Goal: Task Accomplishment & Management: Use online tool/utility

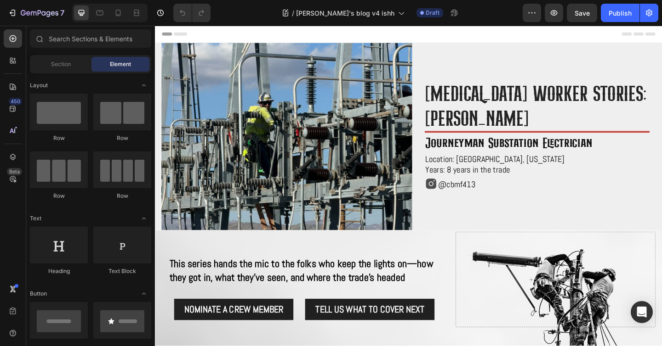
click at [146, 13] on div at bounding box center [109, 13] width 75 height 18
click at [140, 13] on icon at bounding box center [136, 12] width 9 height 9
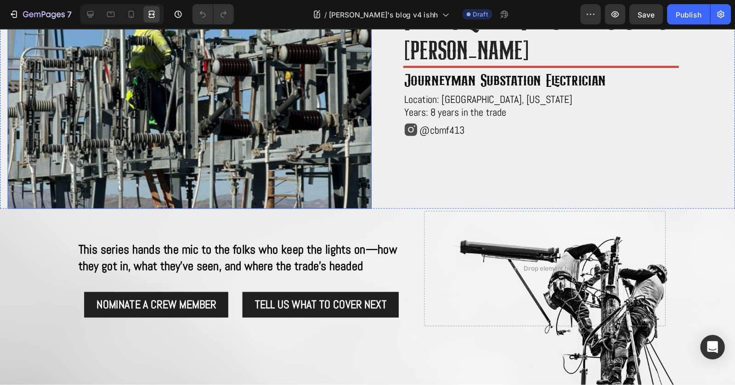
scroll to position [102, 0]
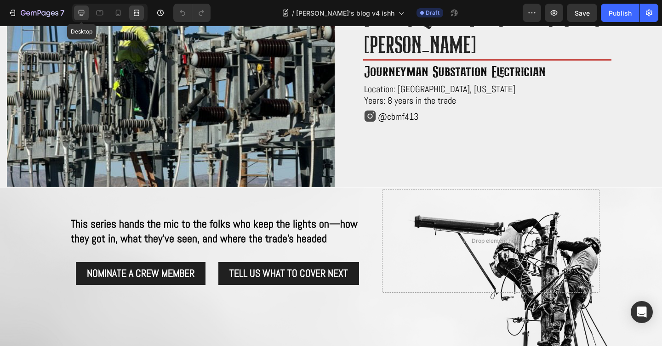
click at [81, 15] on icon at bounding box center [82, 13] width 6 height 6
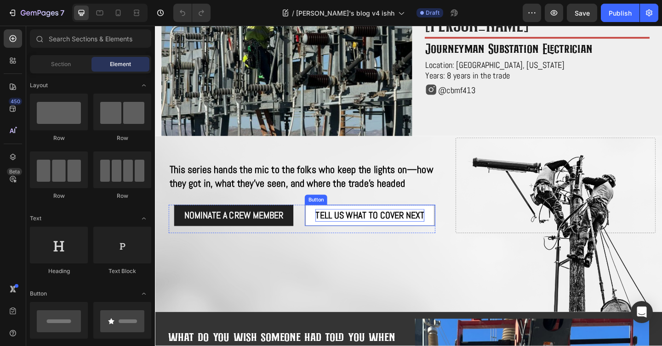
click at [392, 238] on span "Tell us what to cover next" at bounding box center [388, 232] width 119 height 13
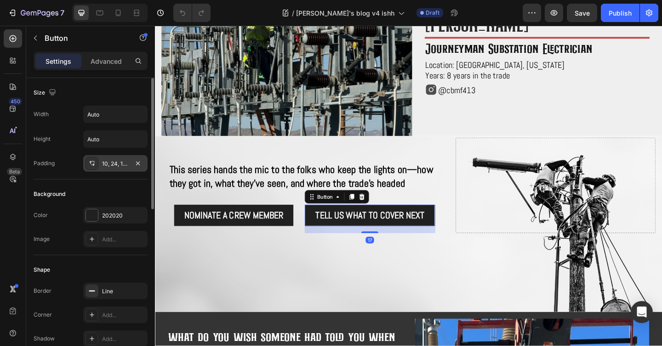
click at [116, 167] on div "10, 24, 10, 24" at bounding box center [115, 164] width 27 height 8
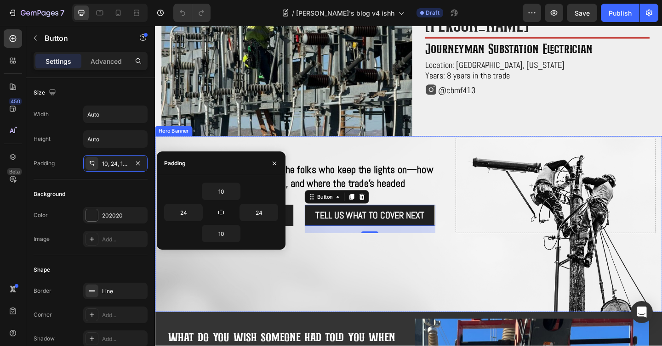
click at [349, 300] on div "Background Image" at bounding box center [430, 242] width 551 height 192
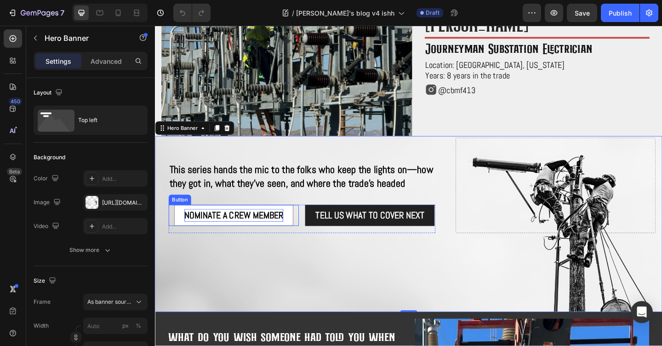
click at [281, 236] on p "NOMINATE A CREW MEMBER" at bounding box center [241, 233] width 108 height 14
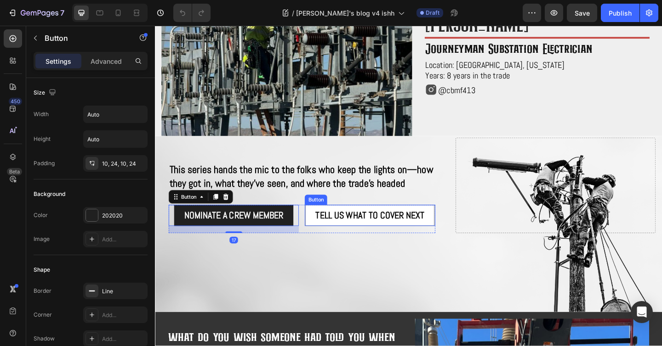
click at [368, 244] on button "Tell us what to cover next" at bounding box center [388, 232] width 141 height 23
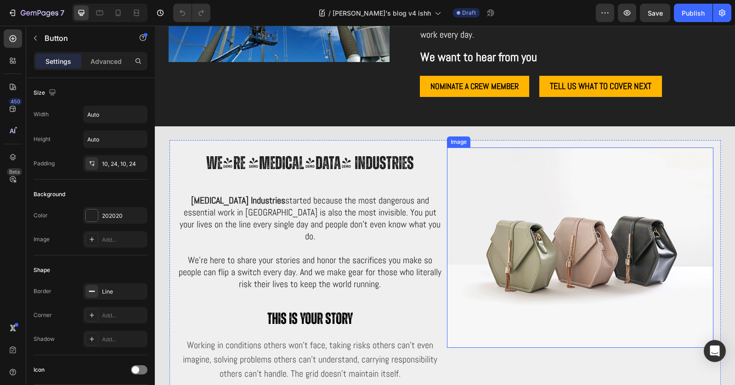
scroll to position [3028, 0]
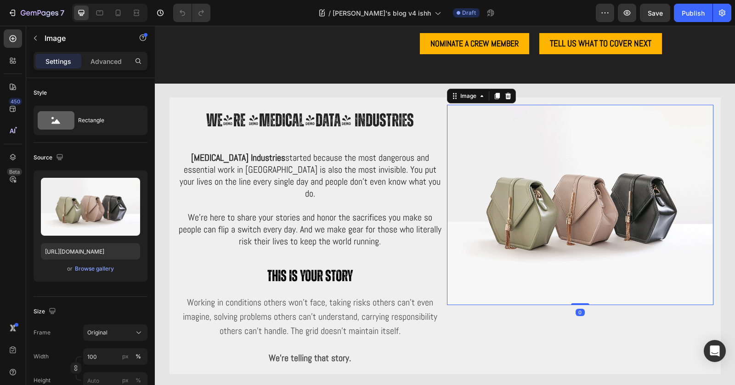
click at [570, 242] on img at bounding box center [580, 205] width 266 height 200
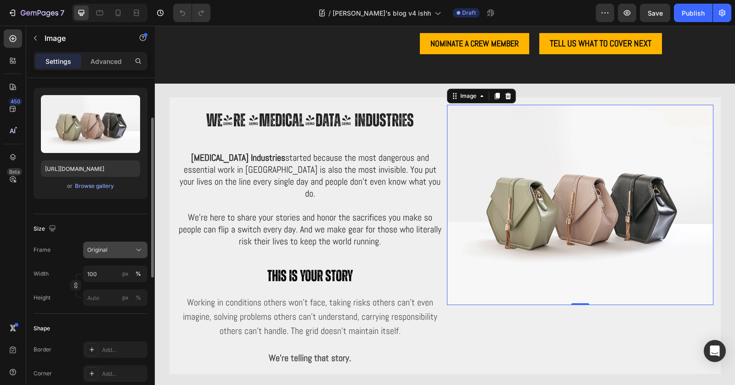
click at [126, 250] on div "Original" at bounding box center [109, 250] width 45 height 8
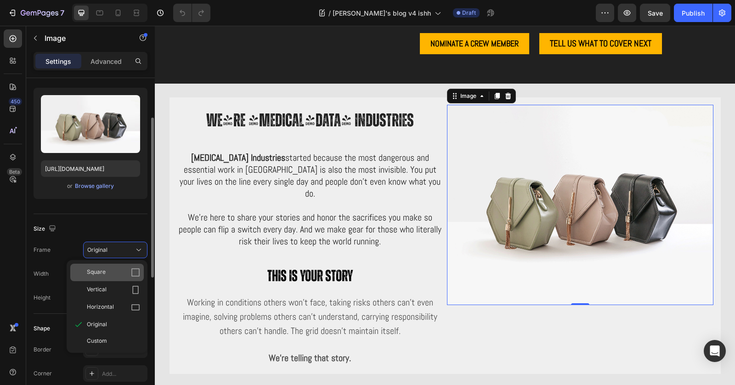
click at [120, 273] on div "Square" at bounding box center [113, 272] width 53 height 9
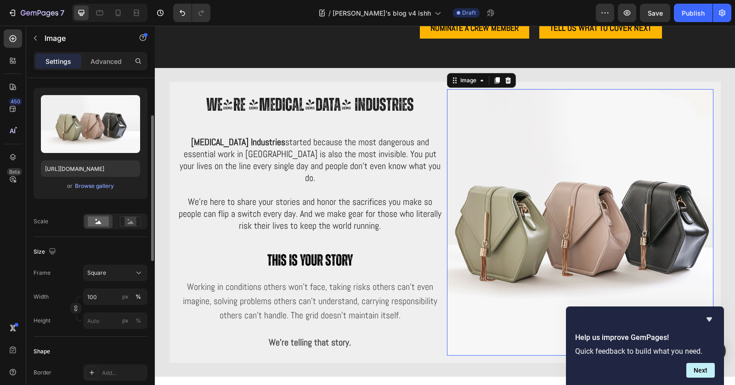
scroll to position [3044, 0]
click at [34, 39] on icon "button" at bounding box center [35, 37] width 7 height 7
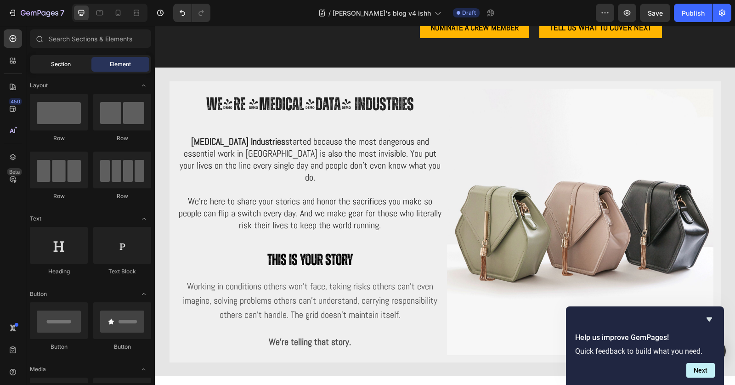
click at [40, 59] on div "Section" at bounding box center [61, 64] width 58 height 15
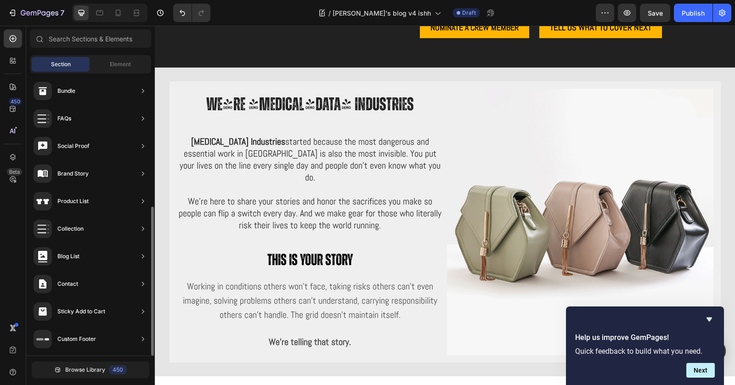
scroll to position [30, 0]
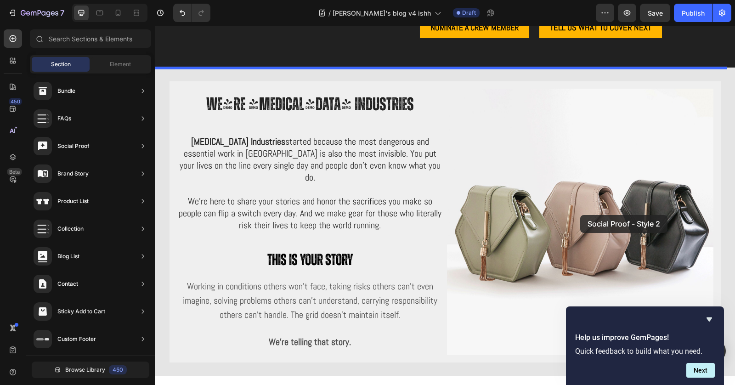
drag, startPoint x: 367, startPoint y: 243, endPoint x: 580, endPoint y: 215, distance: 215.1
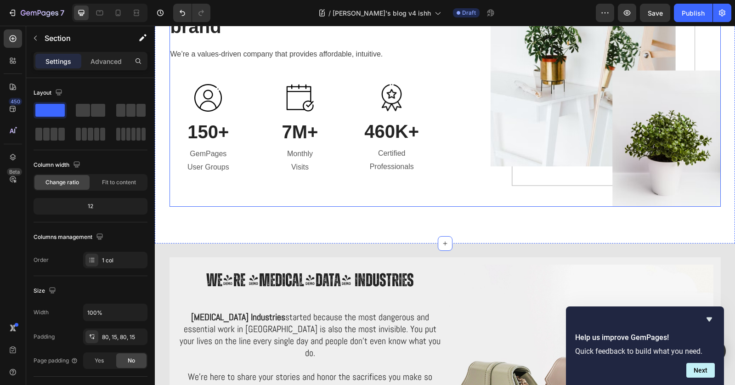
scroll to position [3246, 0]
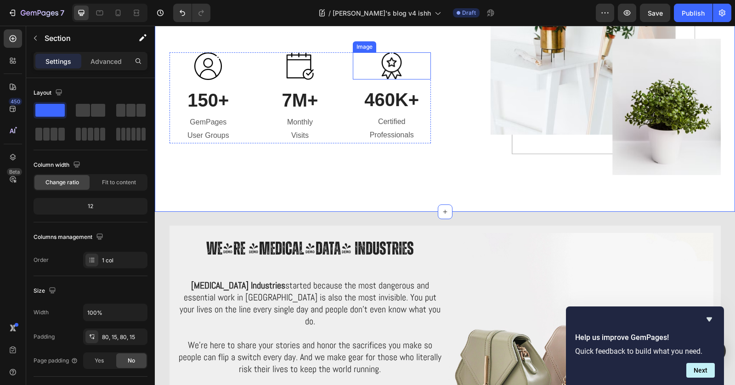
click at [381, 68] on img at bounding box center [391, 65] width 21 height 27
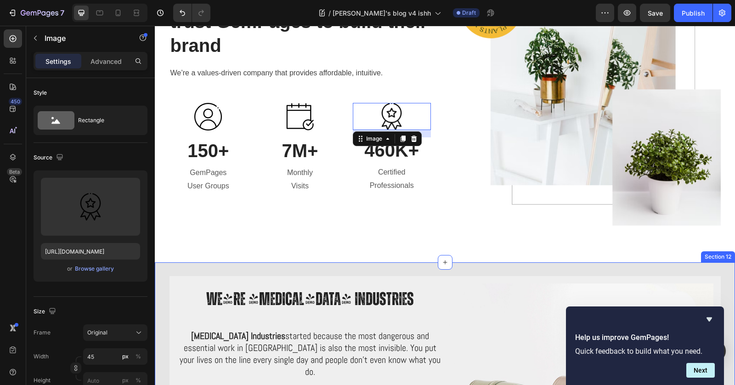
scroll to position [3063, 0]
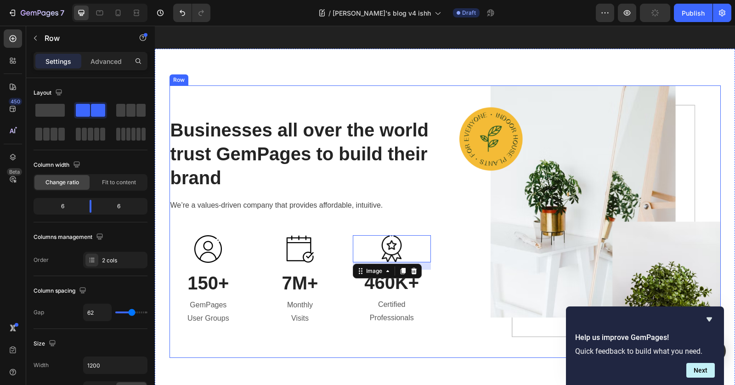
click at [420, 95] on div "Businesses all over the world trust GemPages to build their brand Heading We’re…" at bounding box center [300, 221] width 261 height 272
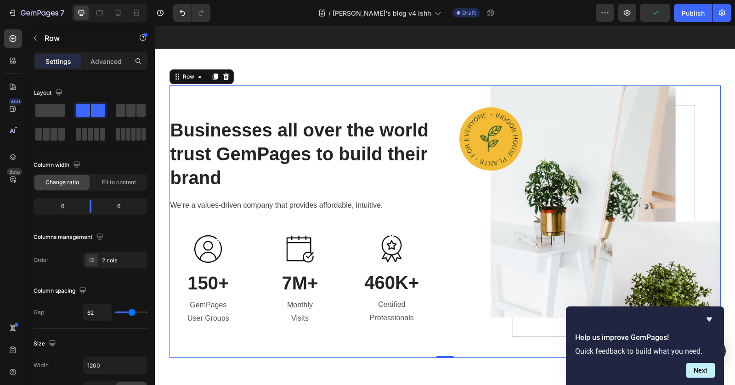
click at [351, 101] on div "Businesses all over the world trust GemPages to build their brand Heading We’re…" at bounding box center [300, 221] width 261 height 272
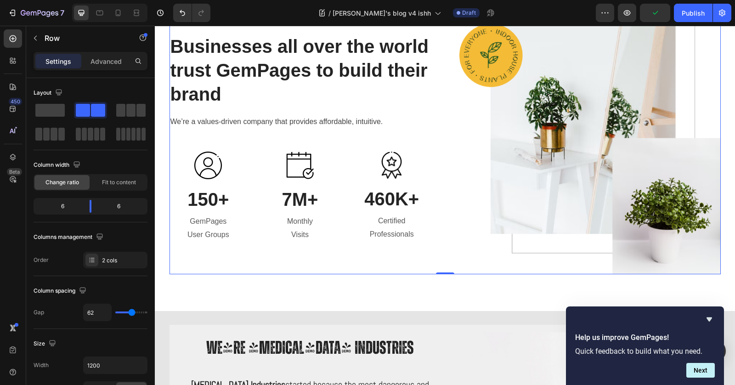
scroll to position [3485, 0]
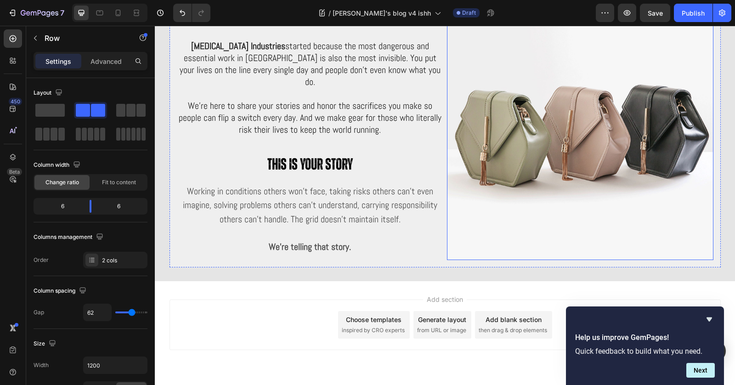
click at [623, 166] on img at bounding box center [580, 127] width 266 height 266
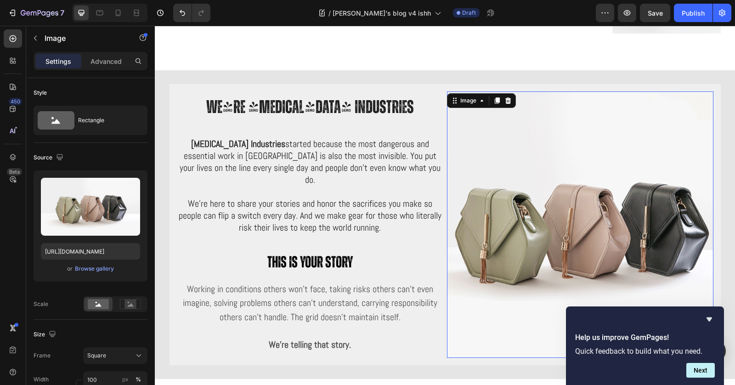
scroll to position [3278, 0]
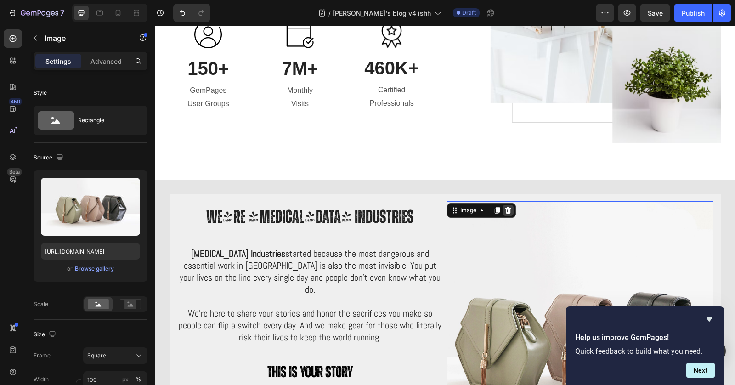
click at [504, 211] on icon at bounding box center [507, 210] width 7 height 7
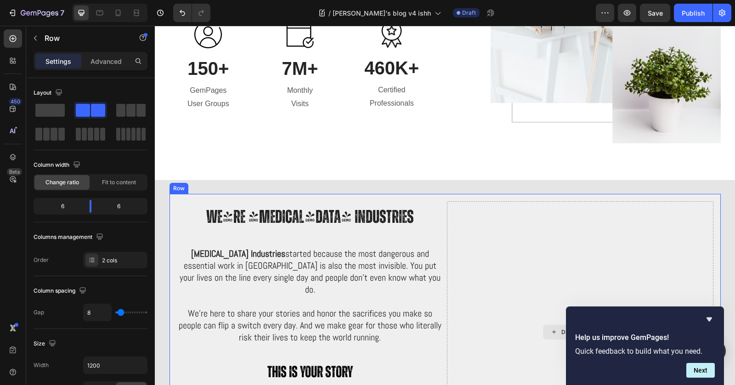
click at [511, 225] on div "Drop element here" at bounding box center [580, 332] width 266 height 262
drag, startPoint x: 205, startPoint y: 132, endPoint x: 526, endPoint y: 219, distance: 332.2
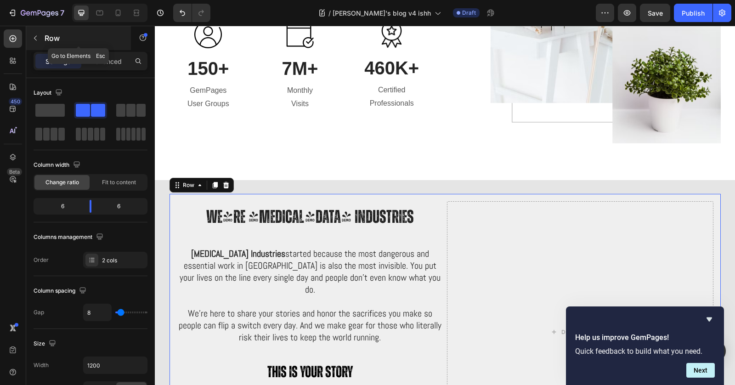
click at [36, 38] on icon "button" at bounding box center [35, 37] width 7 height 7
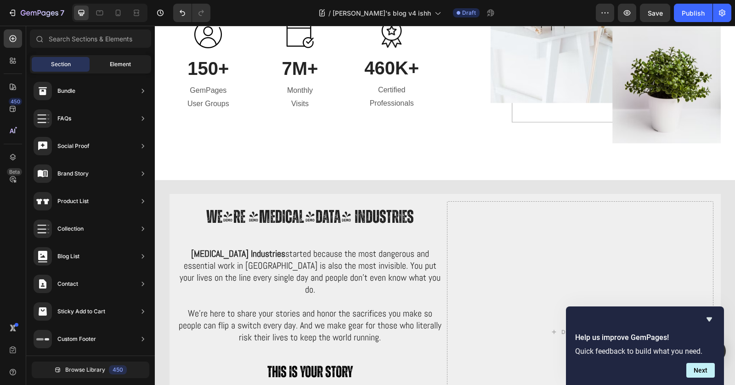
click at [112, 62] on span "Element" at bounding box center [120, 64] width 21 height 8
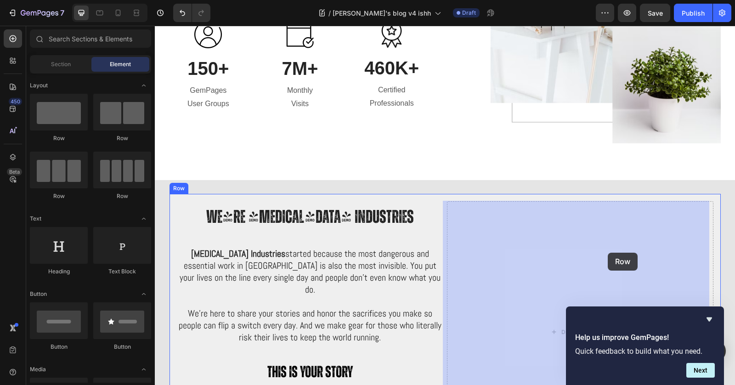
drag, startPoint x: 204, startPoint y: 144, endPoint x: 608, endPoint y: 253, distance: 418.3
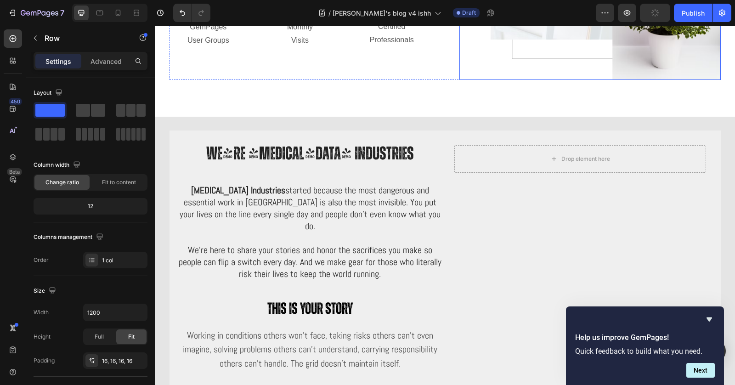
scroll to position [3397, 0]
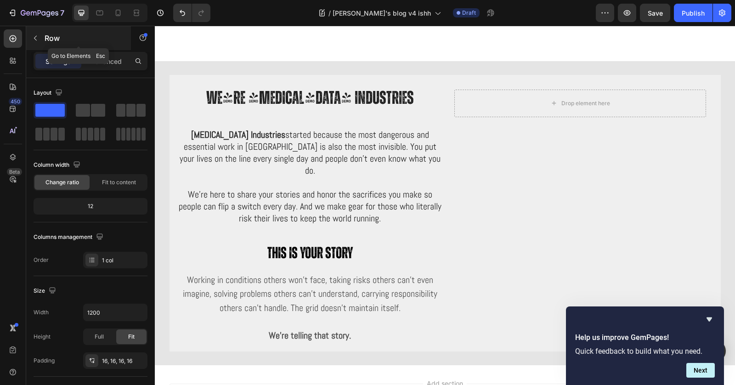
click at [34, 37] on icon "button" at bounding box center [35, 38] width 3 height 5
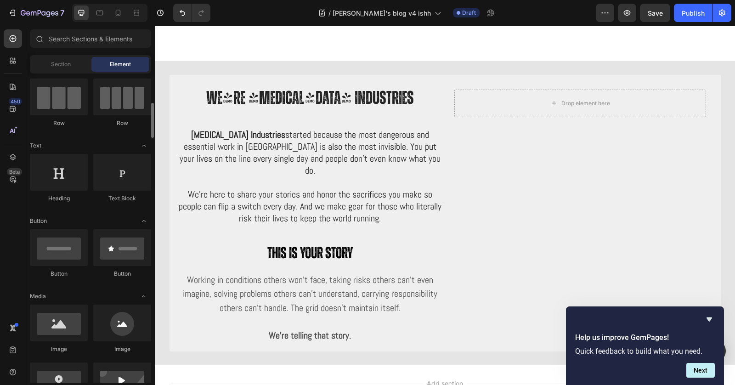
scroll to position [247, 0]
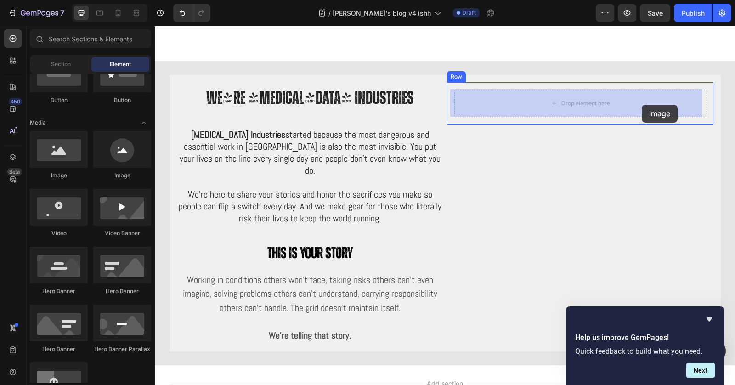
drag, startPoint x: 213, startPoint y: 187, endPoint x: 642, endPoint y: 105, distance: 436.8
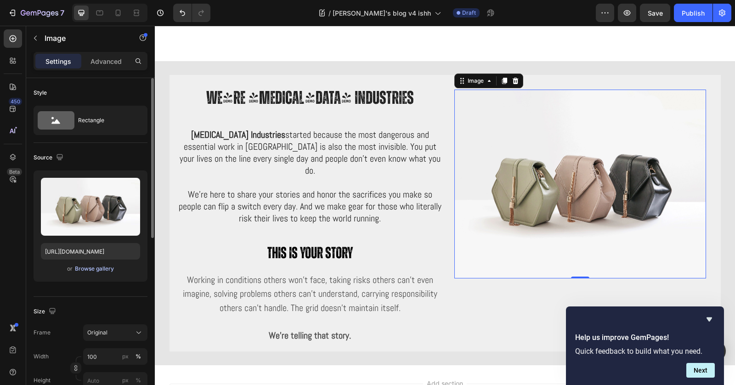
click at [93, 267] on div "Browse gallery" at bounding box center [94, 269] width 39 height 8
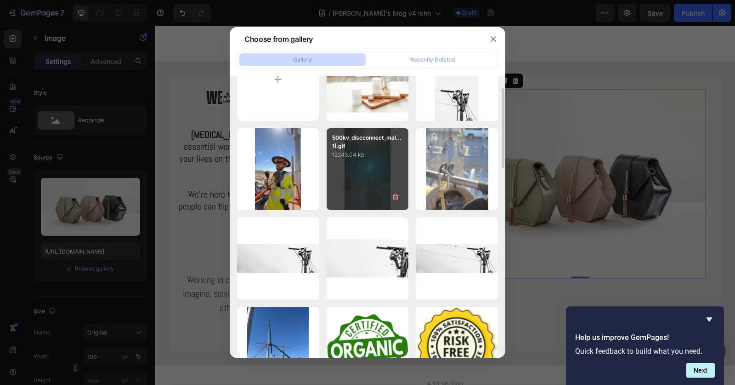
scroll to position [709, 0]
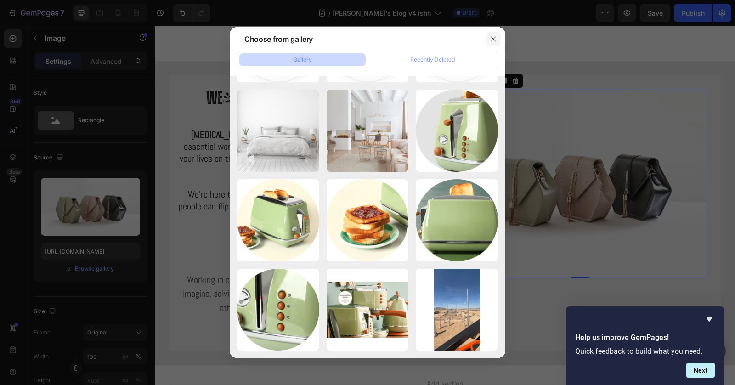
click at [491, 40] on icon "button" at bounding box center [493, 38] width 7 height 7
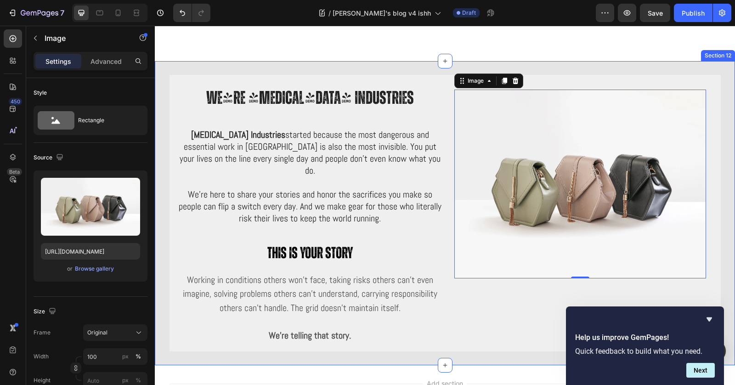
click at [661, 150] on div "We're [MEDICAL_DATA] Industries Heading [MEDICAL_DATA] Industries started becau…" at bounding box center [445, 213] width 566 height 277
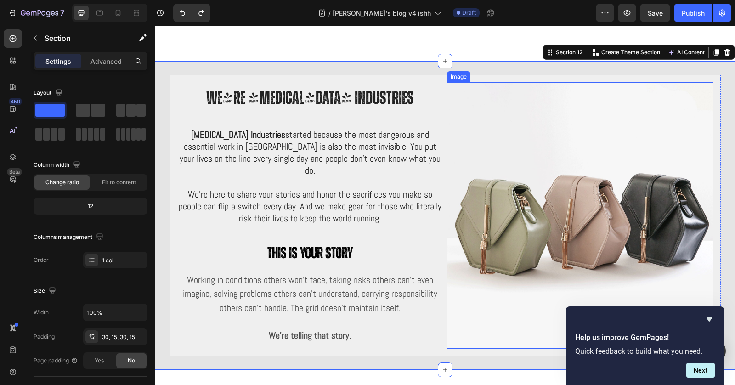
click at [553, 197] on img at bounding box center [580, 215] width 266 height 266
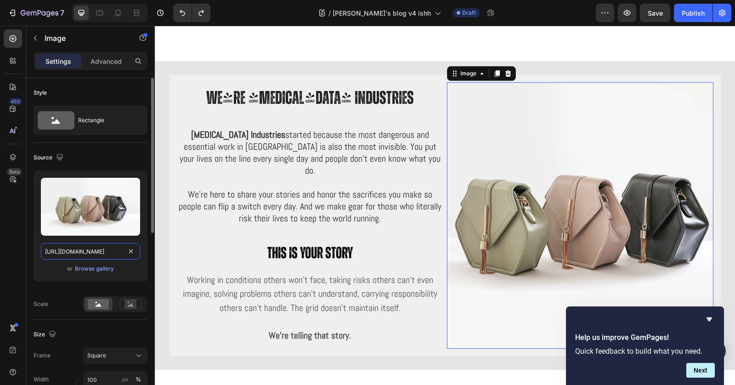
click at [107, 251] on input "[URL][DOMAIN_NAME]" at bounding box center [90, 251] width 99 height 17
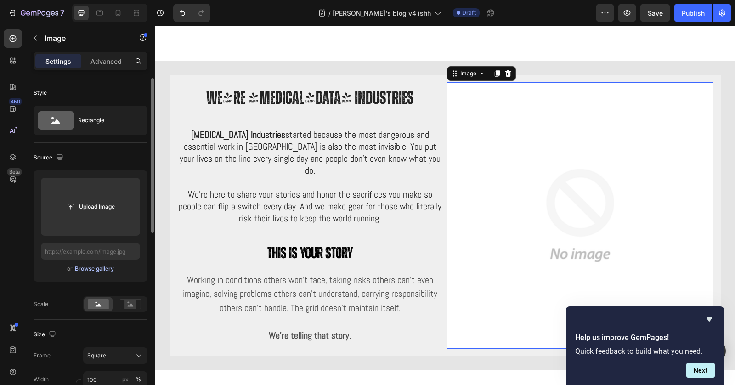
click at [102, 265] on div "Browse gallery" at bounding box center [94, 269] width 39 height 8
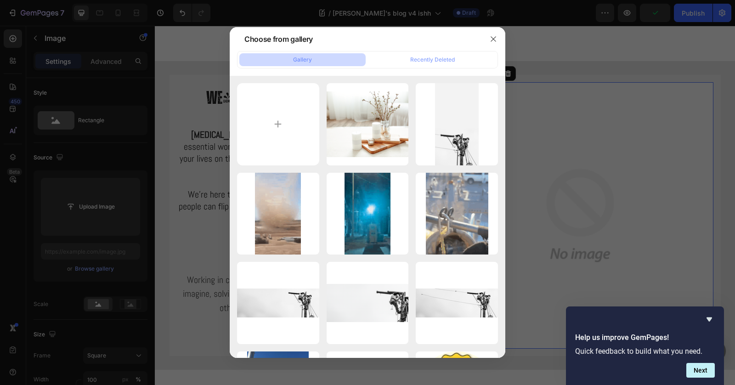
click at [113, 215] on div at bounding box center [367, 192] width 735 height 385
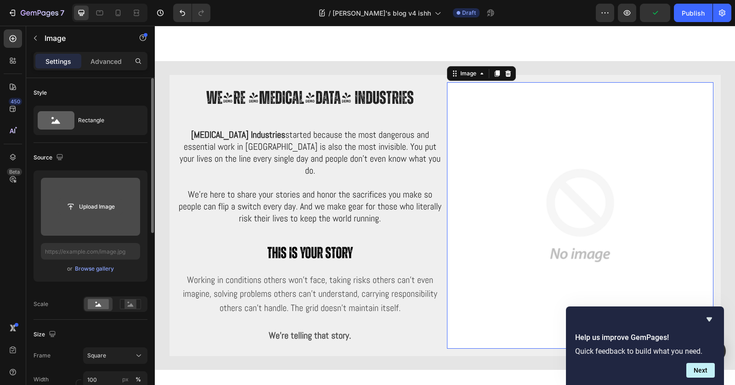
click at [97, 209] on input "file" at bounding box center [90, 207] width 63 height 16
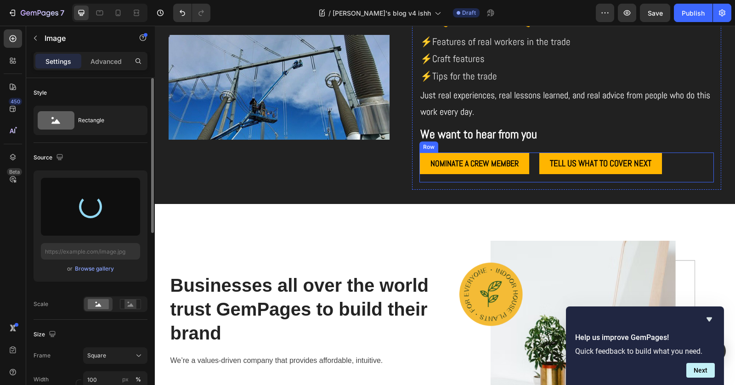
scroll to position [2929, 0]
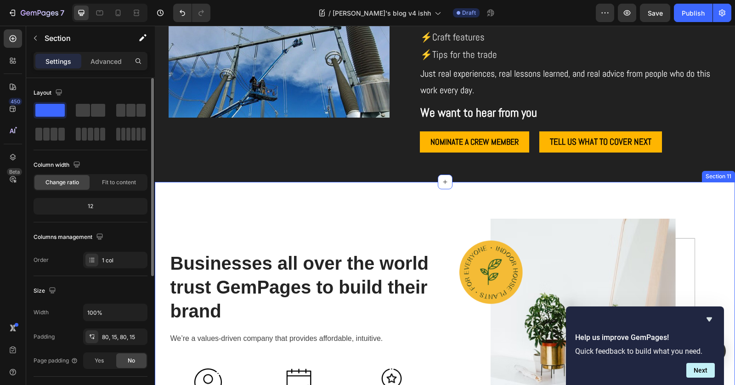
click at [661, 198] on div "Businesses all over the world trust GemPages to build their brand Heading We’re…" at bounding box center [445, 354] width 580 height 345
click at [661, 171] on icon at bounding box center [728, 173] width 6 height 6
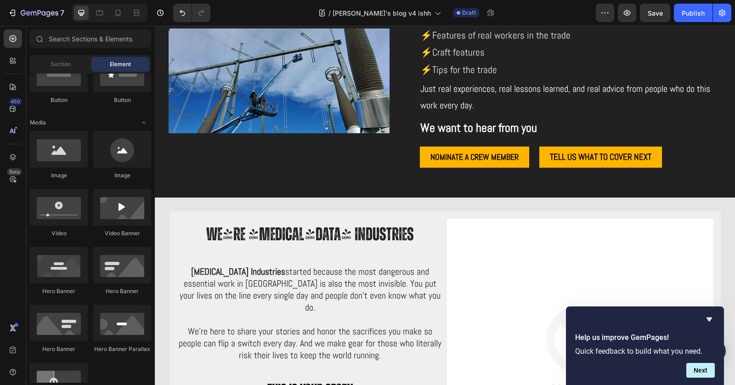
scroll to position [2905, 0]
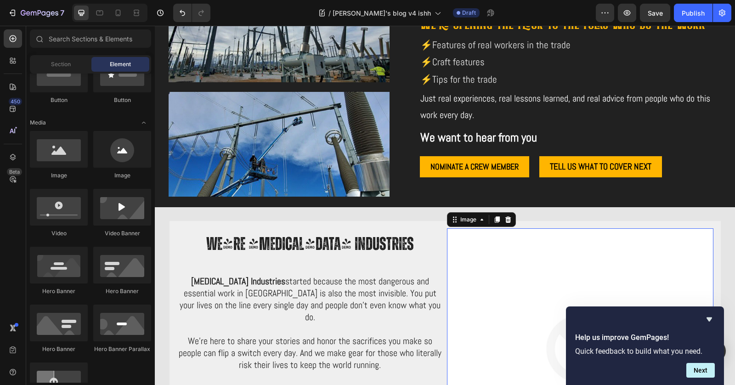
click at [605, 263] on img at bounding box center [580, 361] width 266 height 266
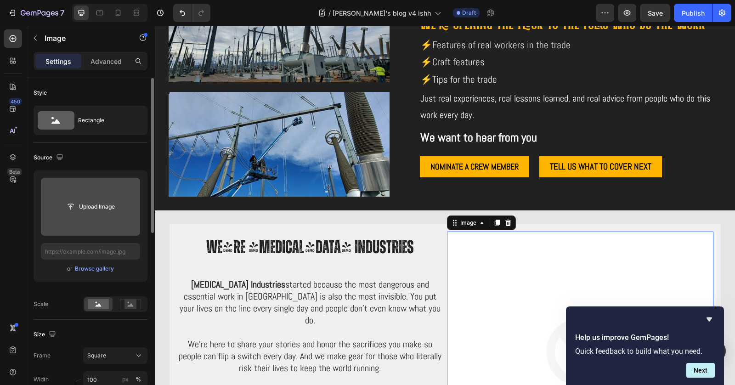
click at [102, 209] on input "file" at bounding box center [90, 207] width 63 height 16
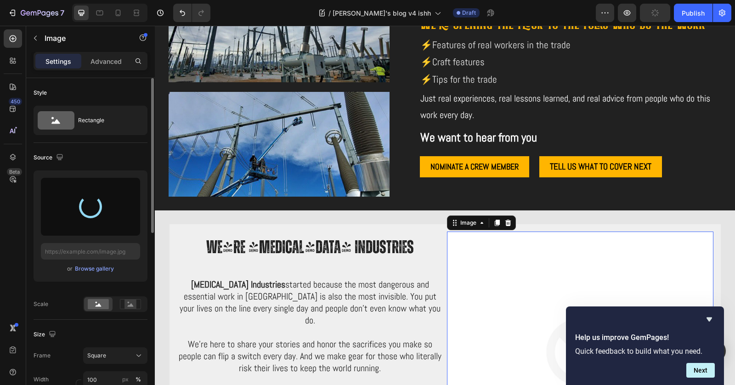
type input "[URL][DOMAIN_NAME]"
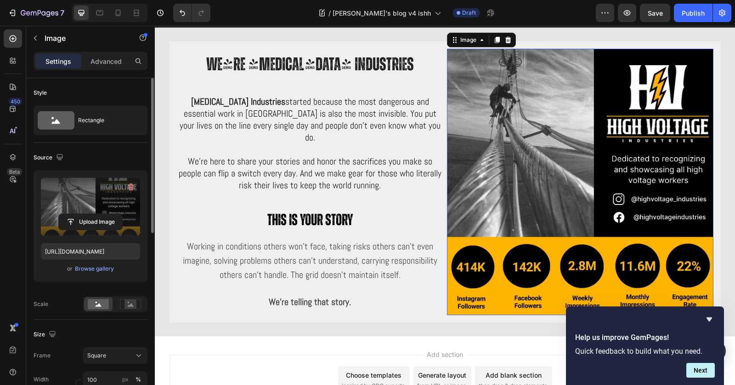
scroll to position [2913, 0]
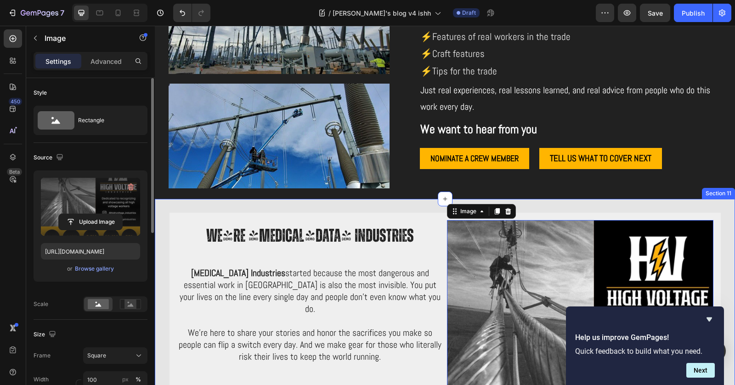
click at [637, 202] on div "We're [MEDICAL_DATA] Industries Heading [MEDICAL_DATA] Industries started becau…" at bounding box center [445, 353] width 580 height 309
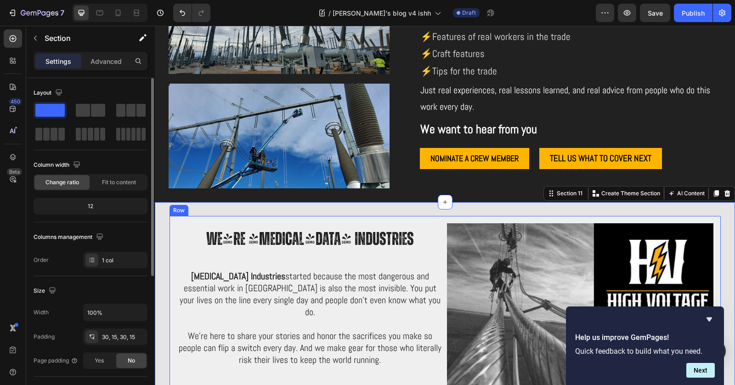
click at [443, 218] on div "We're [MEDICAL_DATA] Industries Heading [MEDICAL_DATA] Industries started becau…" at bounding box center [445, 356] width 551 height 281
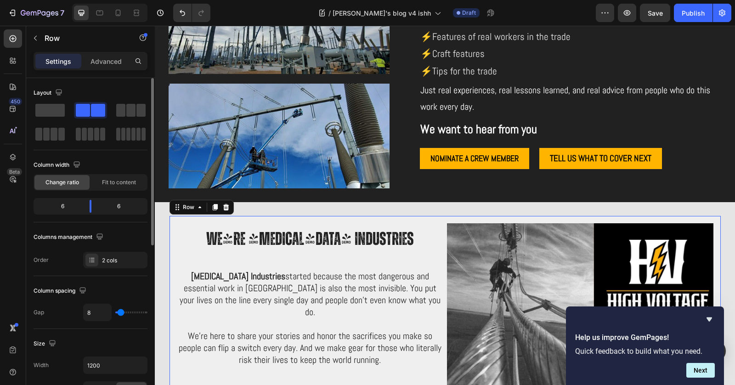
scroll to position [211, 0]
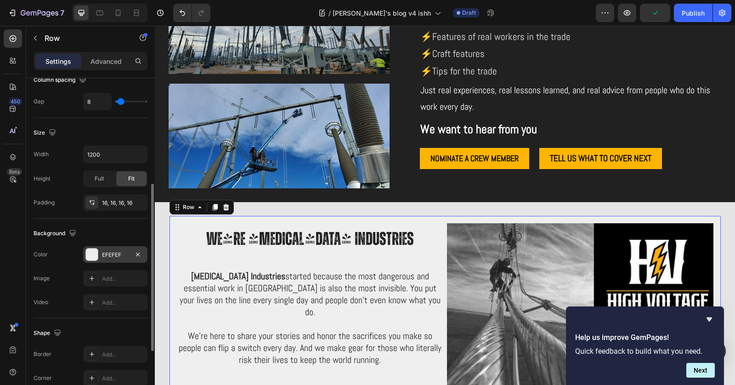
click at [89, 250] on div at bounding box center [92, 255] width 12 height 12
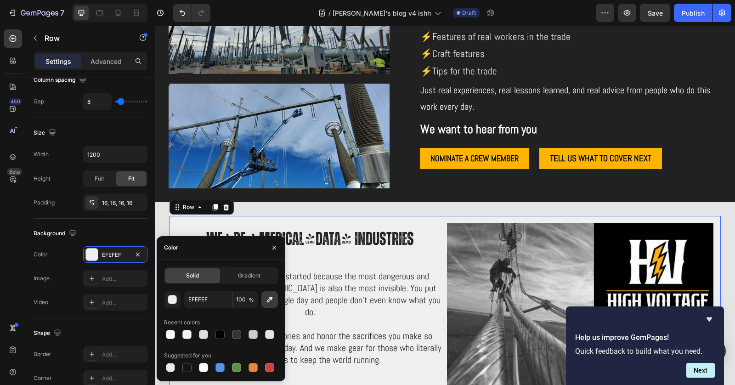
click at [266, 300] on icon "button" at bounding box center [269, 299] width 9 height 9
type input "212121"
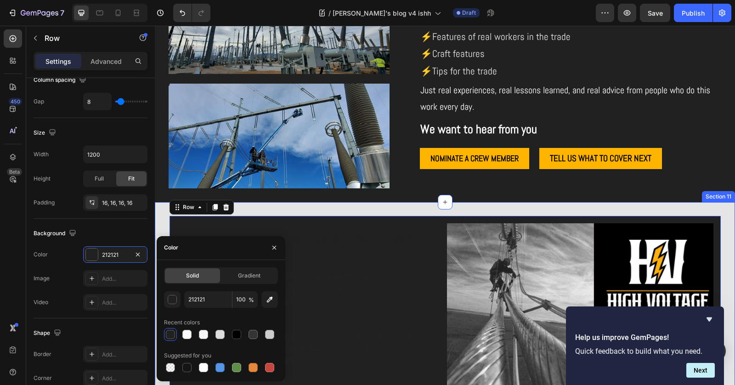
click at [420, 207] on div "We're [MEDICAL_DATA] Industries Heading [MEDICAL_DATA] Industries started becau…" at bounding box center [445, 356] width 580 height 309
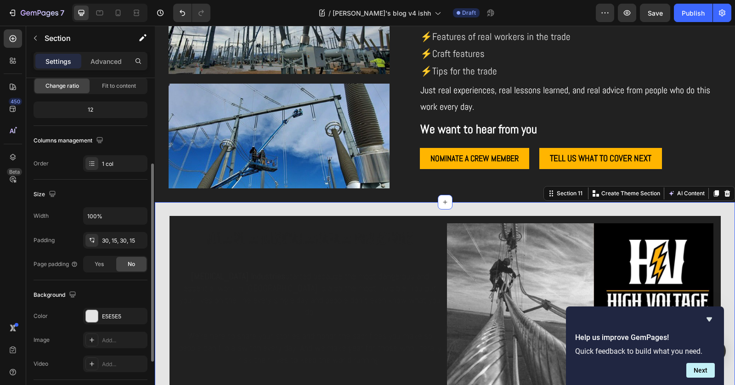
scroll to position [114, 0]
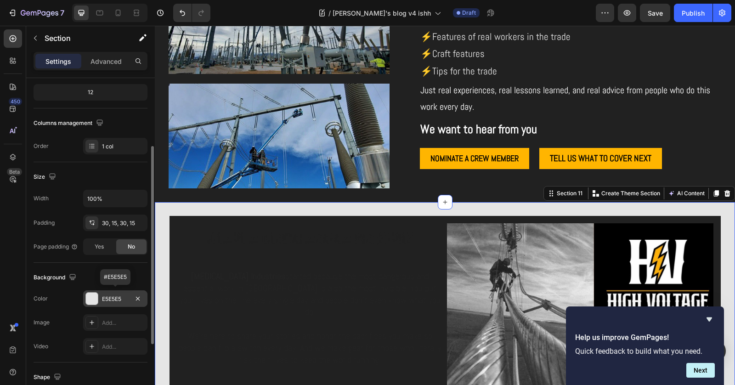
click at [96, 294] on div at bounding box center [92, 299] width 12 height 12
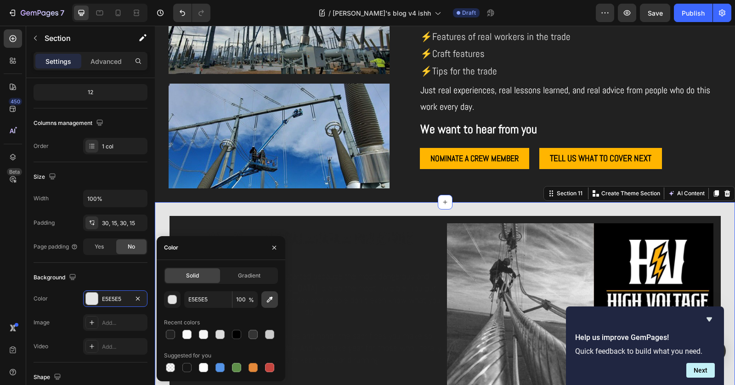
click at [269, 298] on icon "button" at bounding box center [269, 299] width 9 height 9
type input "212121"
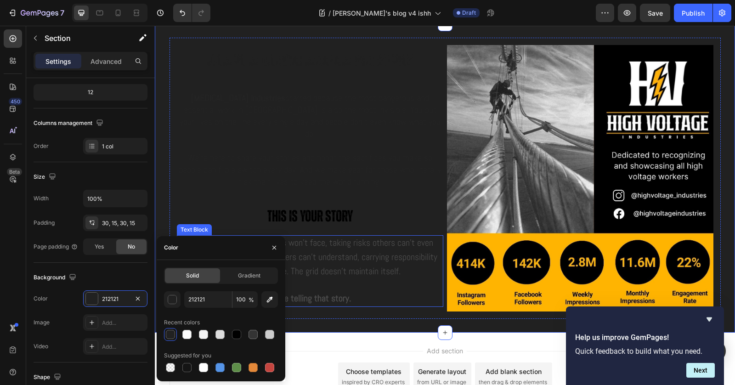
scroll to position [3000, 0]
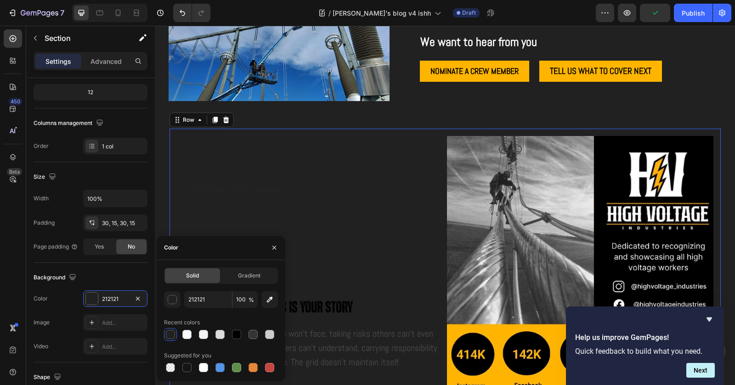
click at [274, 165] on div "We're [MEDICAL_DATA] Industries Heading [MEDICAL_DATA] Industries started becau…" at bounding box center [310, 269] width 266 height 266
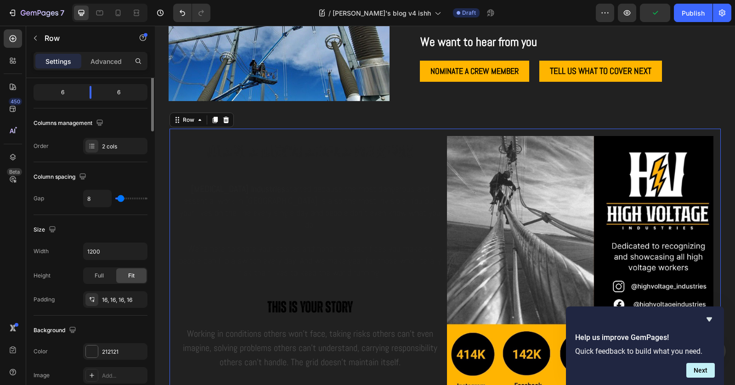
scroll to position [0, 0]
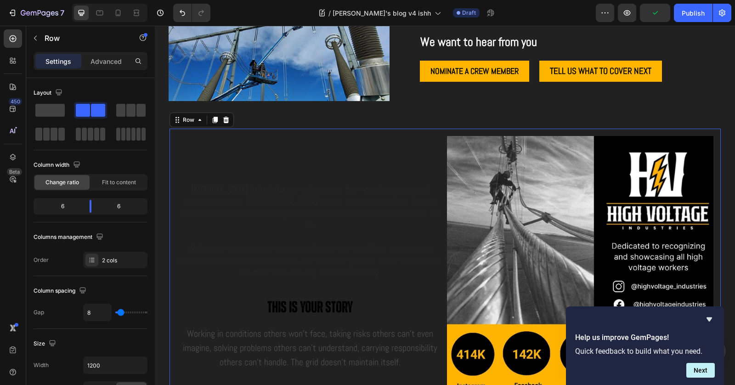
click at [210, 130] on div "We're [MEDICAL_DATA] Industries Heading [MEDICAL_DATA] Industries started becau…" at bounding box center [445, 269] width 551 height 281
click at [170, 141] on div "We're [MEDICAL_DATA] Industries Heading [MEDICAL_DATA] Industries started becau…" at bounding box center [445, 269] width 551 height 281
click at [268, 202] on span "[MEDICAL_DATA] Industries started because the most dangerous and essential work…" at bounding box center [310, 207] width 261 height 48
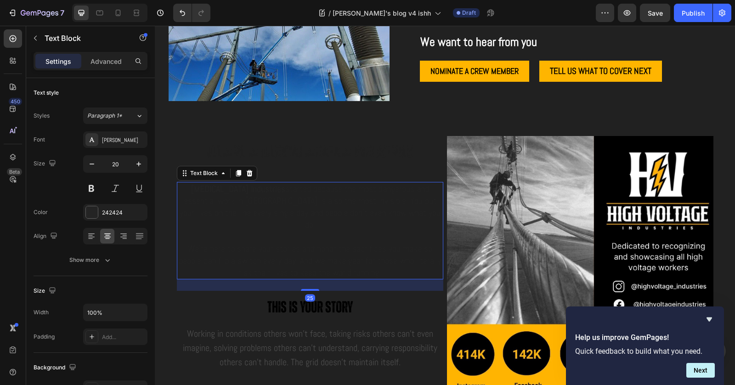
click at [333, 163] on h2 "We're [MEDICAL_DATA] Industries" at bounding box center [310, 151] width 266 height 31
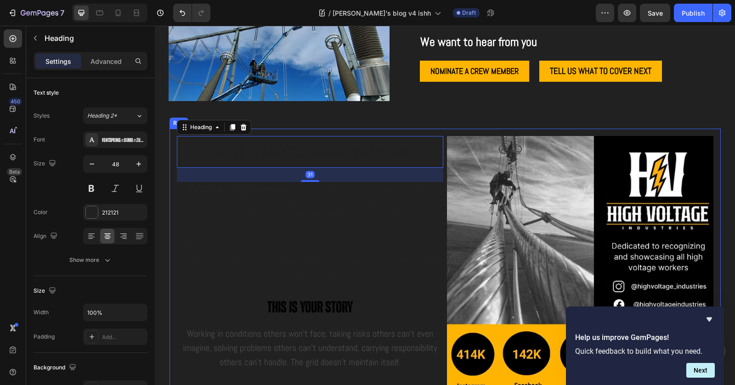
click at [441, 131] on div "We're [MEDICAL_DATA] Industries Heading 31 [MEDICAL_DATA] Industries started be…" at bounding box center [445, 269] width 551 height 281
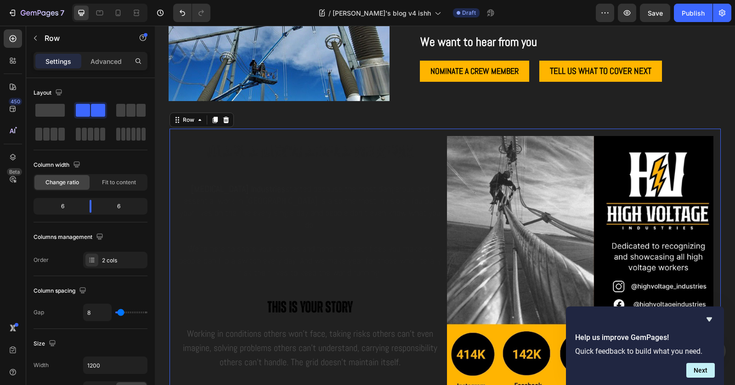
click at [419, 130] on div "We're [MEDICAL_DATA] Industries Heading [MEDICAL_DATA] Industries started becau…" at bounding box center [445, 269] width 551 height 281
click at [277, 143] on strong "We're [MEDICAL_DATA] Industries" at bounding box center [310, 152] width 208 height 18
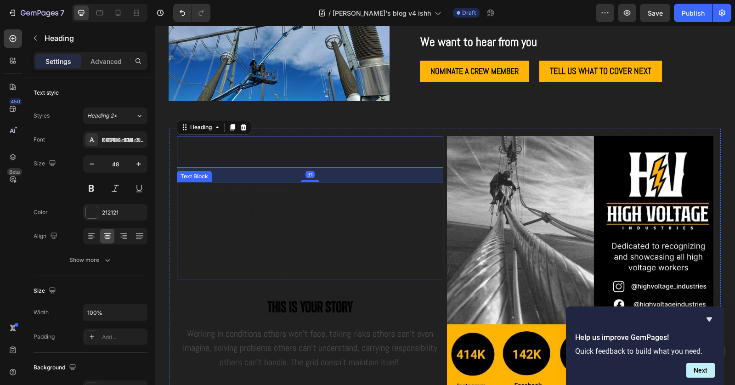
click at [200, 185] on strong "[MEDICAL_DATA] Industries" at bounding box center [238, 189] width 94 height 12
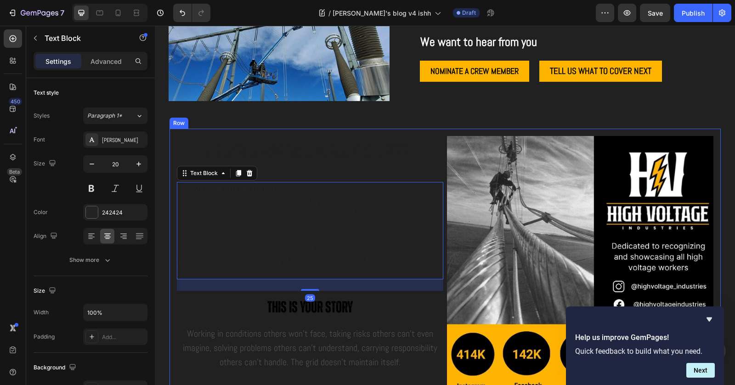
click at [171, 131] on div "We're [MEDICAL_DATA] Industries Heading [MEDICAL_DATA] Industries started becau…" at bounding box center [445, 269] width 551 height 281
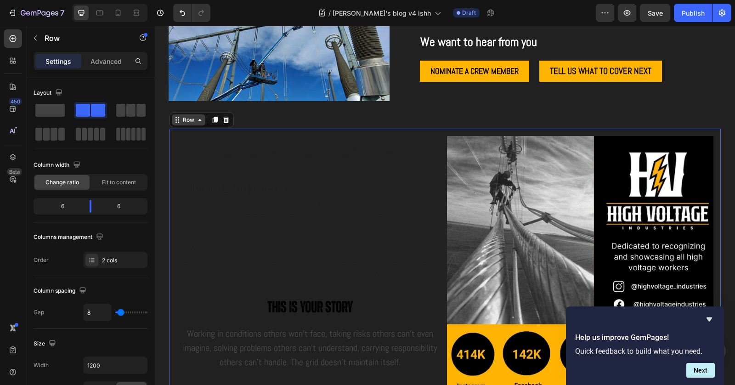
click at [188, 119] on div "Row" at bounding box center [188, 120] width 15 height 8
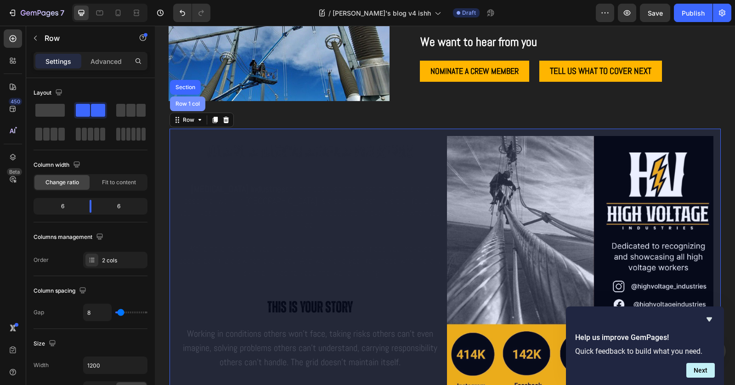
click at [185, 101] on div "Row 1 col" at bounding box center [188, 104] width 28 height 6
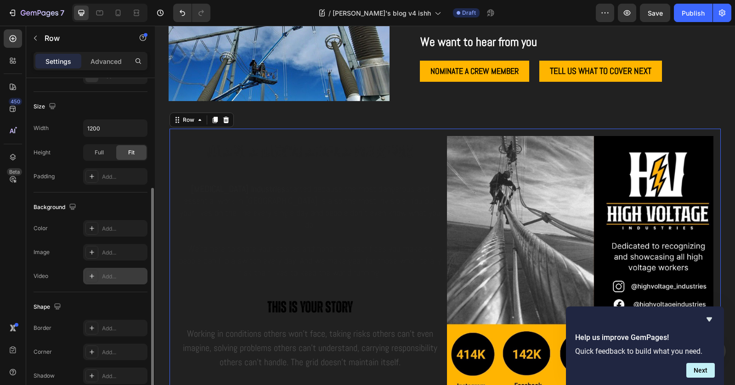
scroll to position [205, 0]
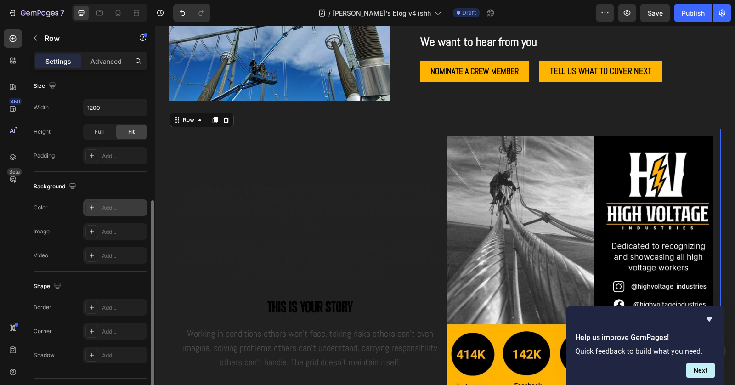
click at [89, 207] on icon at bounding box center [91, 207] width 7 height 7
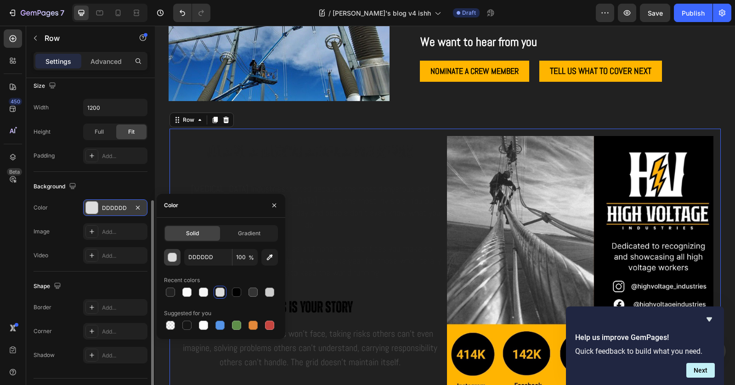
click at [176, 260] on div "button" at bounding box center [172, 257] width 9 height 9
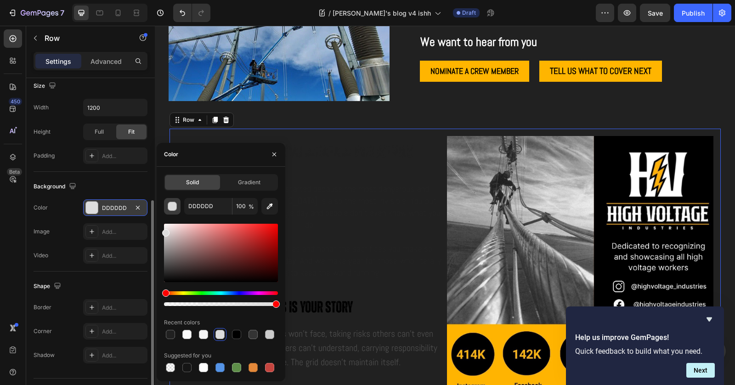
click at [174, 206] on div "button" at bounding box center [172, 206] width 9 height 9
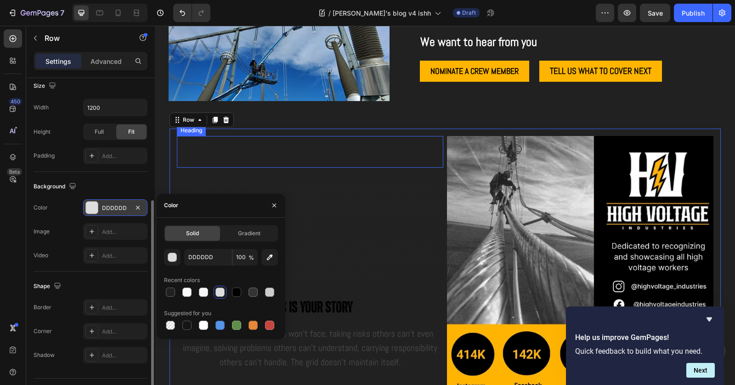
click at [357, 150] on strong "We're [MEDICAL_DATA] Industries" at bounding box center [310, 152] width 208 height 18
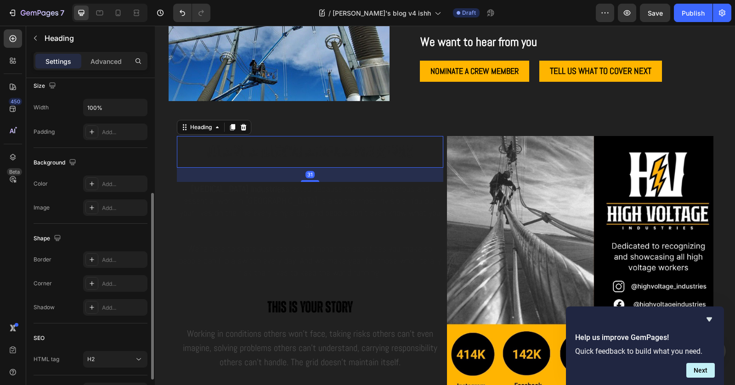
scroll to position [0, 0]
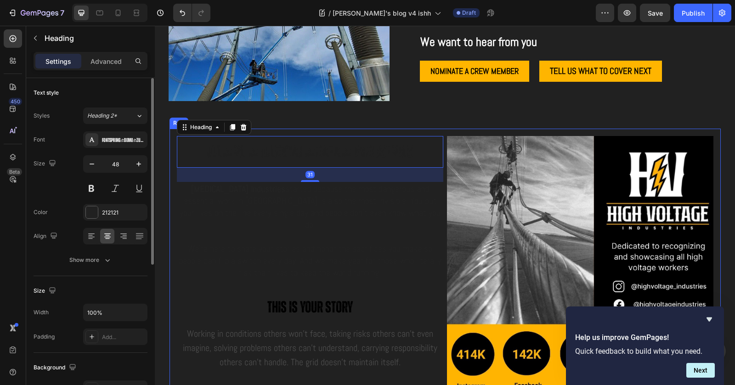
click at [421, 129] on div "We're [MEDICAL_DATA] Industries Heading 31 [MEDICAL_DATA] Industries started be…" at bounding box center [445, 269] width 551 height 281
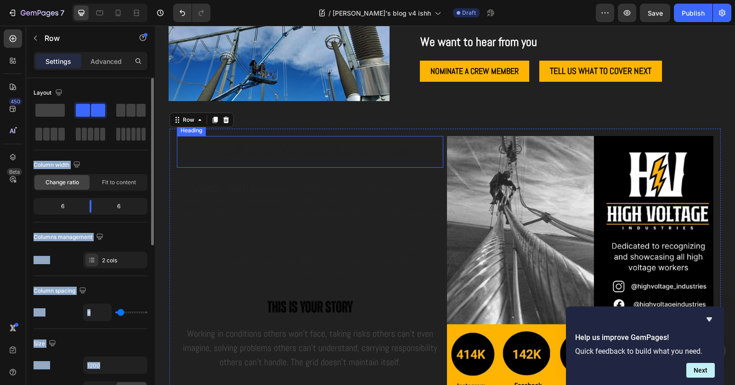
drag, startPoint x: 208, startPoint y: 135, endPoint x: 248, endPoint y: 139, distance: 40.2
click at [45, 107] on span at bounding box center [49, 110] width 29 height 13
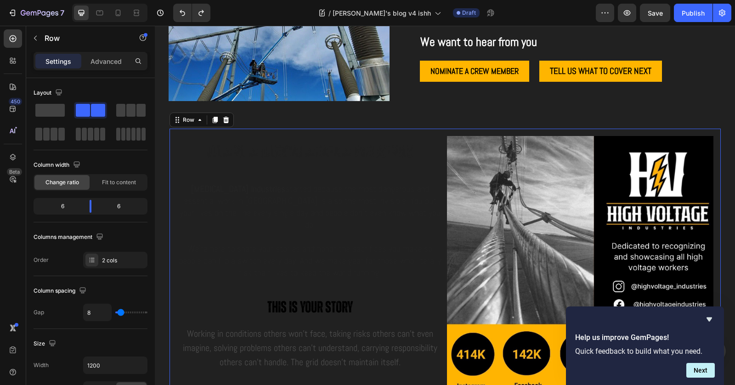
click at [327, 129] on div "We're [MEDICAL_DATA] Industries Heading [MEDICAL_DATA] Industries started becau…" at bounding box center [445, 269] width 551 height 281
click at [198, 116] on icon at bounding box center [199, 119] width 7 height 7
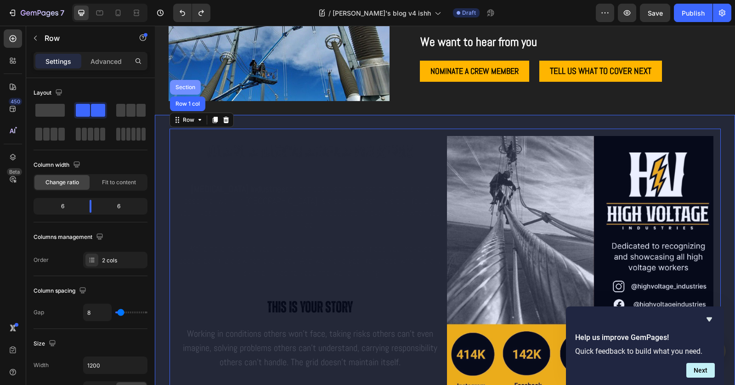
click at [178, 85] on div "Section" at bounding box center [185, 88] width 23 height 6
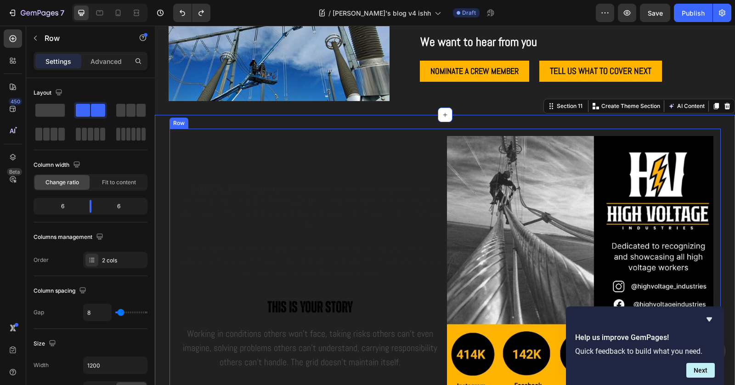
click at [411, 130] on div "We're [MEDICAL_DATA] Industries Heading [MEDICAL_DATA] Industries started becau…" at bounding box center [445, 269] width 551 height 281
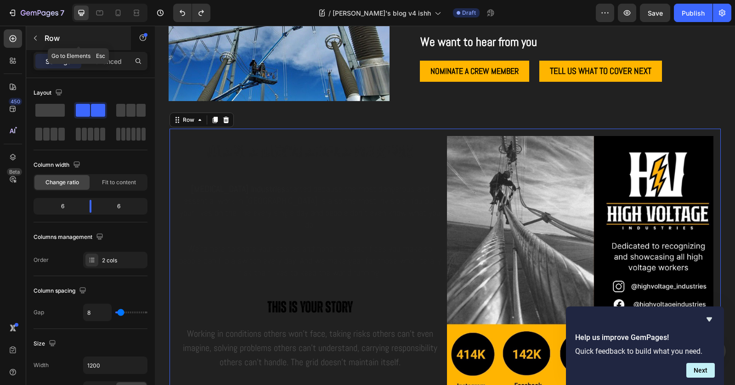
click at [34, 40] on icon "button" at bounding box center [35, 37] width 7 height 7
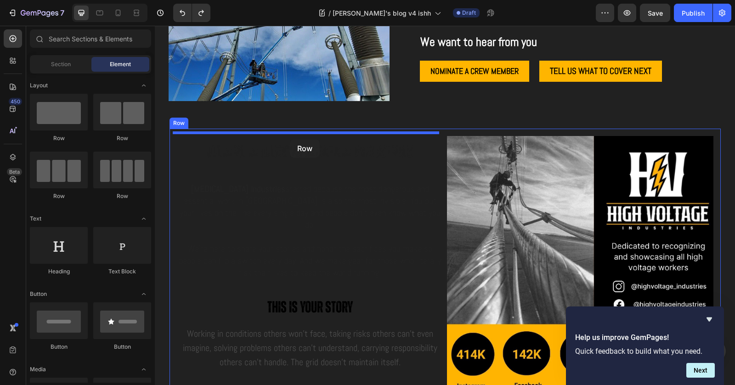
drag, startPoint x: 211, startPoint y: 141, endPoint x: 290, endPoint y: 140, distance: 79.0
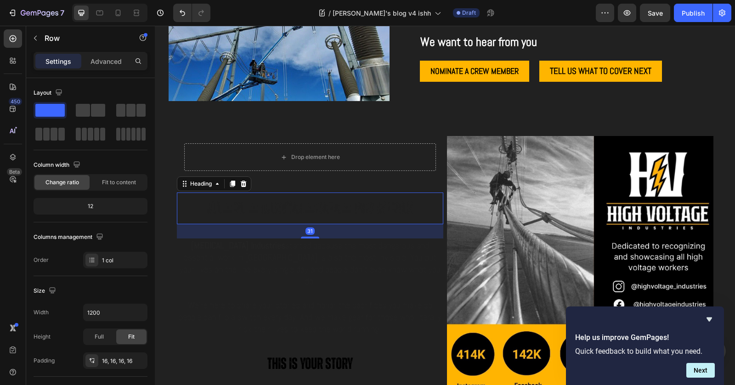
click at [287, 202] on strong "We're [MEDICAL_DATA] Industries" at bounding box center [310, 208] width 208 height 18
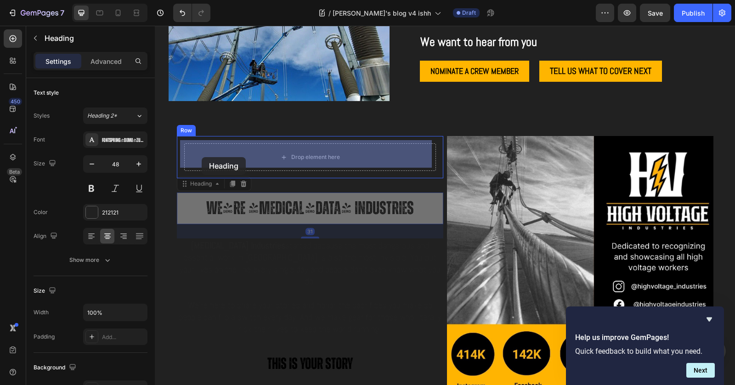
drag, startPoint x: 185, startPoint y: 184, endPoint x: 202, endPoint y: 157, distance: 31.4
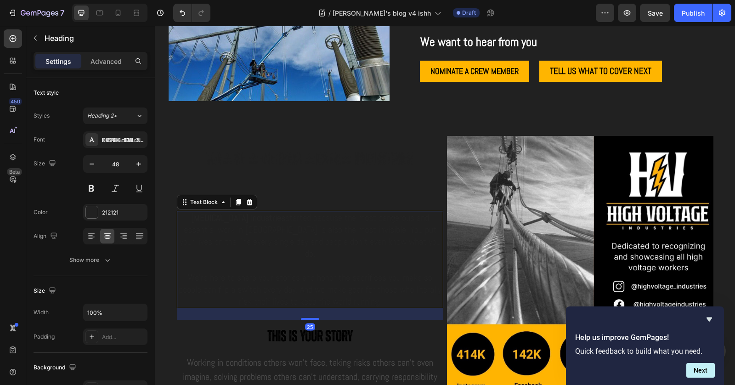
click at [228, 226] on span "[MEDICAL_DATA] Industries started because the most dangerous and essential work…" at bounding box center [310, 236] width 261 height 48
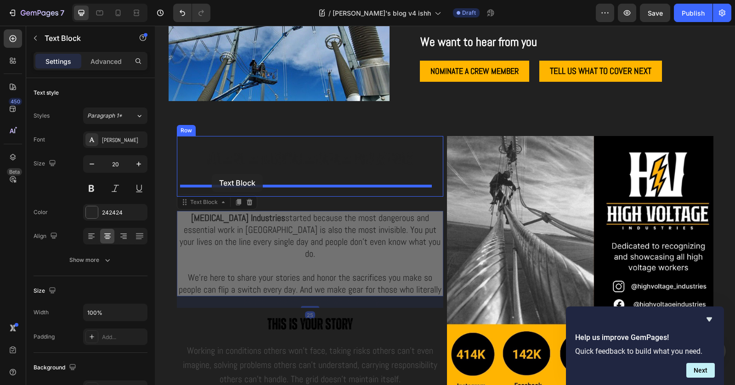
drag, startPoint x: 182, startPoint y: 200, endPoint x: 212, endPoint y: 174, distance: 39.1
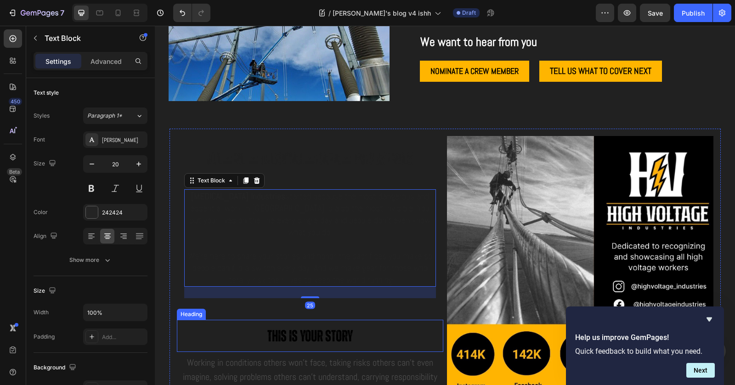
click at [246, 323] on h2 "This is your story" at bounding box center [310, 336] width 266 height 32
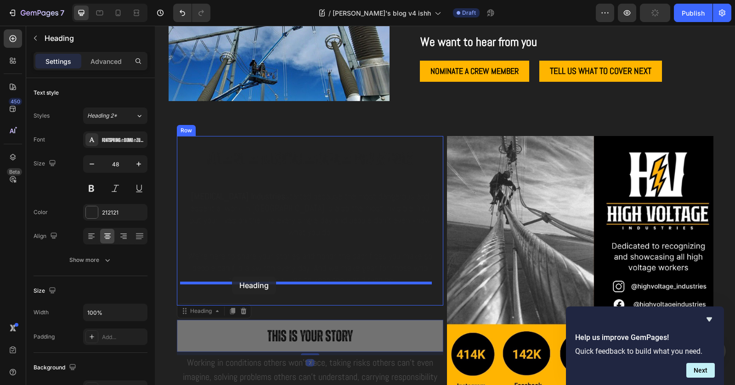
drag, startPoint x: 180, startPoint y: 297, endPoint x: 232, endPoint y: 277, distance: 56.1
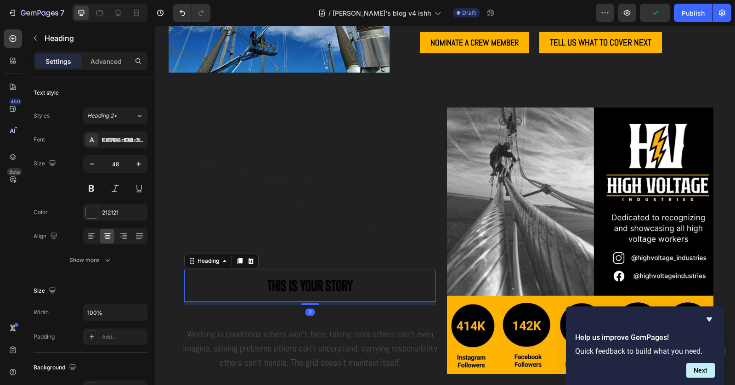
scroll to position [3172, 0]
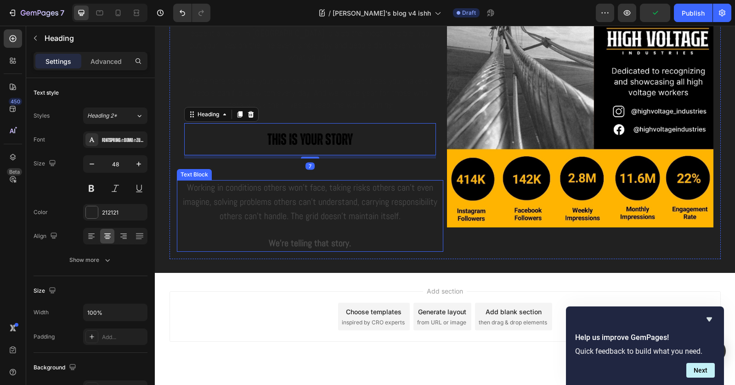
click at [240, 193] on span "Working in conditions others won't face, taking risks others can’t even imagine…" at bounding box center [310, 201] width 255 height 40
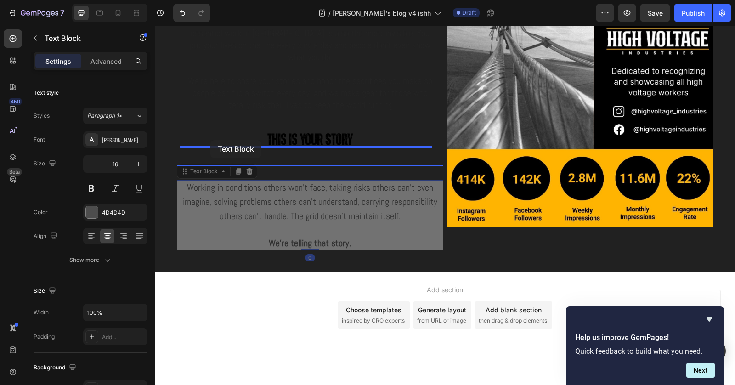
drag, startPoint x: 181, startPoint y: 162, endPoint x: 210, endPoint y: 140, distance: 36.5
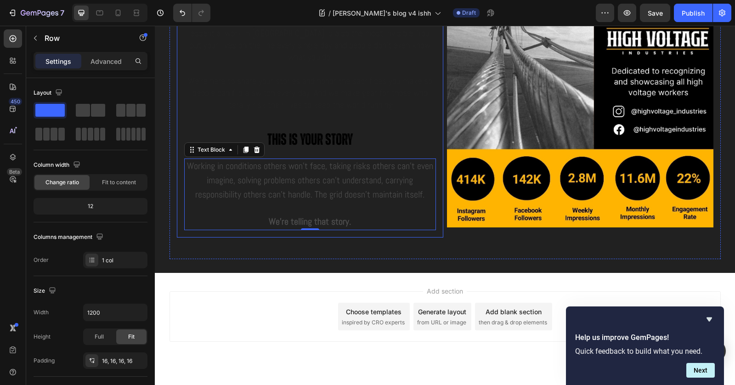
click at [433, 127] on div "We're [MEDICAL_DATA] Industries Heading [MEDICAL_DATA] Industries started becau…" at bounding box center [310, 99] width 266 height 277
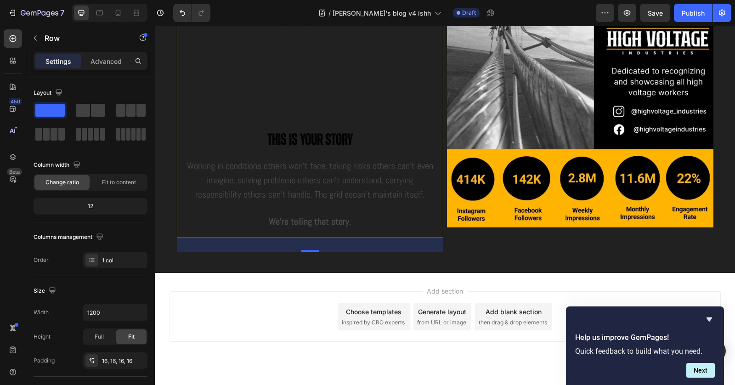
scroll to position [3167, 0]
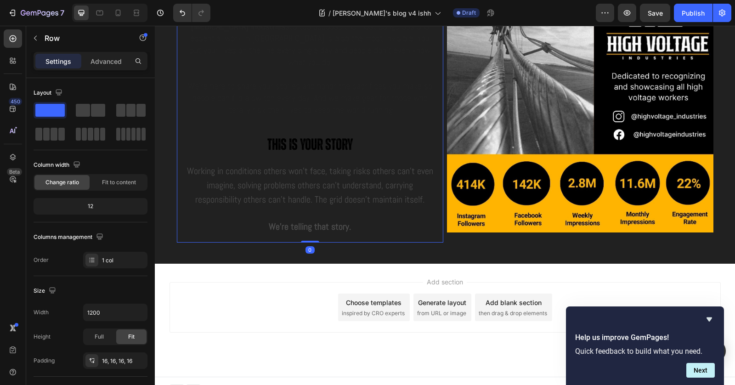
drag, startPoint x: 308, startPoint y: 236, endPoint x: 307, endPoint y: 206, distance: 30.3
click at [307, 206] on div "We're [MEDICAL_DATA] Industries Heading [MEDICAL_DATA] Industries started becau…" at bounding box center [310, 104] width 266 height 277
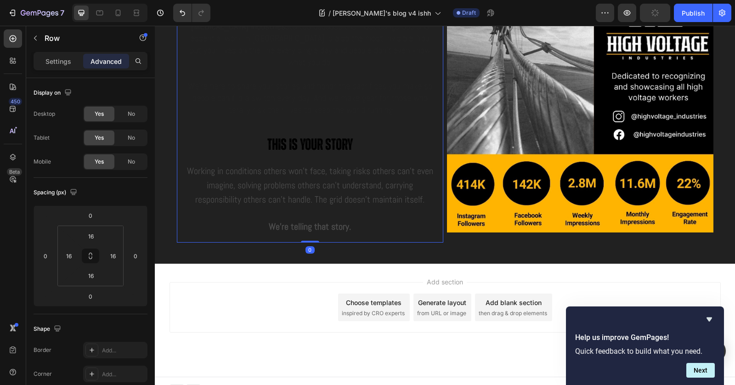
click at [437, 199] on div "We're [MEDICAL_DATA] Industries Heading [MEDICAL_DATA] Industries started becau…" at bounding box center [310, 104] width 266 height 277
click at [435, 200] on div "We're [MEDICAL_DATA] Industries Heading [MEDICAL_DATA] Industries started becau…" at bounding box center [310, 104] width 266 height 277
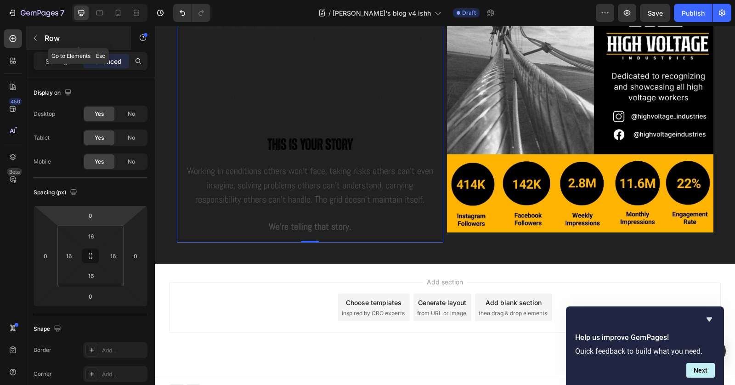
click at [35, 35] on icon "button" at bounding box center [35, 37] width 7 height 7
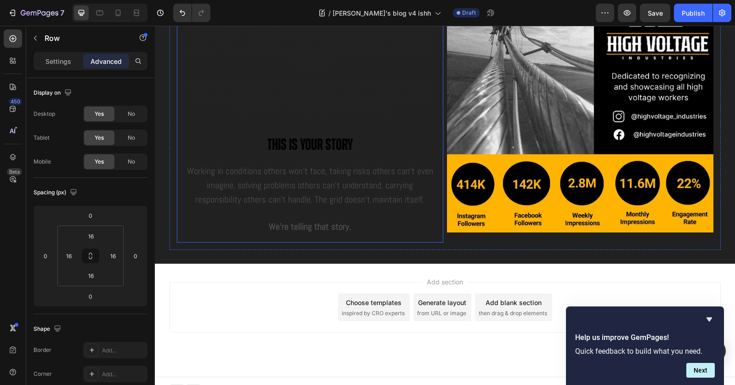
click at [179, 122] on div "We're [MEDICAL_DATA] Industries Heading [MEDICAL_DATA] Industries started becau…" at bounding box center [310, 104] width 266 height 277
click at [53, 62] on p "Settings" at bounding box center [58, 62] width 26 height 10
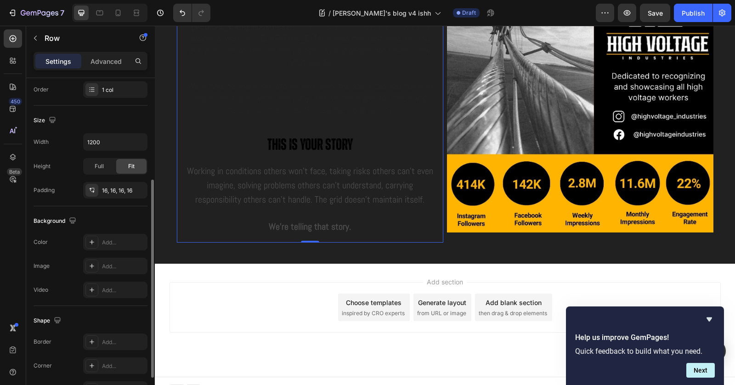
scroll to position [226, 0]
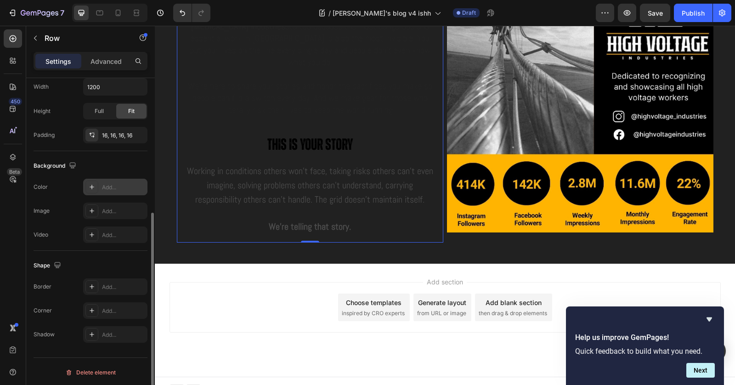
click at [91, 185] on icon at bounding box center [91, 186] width 7 height 7
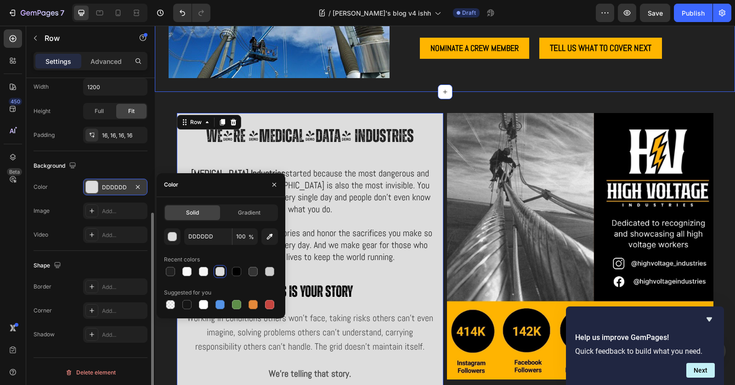
scroll to position [3024, 0]
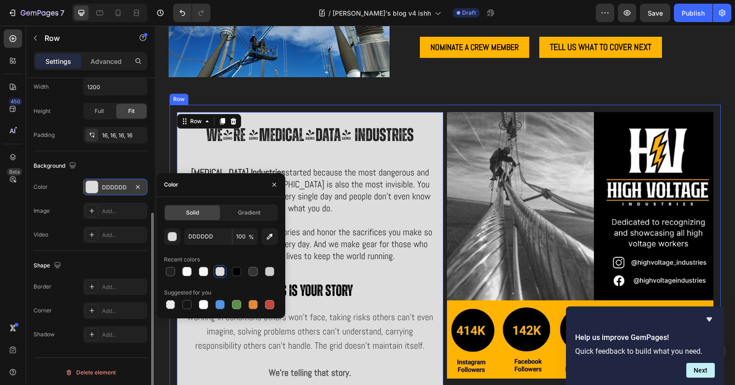
click at [305, 105] on div "We're [MEDICAL_DATA] Industries Heading [MEDICAL_DATA] Industries started becau…" at bounding box center [445, 250] width 551 height 291
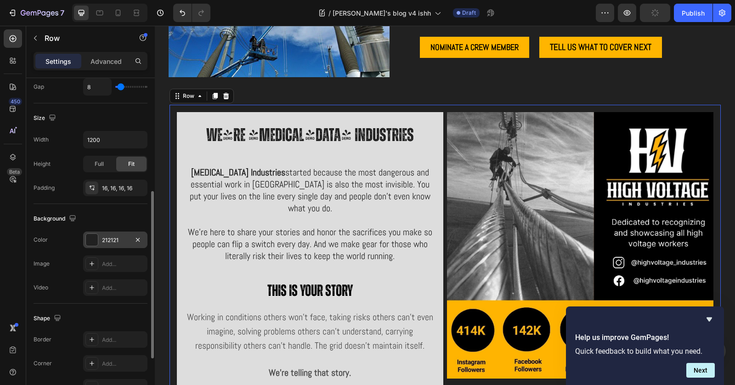
click at [96, 241] on div at bounding box center [92, 240] width 12 height 12
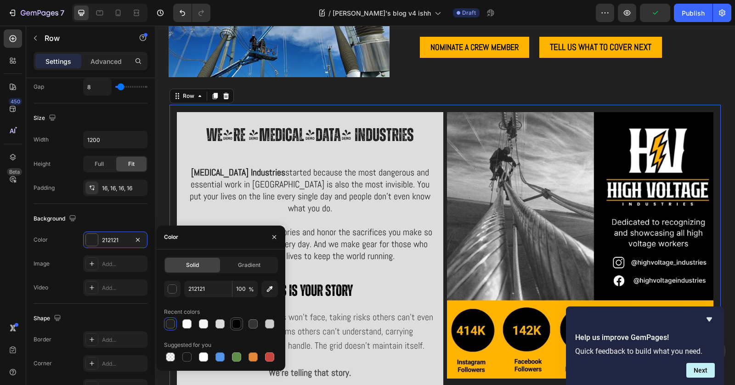
click at [243, 323] on div at bounding box center [236, 323] width 13 height 13
type input "000000"
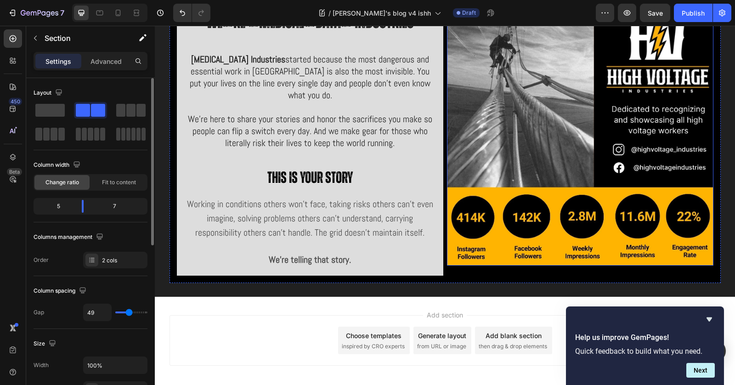
scroll to position [3167, 0]
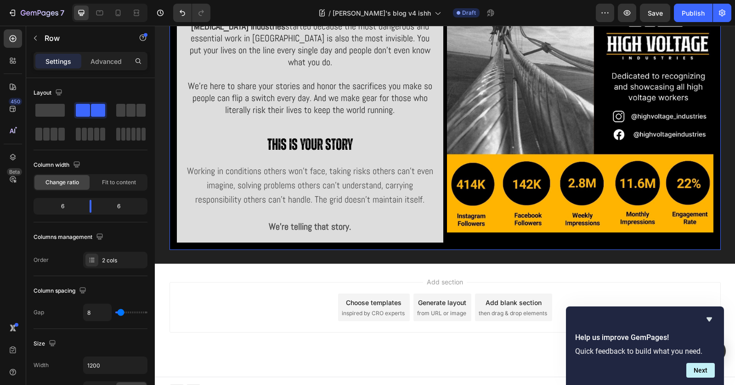
click at [459, 234] on div "We're [MEDICAL_DATA] Industries Heading [MEDICAL_DATA] Industries started becau…" at bounding box center [445, 104] width 551 height 291
click at [467, 232] on div "We're [MEDICAL_DATA] Industries Heading [MEDICAL_DATA] Industries started becau…" at bounding box center [445, 104] width 551 height 291
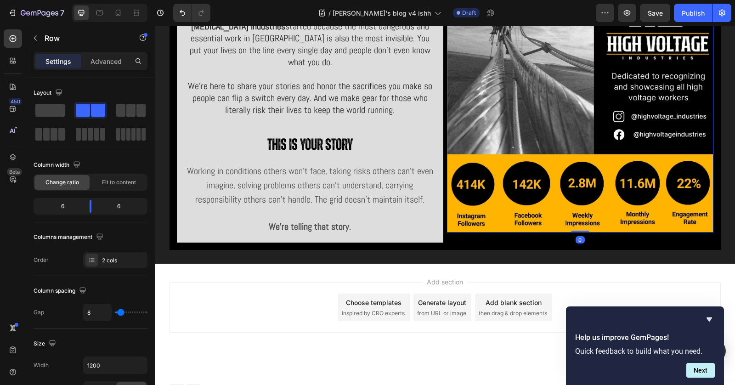
click at [475, 226] on img at bounding box center [580, 99] width 266 height 266
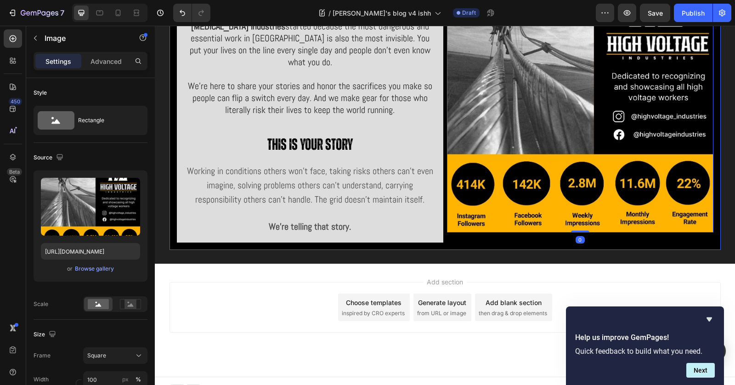
click at [426, 221] on div "Working in conditions others won't face, taking risks others can’t even imagine…" at bounding box center [310, 200] width 252 height 72
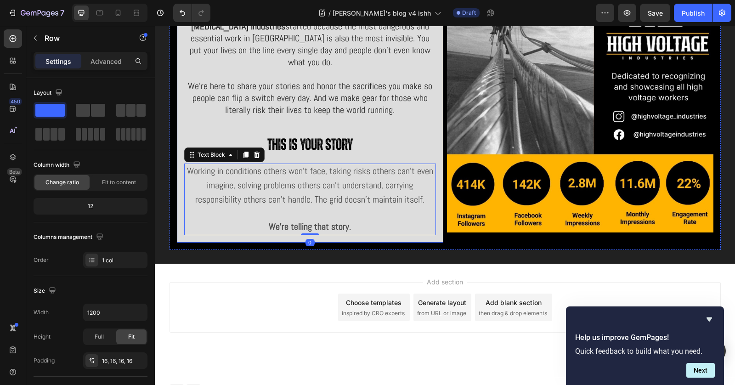
click at [316, 226] on div "We're [MEDICAL_DATA] Industries Heading [MEDICAL_DATA] Industries started becau…" at bounding box center [310, 104] width 266 height 277
click at [307, 240] on div at bounding box center [310, 241] width 18 height 3
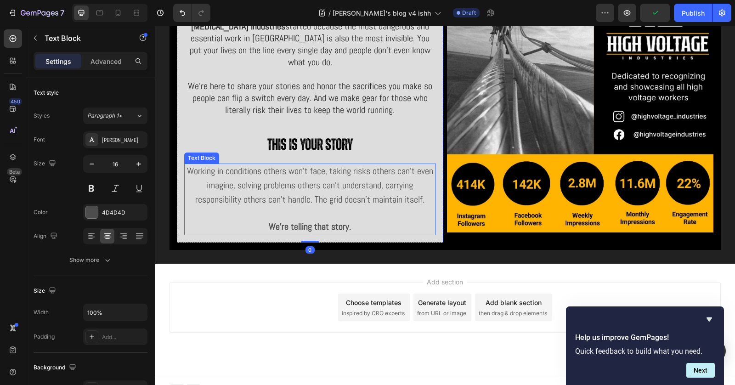
click at [307, 221] on strong "We're telling that story." at bounding box center [310, 227] width 82 height 12
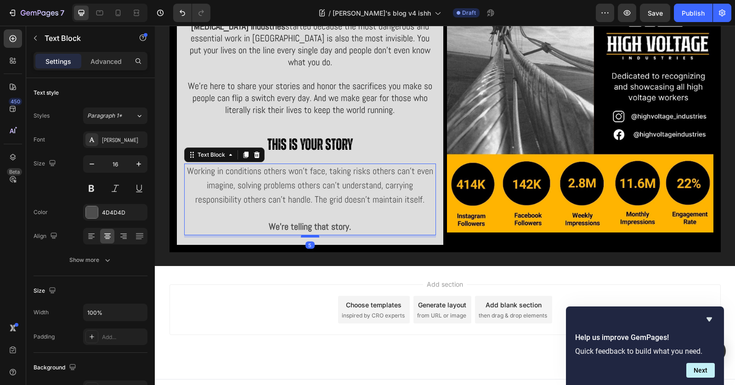
click at [308, 235] on div at bounding box center [310, 236] width 18 height 3
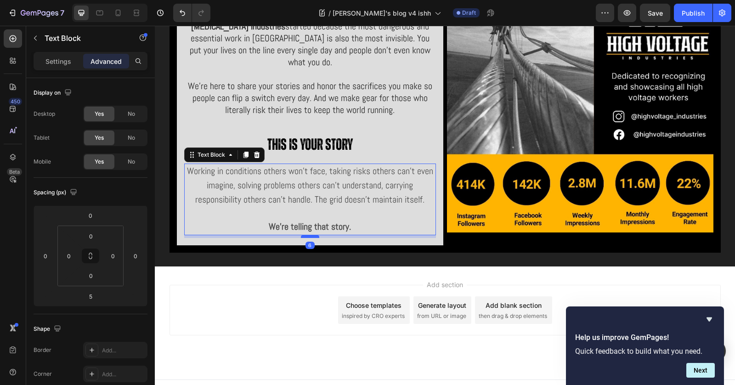
click at [306, 235] on div at bounding box center [310, 236] width 18 height 3
type input "6"
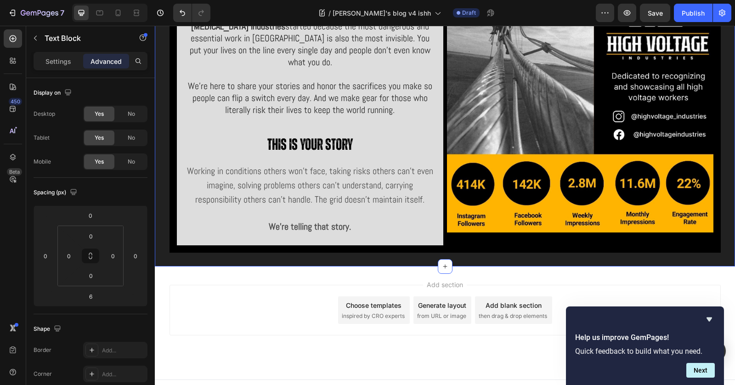
click at [393, 242] on div "We're [MEDICAL_DATA] Industries Heading [MEDICAL_DATA] Industries started becau…" at bounding box center [445, 106] width 580 height 322
click at [316, 220] on p "We're telling that story." at bounding box center [310, 227] width 250 height 14
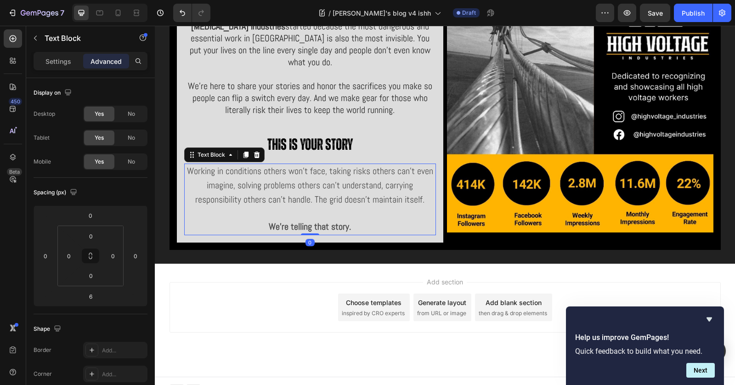
drag, startPoint x: 308, startPoint y: 223, endPoint x: 310, endPoint y: 199, distance: 24.0
click at [310, 199] on div "Working in conditions others won't face, taking risks others can’t even imagine…" at bounding box center [310, 200] width 252 height 72
type input "0"
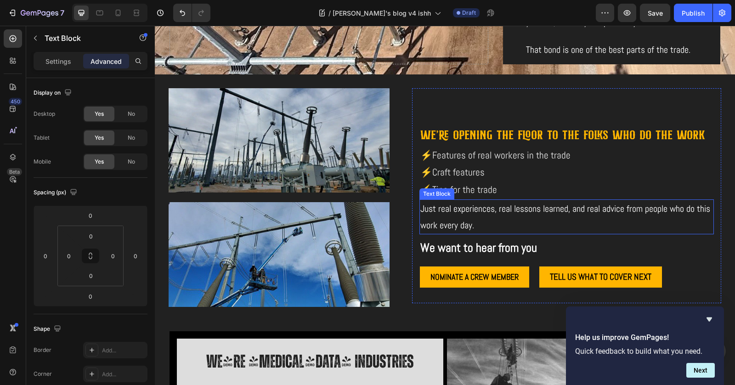
scroll to position [2969, 0]
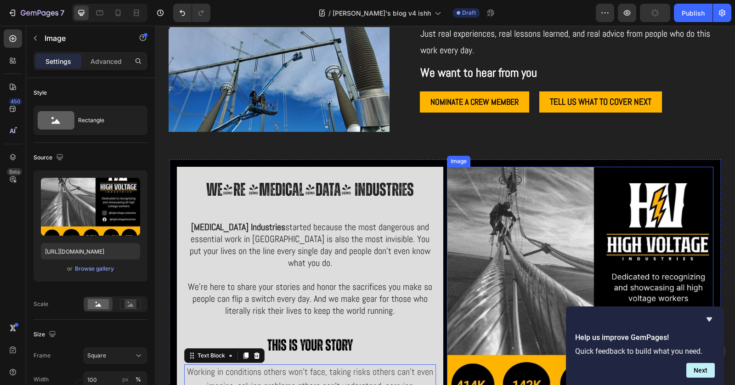
click at [538, 179] on img at bounding box center [580, 300] width 266 height 266
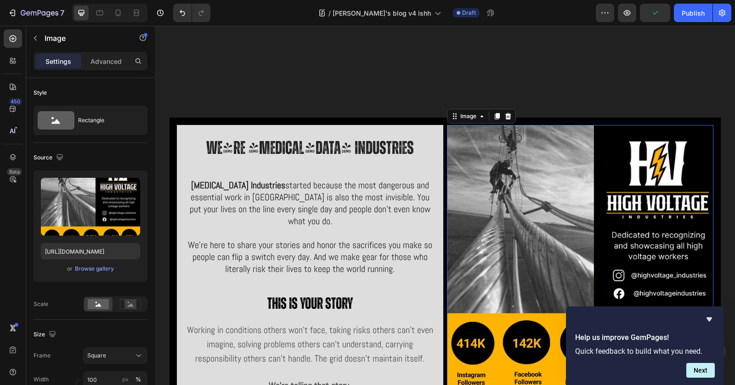
scroll to position [3159, 0]
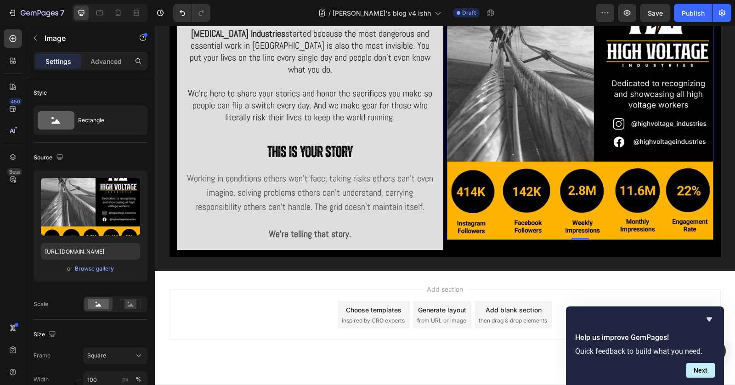
click at [576, 215] on img at bounding box center [580, 106] width 266 height 266
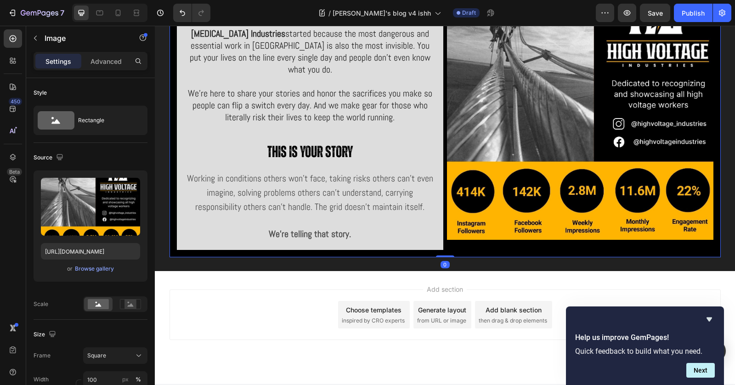
click at [394, 239] on div "We're [MEDICAL_DATA] Industries Heading [MEDICAL_DATA] Industries started becau…" at bounding box center [310, 111] width 266 height 277
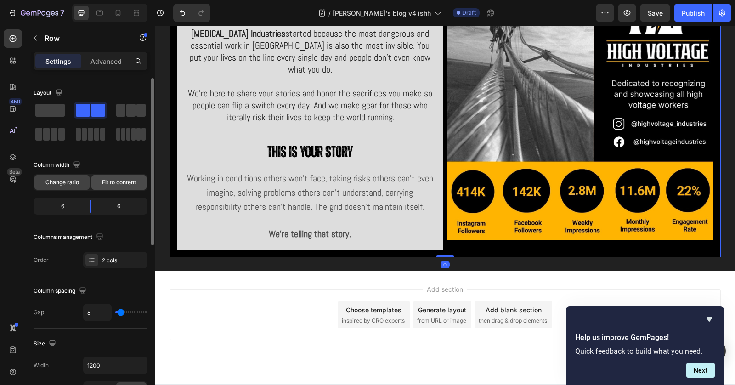
click at [98, 188] on div "Fit to content" at bounding box center [118, 182] width 55 height 15
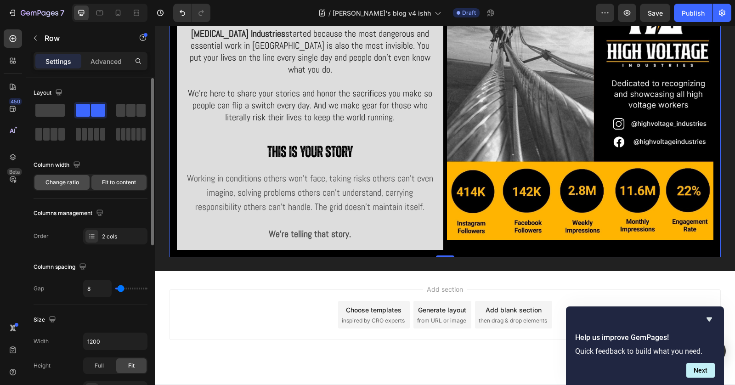
click at [67, 182] on span "Change ratio" at bounding box center [62, 182] width 34 height 8
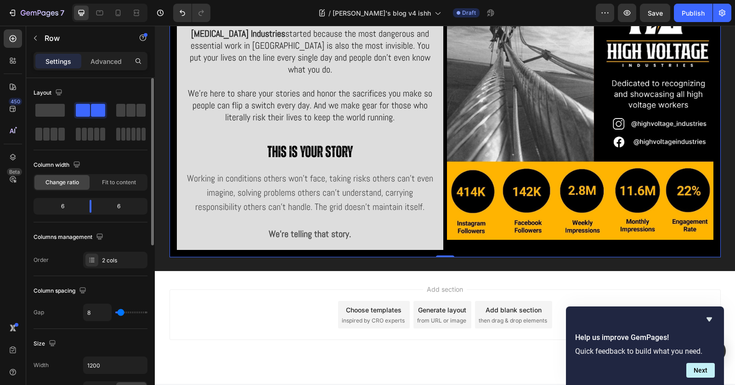
type input "3"
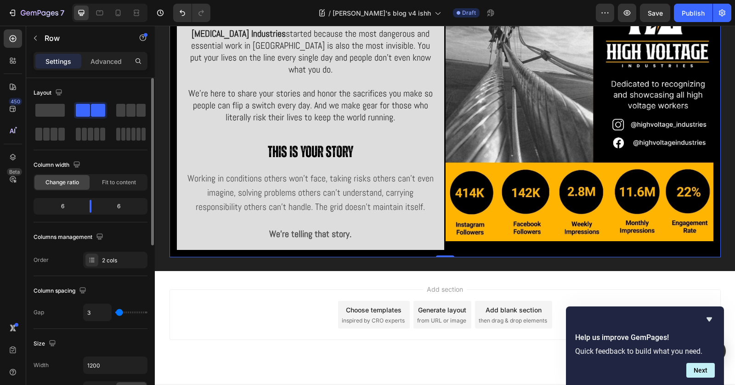
type input "2"
type input "0"
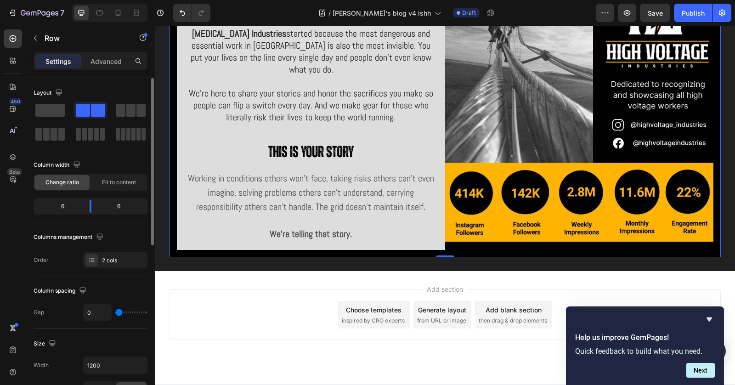
type input "1"
type input "6"
type input "8"
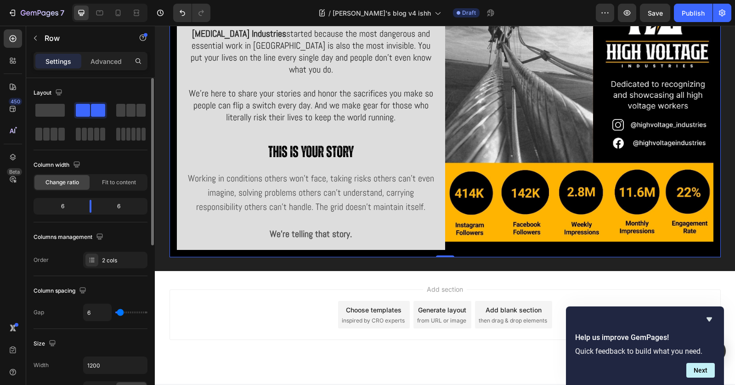
type input "8"
type input "9"
type input "10"
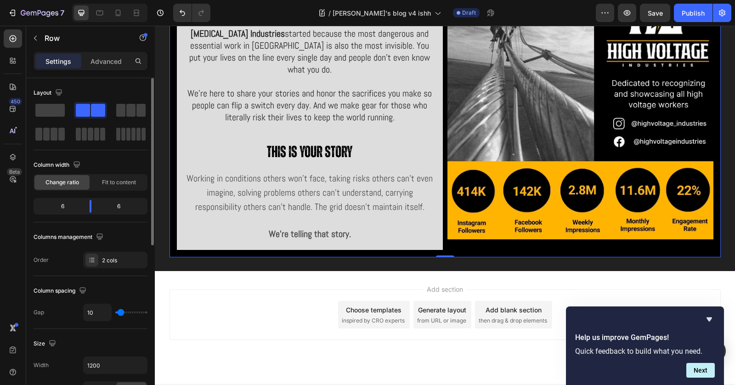
type input "11"
type input "13"
type input "15"
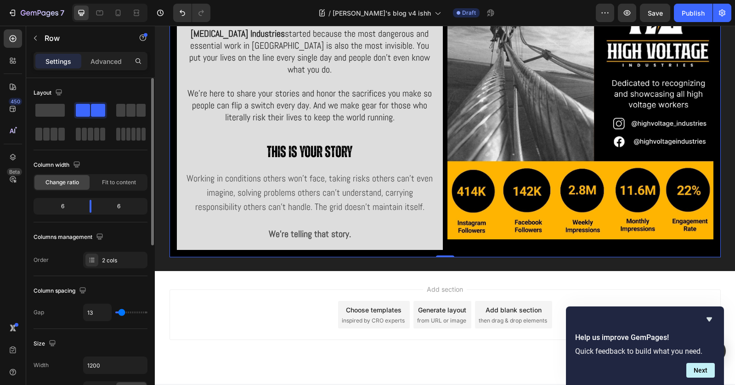
type input "15"
type input "18"
type input "20"
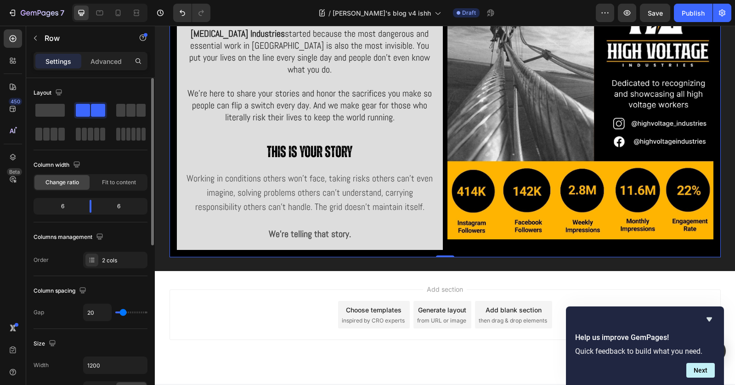
type input "22"
type input "24"
type input "25"
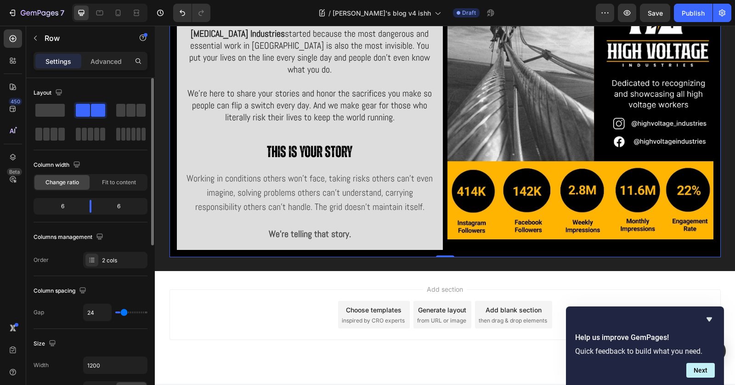
type input "25"
type input "31"
type input "36"
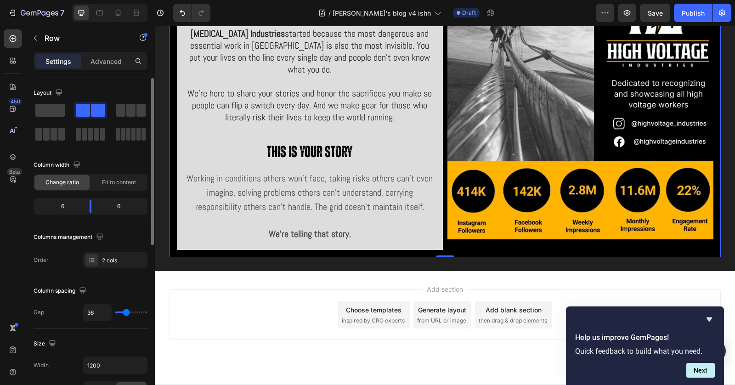
type input "39"
type input "42"
type input "44"
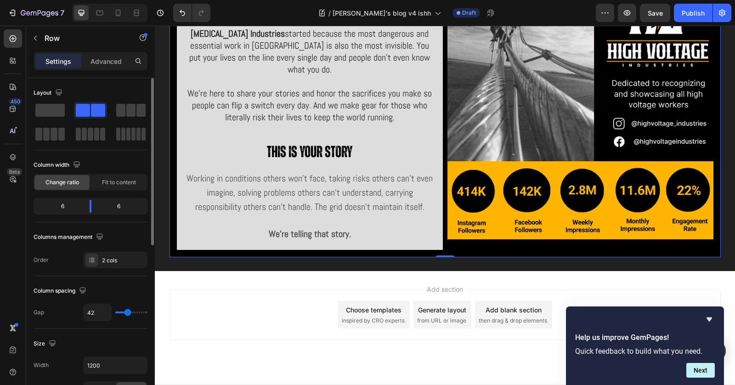
type input "44"
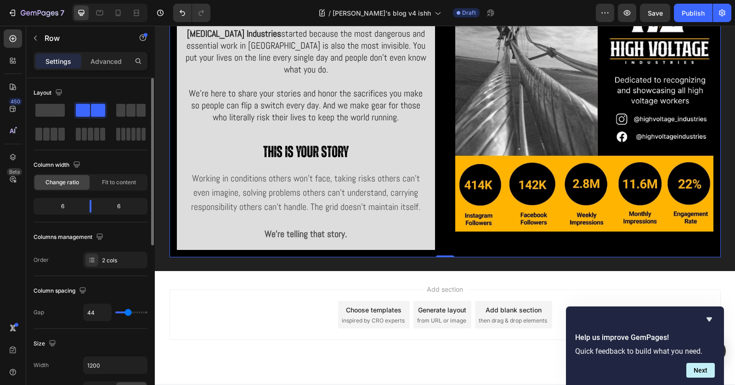
type input "46"
type input "47"
type input "50"
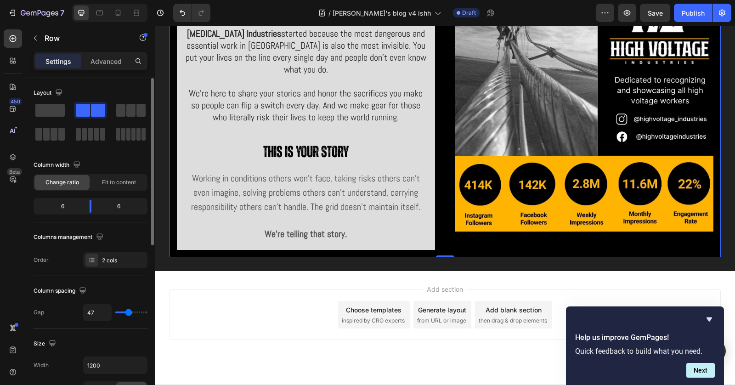
type input "50"
type input "51"
type input "52"
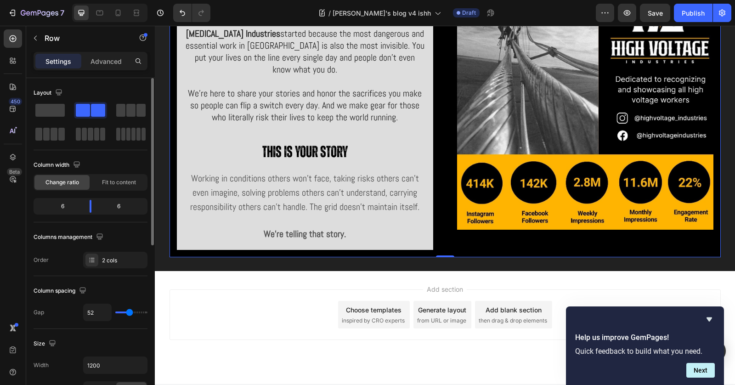
type input "51"
type input "50"
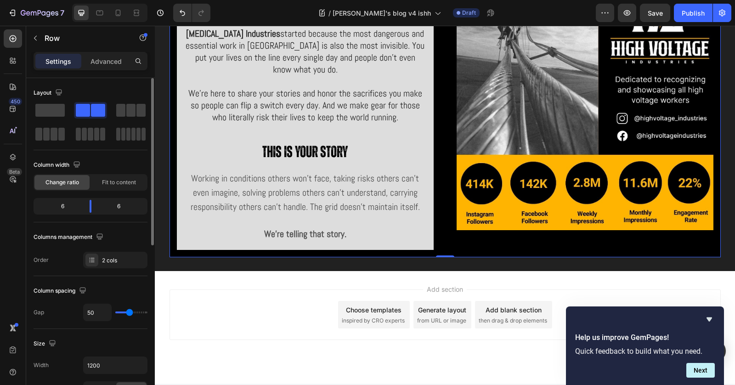
type input "49"
type input "48"
type input "47"
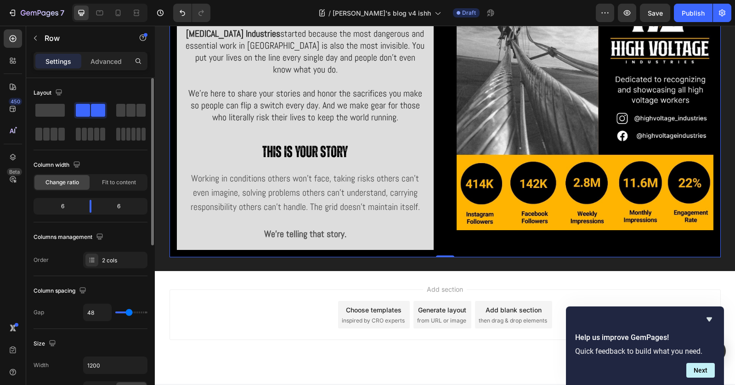
type input "47"
type input "46"
type input "45"
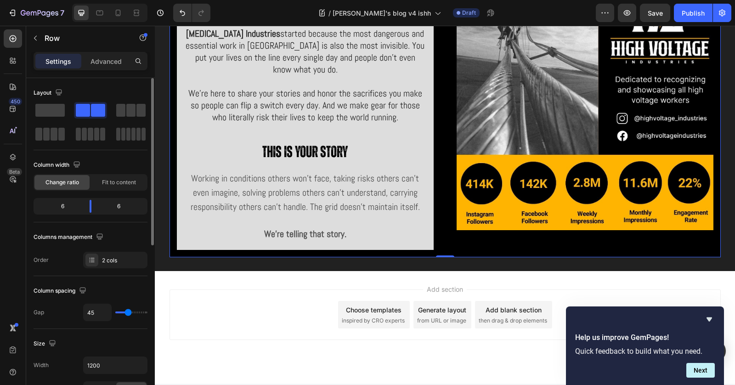
type input "44"
type input "43"
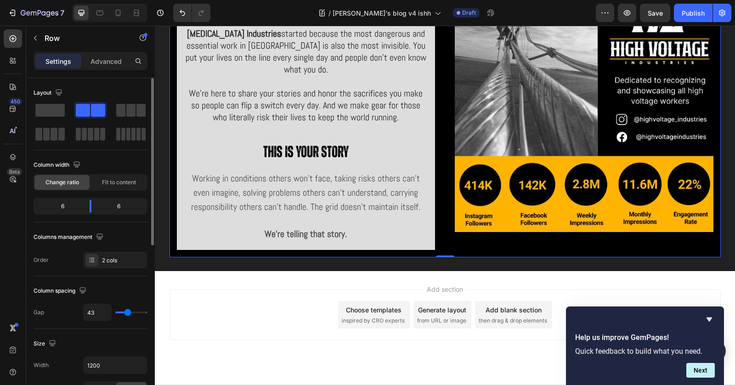
type input "42"
type input "41"
type input "40"
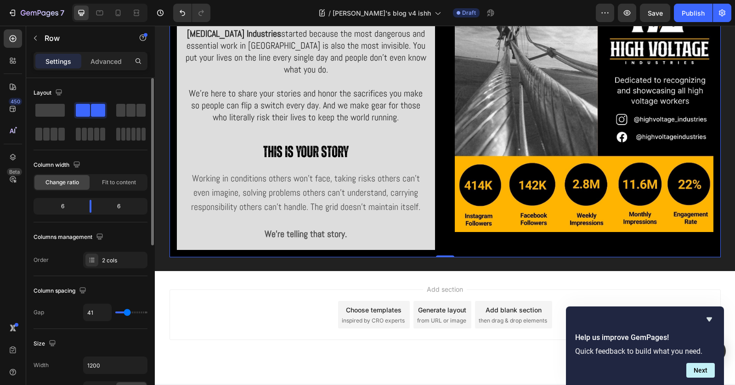
type input "40"
type input "39"
type input "37"
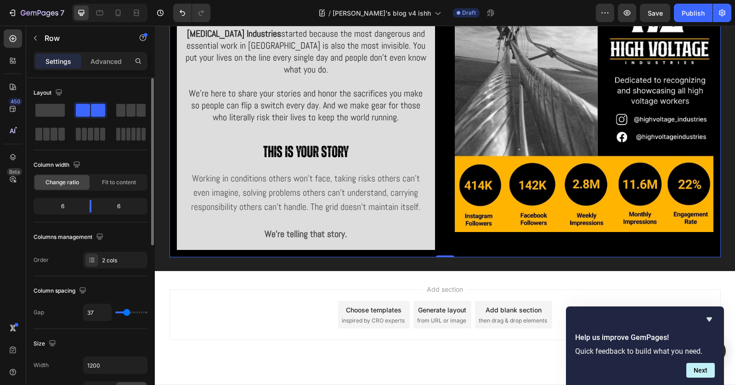
type input "36"
type input "35"
type input "33"
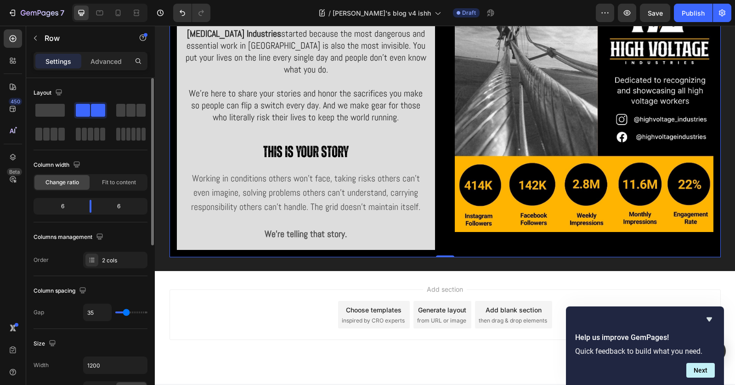
type input "33"
type input "32"
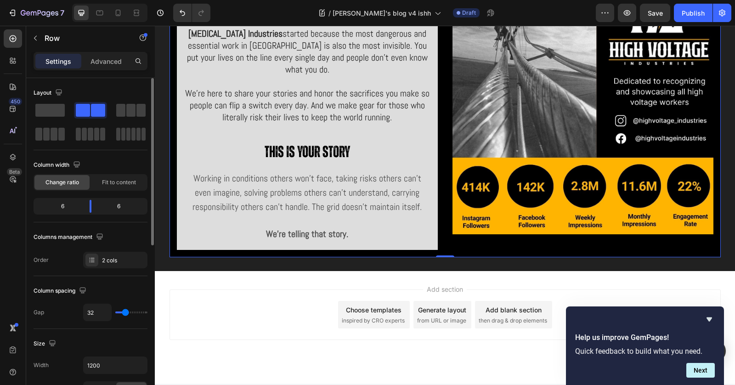
type input "30"
type input "29"
type input "28"
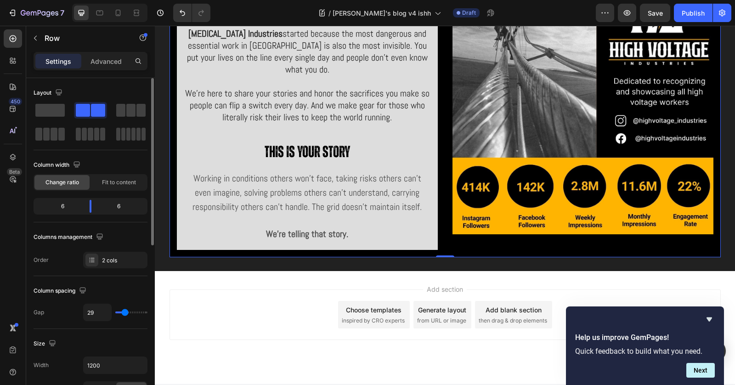
type input "28"
type input "27"
type input "26"
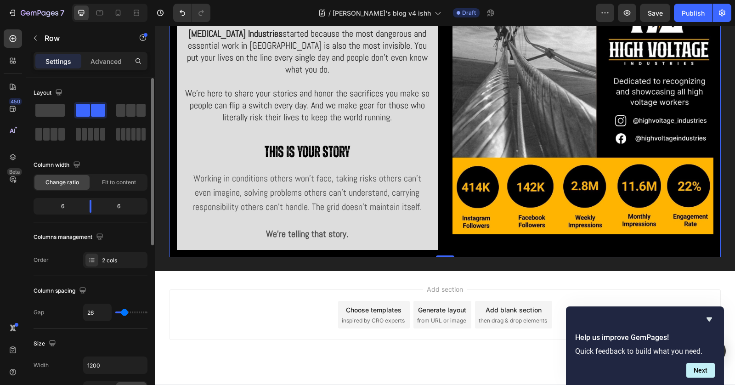
type input "25"
type input "24"
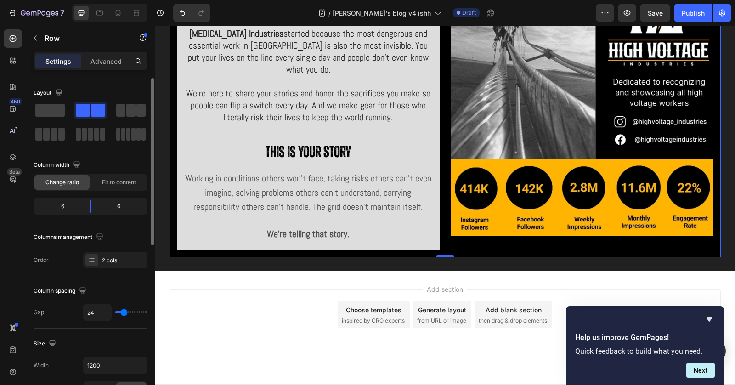
type input "22"
type input "20"
type input "19"
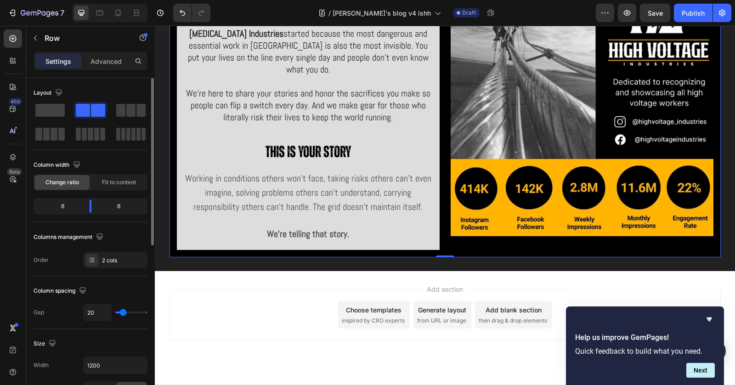
type input "19"
type input "18"
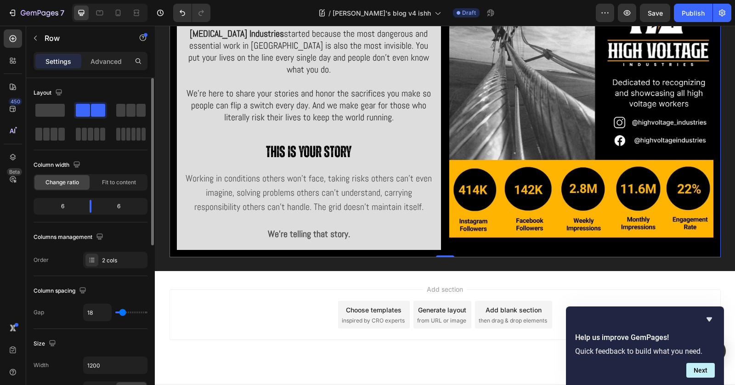
type input "20"
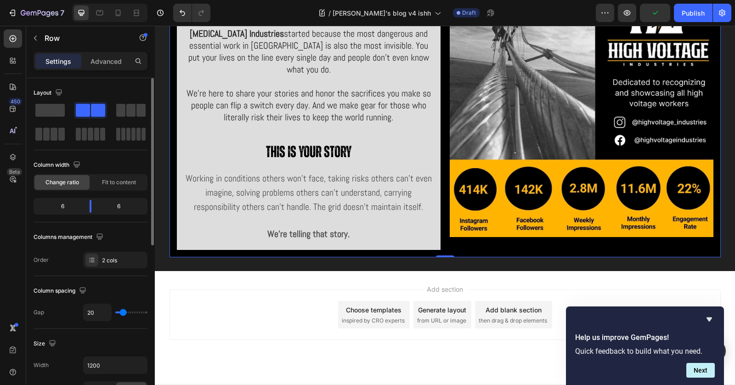
type input "20"
click at [123, 311] on input "range" at bounding box center [131, 312] width 32 height 2
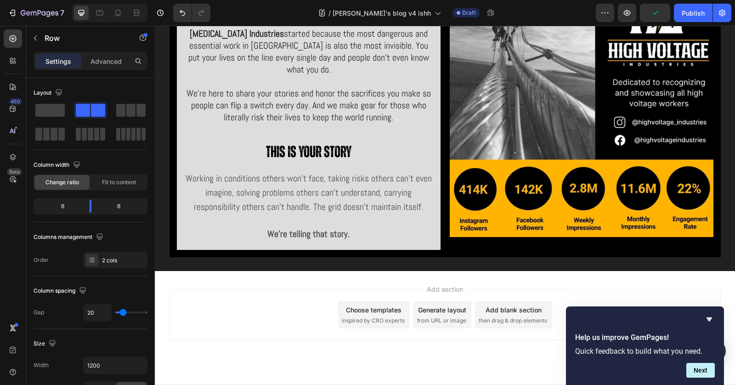
click at [406, 289] on div "Add section Choose templates inspired by CRO experts Generate layout from URL o…" at bounding box center [445, 314] width 551 height 51
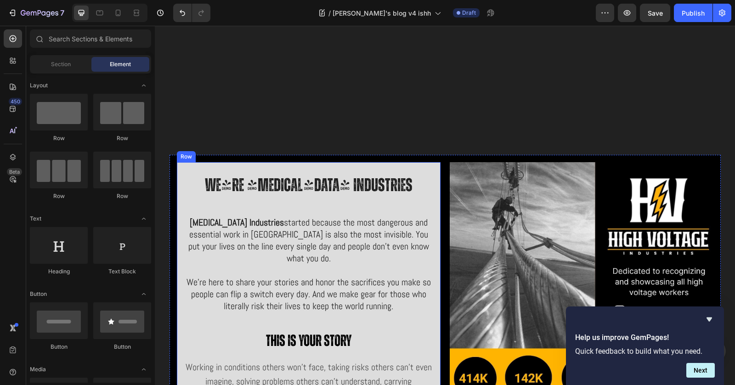
scroll to position [3120, 0]
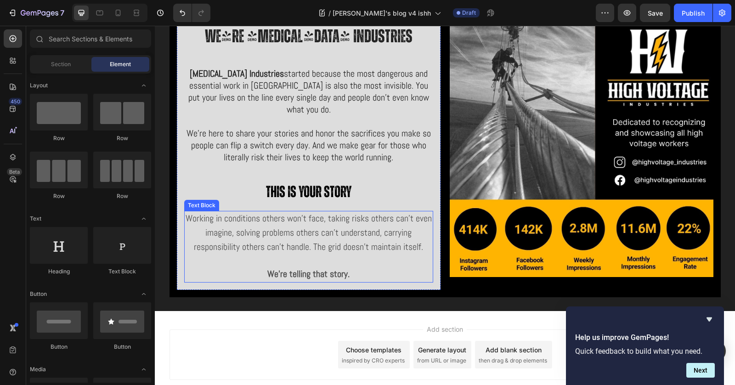
click at [339, 223] on span "Working in conditions others won't face, taking risks others can’t even imagine…" at bounding box center [309, 232] width 246 height 40
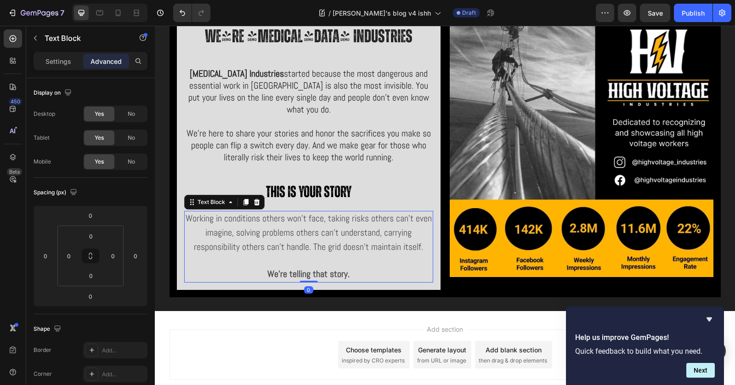
click at [339, 223] on span "Working in conditions others won't face, taking risks others can’t even imagine…" at bounding box center [309, 232] width 246 height 40
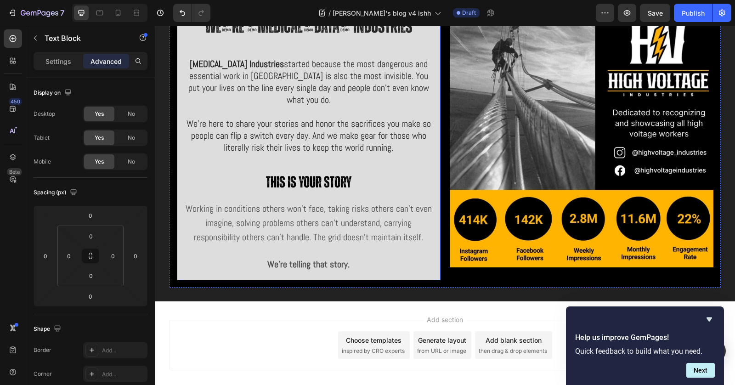
scroll to position [3074, 0]
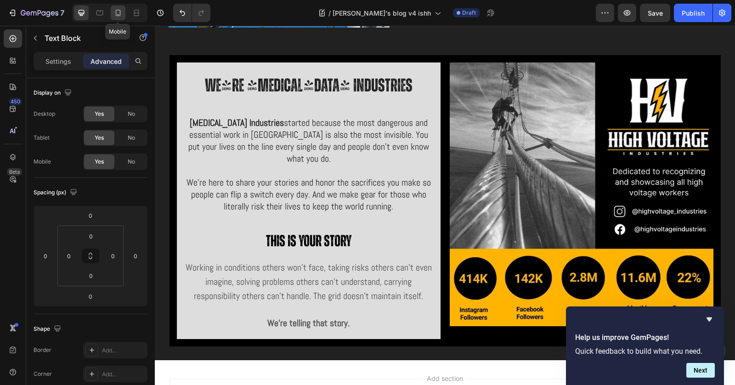
click at [121, 18] on div at bounding box center [118, 13] width 15 height 15
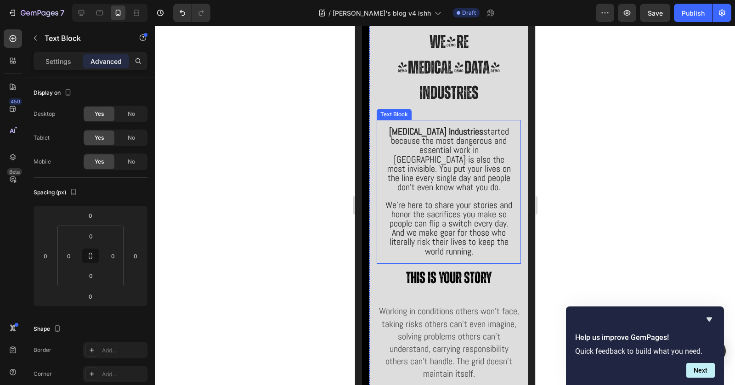
scroll to position [3348, 0]
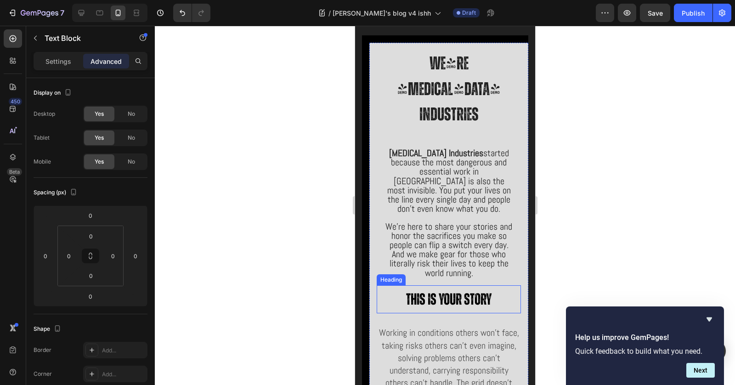
click at [470, 285] on h2 "This is your story" at bounding box center [448, 299] width 144 height 28
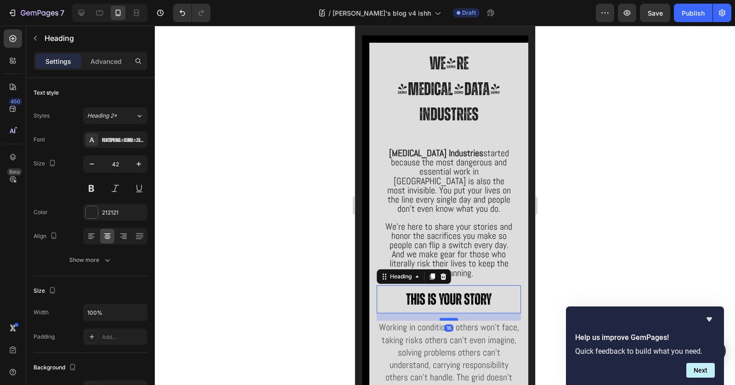
drag, startPoint x: 443, startPoint y: 297, endPoint x: 442, endPoint y: 292, distance: 5.5
click at [442, 318] on div at bounding box center [448, 319] width 18 height 3
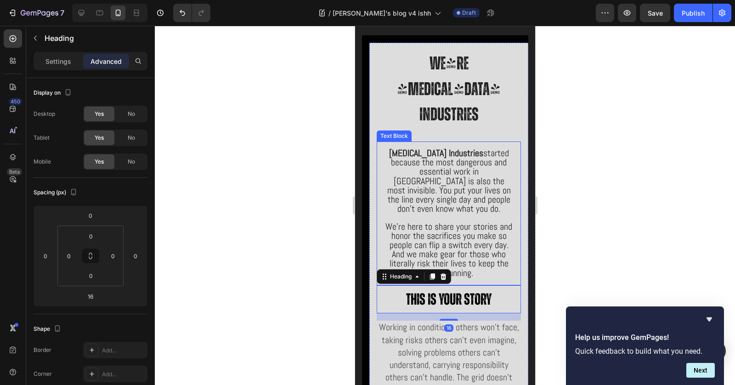
click at [461, 245] on span "We're here to share your stories and honor the sacrifices you make so people ca…" at bounding box center [448, 250] width 127 height 58
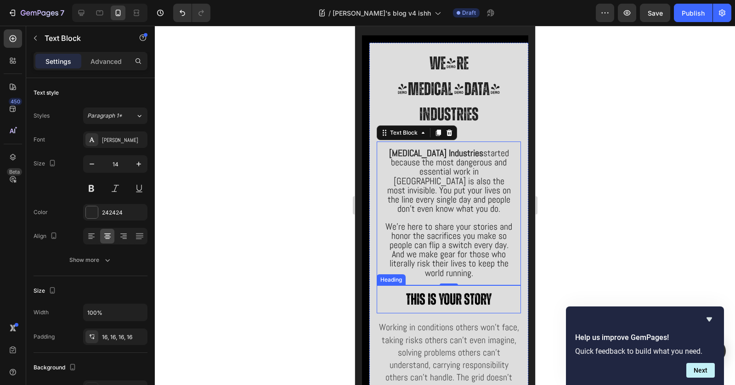
click at [453, 292] on strong "This is your story" at bounding box center [448, 300] width 85 height 16
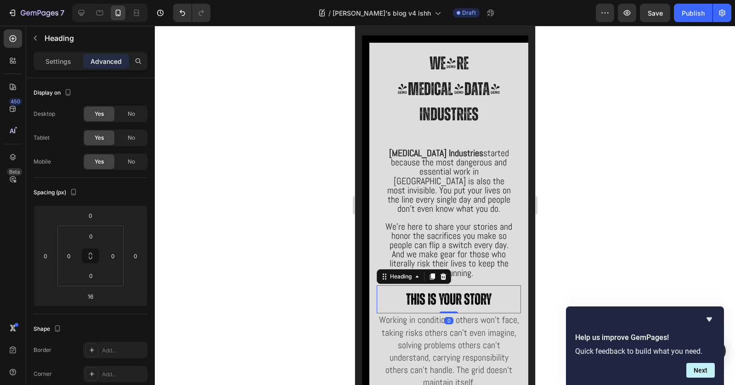
drag, startPoint x: 446, startPoint y: 291, endPoint x: 447, endPoint y: 279, distance: 12.1
click at [447, 285] on div "This is your story Heading 0" at bounding box center [448, 299] width 144 height 28
type input "0"
click at [575, 237] on div at bounding box center [445, 205] width 580 height 359
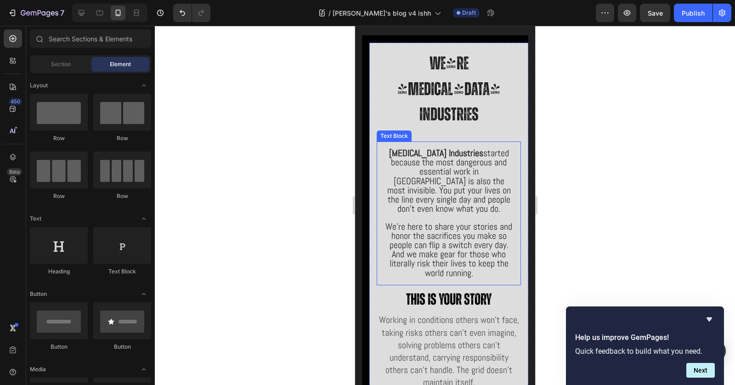
click at [471, 254] on div "[MEDICAL_DATA] Industries started because the most dangerous and essential work…" at bounding box center [448, 214] width 144 height 144
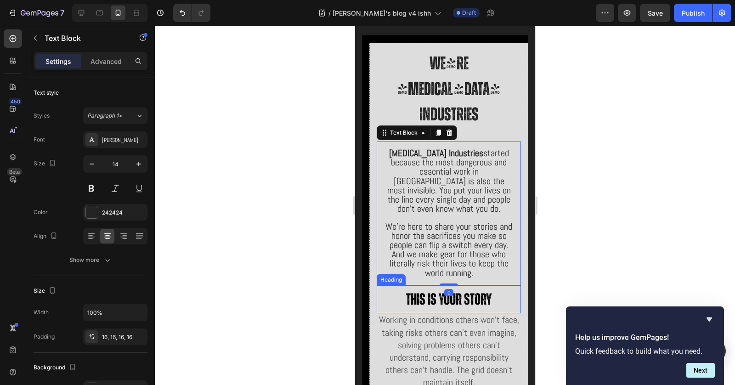
click at [459, 292] on strong "This is your story" at bounding box center [448, 300] width 85 height 16
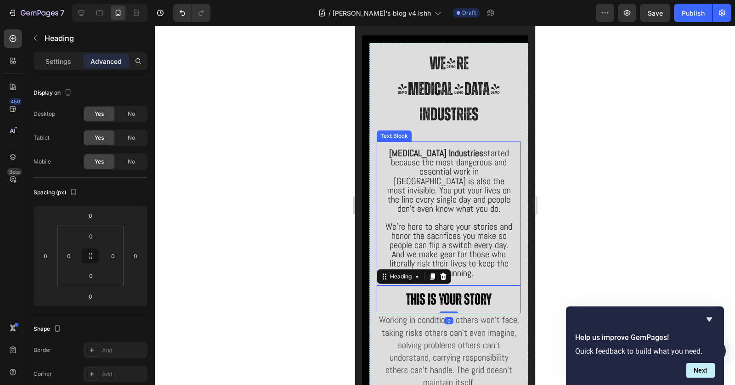
click at [471, 245] on span "We're here to share your stories and honor the sacrifices you make so people ca…" at bounding box center [448, 250] width 127 height 58
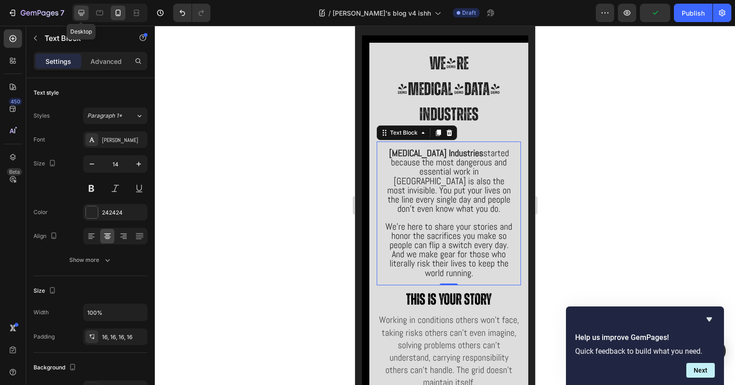
click at [80, 17] on icon at bounding box center [81, 12] width 9 height 9
type input "20"
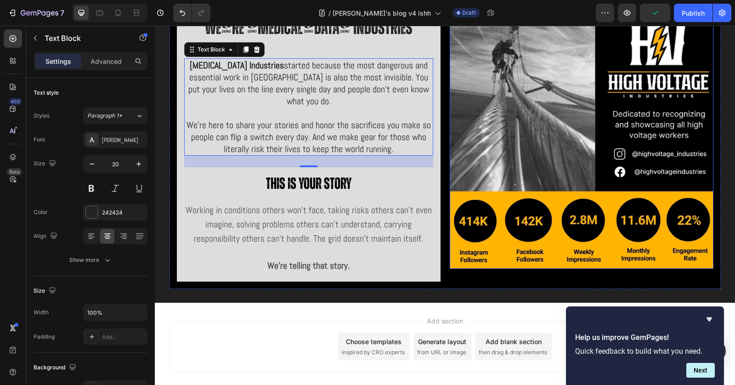
scroll to position [3368, 0]
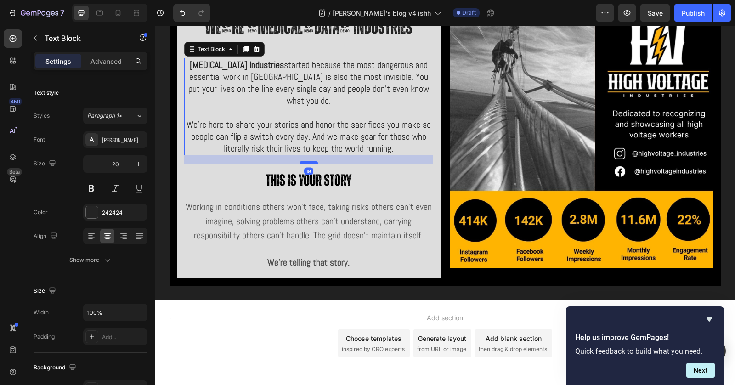
click at [301, 161] on div at bounding box center [309, 162] width 18 height 3
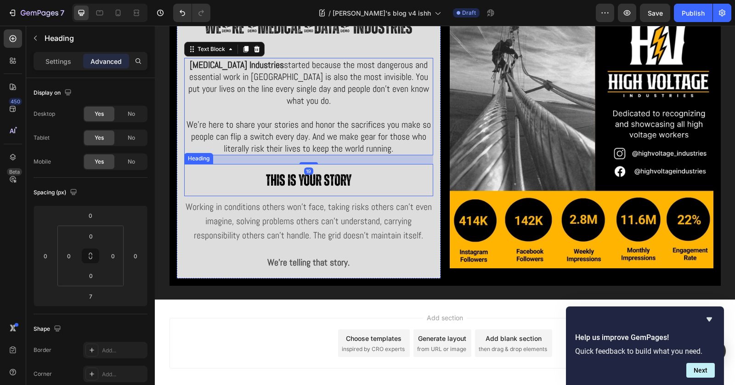
click at [317, 173] on strong "This is your story" at bounding box center [308, 181] width 85 height 16
click at [344, 141] on span "We're here to share your stories and honor the sacrifices you make so people ca…" at bounding box center [309, 137] width 244 height 36
click at [135, 15] on icon at bounding box center [137, 15] width 6 height 2
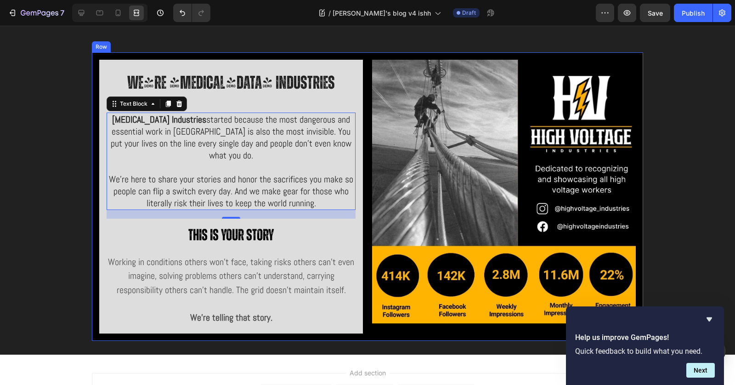
scroll to position [2945, 0]
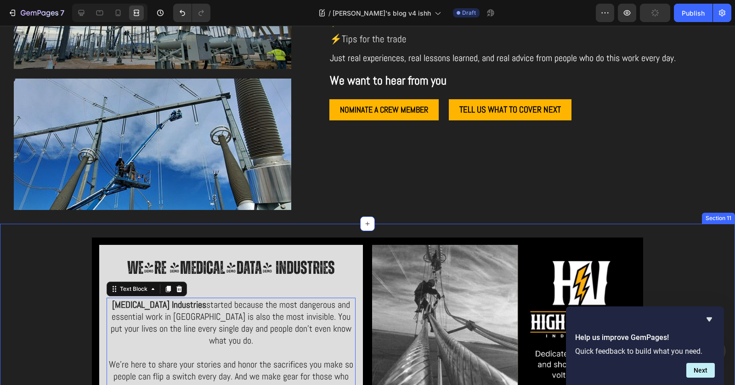
click at [661, 243] on div "We're [MEDICAL_DATA] Industries Heading [MEDICAL_DATA] Industries started becau…" at bounding box center [367, 382] width 721 height 289
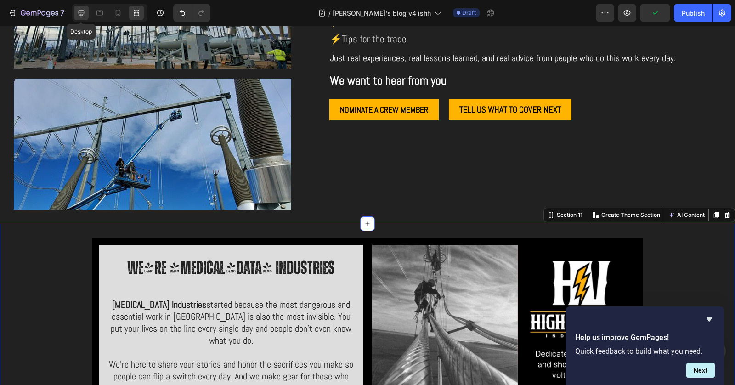
click at [85, 16] on icon at bounding box center [81, 12] width 9 height 9
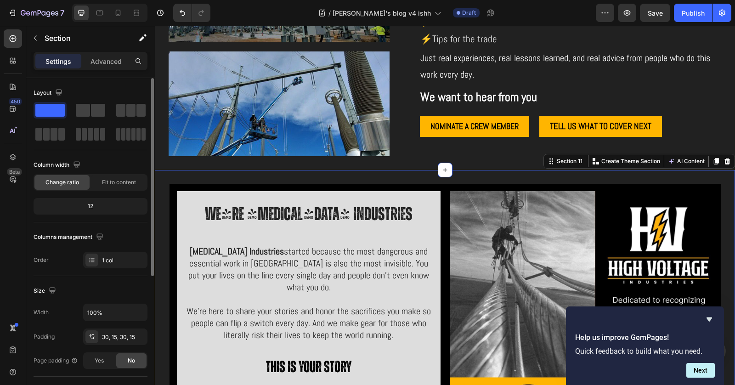
scroll to position [71, 0]
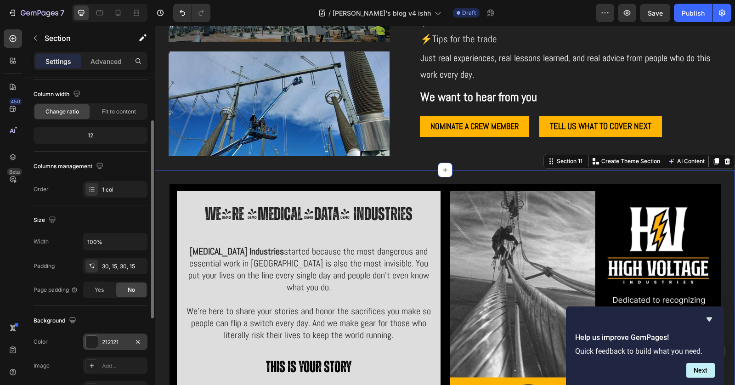
click at [89, 336] on div at bounding box center [92, 342] width 12 height 12
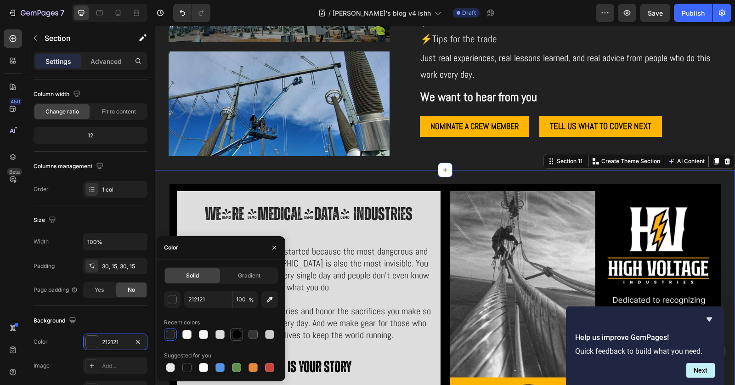
click at [232, 334] on div at bounding box center [236, 334] width 9 height 9
type input "000000"
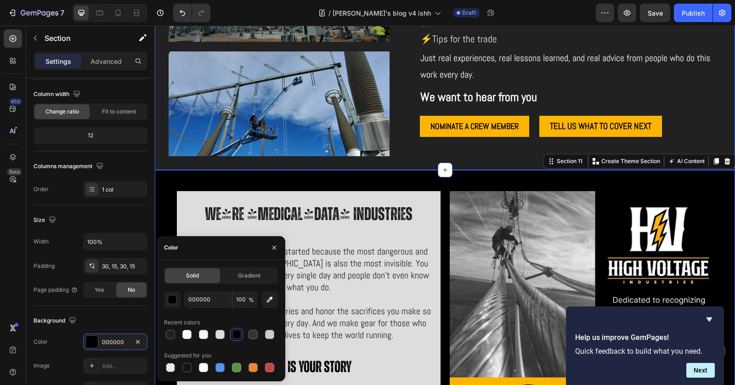
click at [661, 134] on div "Image Image Row we’re opening the floor to the folks who do the work Heading ⚡ …" at bounding box center [445, 47] width 580 height 246
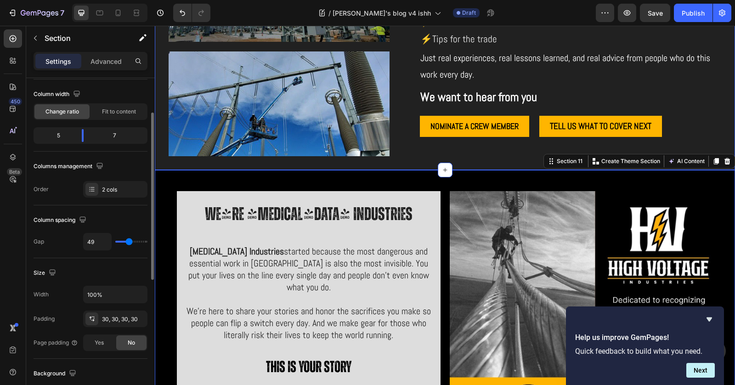
scroll to position [70, 0]
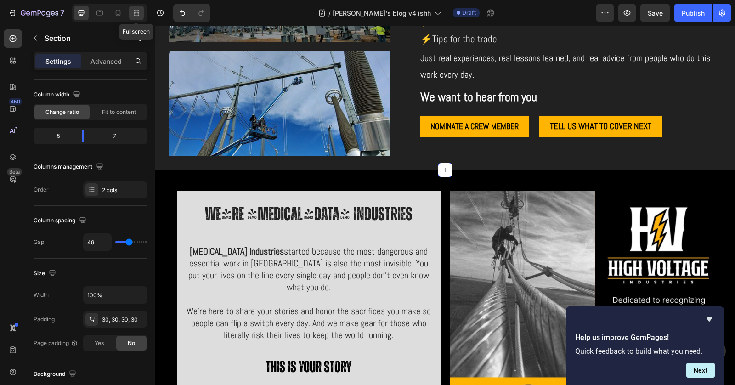
click at [139, 14] on icon at bounding box center [136, 12] width 9 height 9
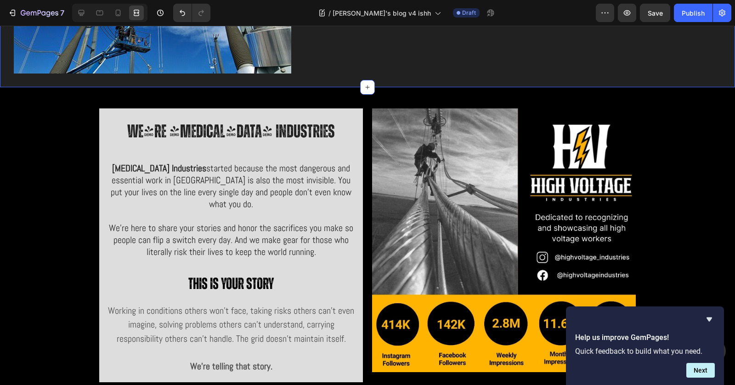
scroll to position [3114, 0]
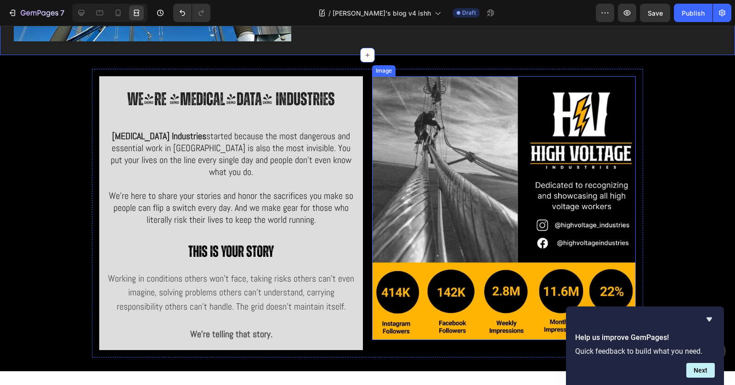
click at [463, 78] on img at bounding box center [504, 208] width 264 height 264
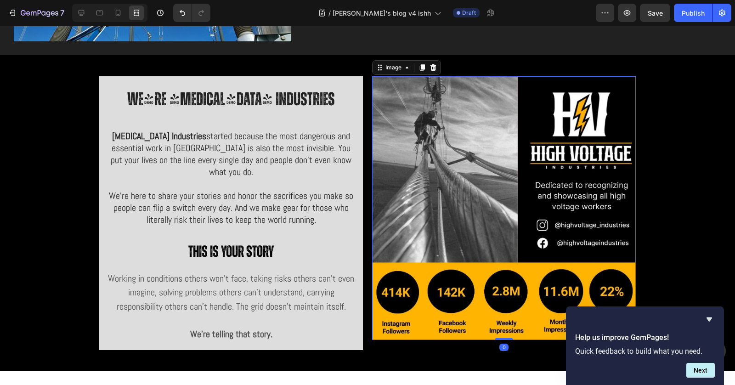
scroll to position [0, 0]
click at [79, 9] on icon at bounding box center [81, 12] width 9 height 9
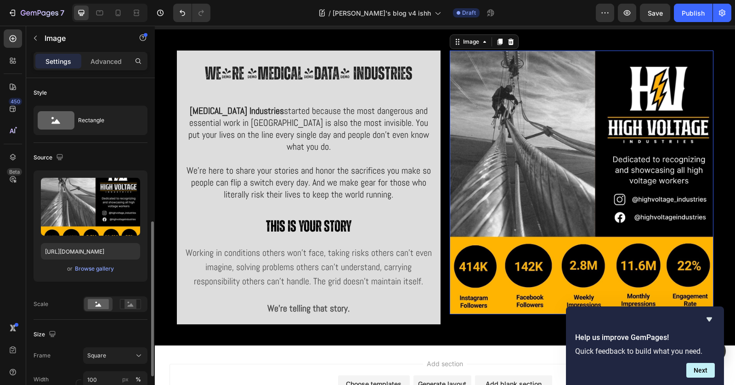
scroll to position [202, 0]
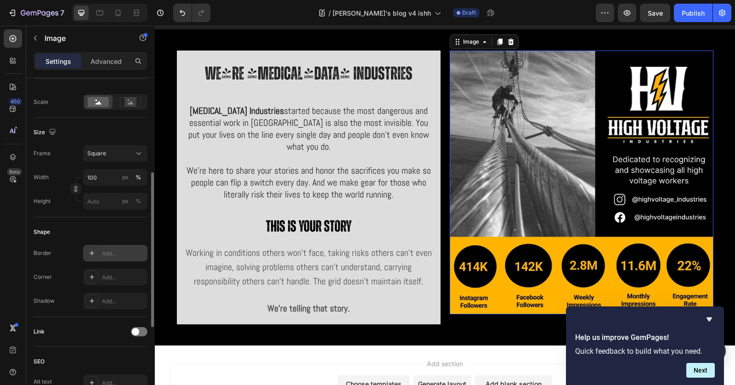
click at [110, 253] on div "Add..." at bounding box center [123, 253] width 43 height 8
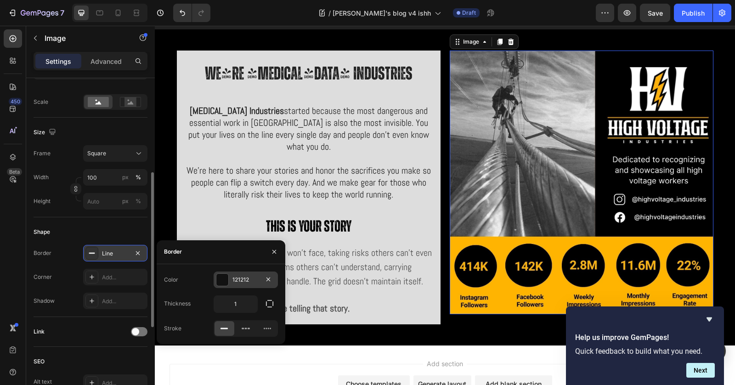
click at [220, 280] on div at bounding box center [222, 280] width 12 height 12
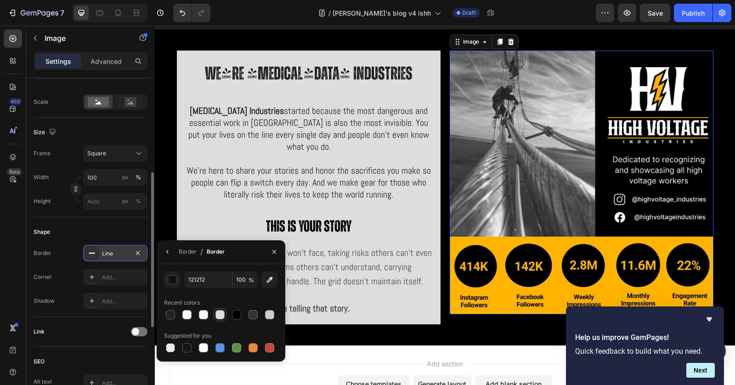
click at [217, 314] on div at bounding box center [219, 314] width 9 height 9
type input "DDDDDD"
click at [264, 279] on button "button" at bounding box center [269, 280] width 17 height 17
click at [120, 253] on div "Line" at bounding box center [115, 253] width 27 height 8
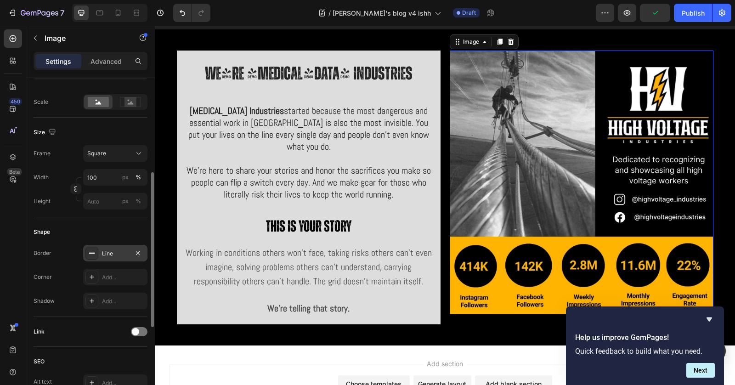
click at [104, 257] on div "Line" at bounding box center [115, 253] width 64 height 17
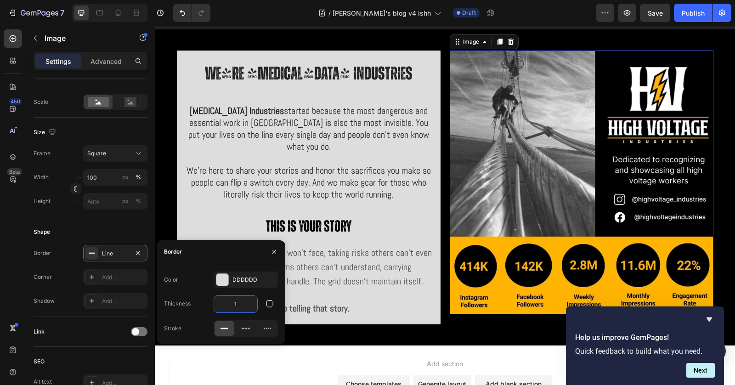
click at [241, 305] on input "1" at bounding box center [235, 304] width 43 height 17
type input "2"
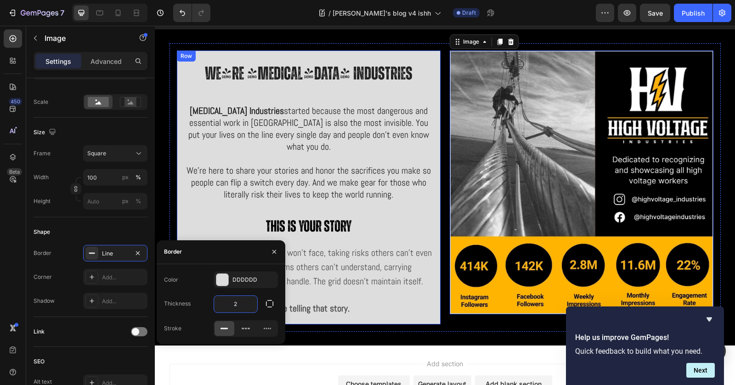
click at [350, 302] on div "We're [MEDICAL_DATA] Industries Heading [MEDICAL_DATA] Industries started becau…" at bounding box center [309, 188] width 264 height 274
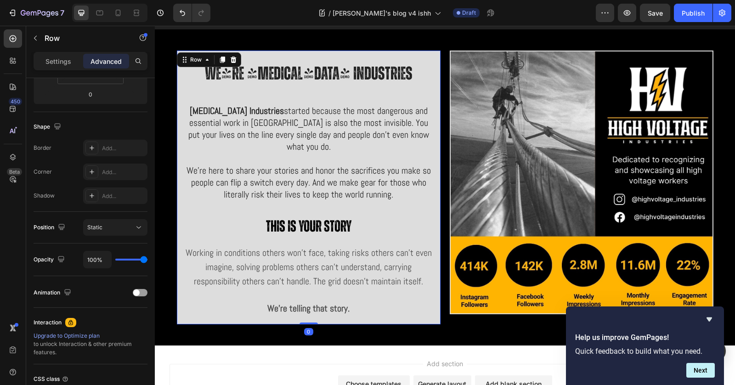
scroll to position [0, 0]
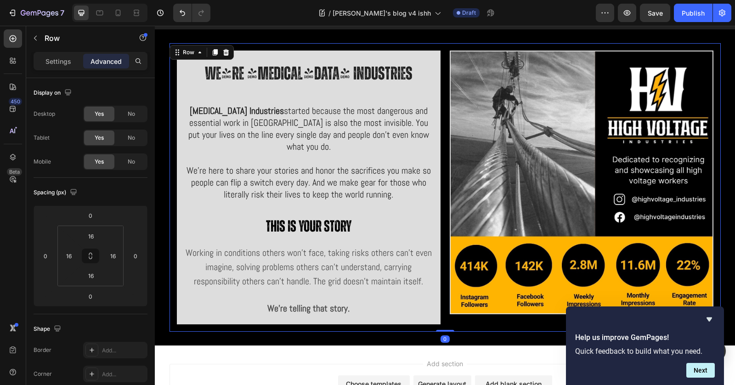
click at [436, 311] on div "We're [MEDICAL_DATA] Industries Heading [MEDICAL_DATA] Industries started becau…" at bounding box center [445, 187] width 551 height 289
click at [140, 15] on icon at bounding box center [136, 12] width 9 height 9
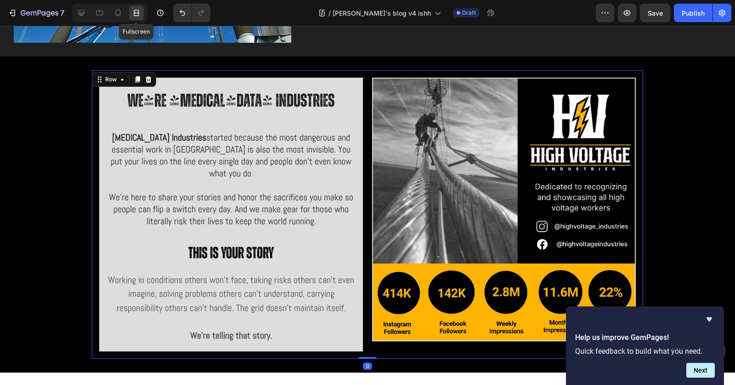
scroll to position [3114, 0]
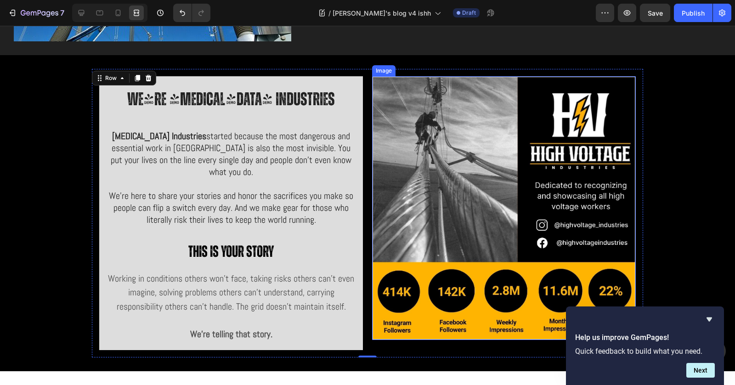
click at [466, 163] on img at bounding box center [504, 208] width 264 height 264
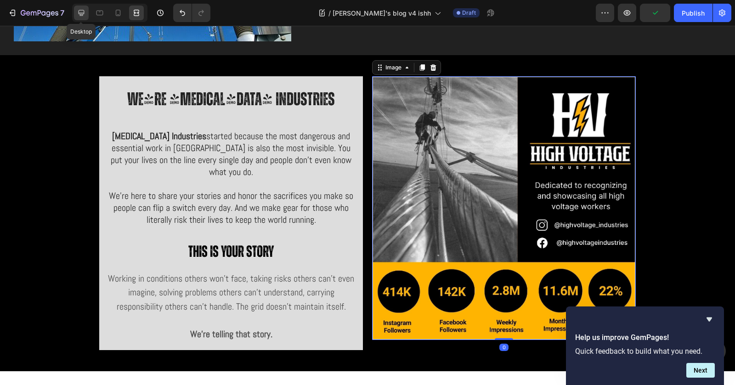
click at [77, 12] on icon at bounding box center [81, 12] width 9 height 9
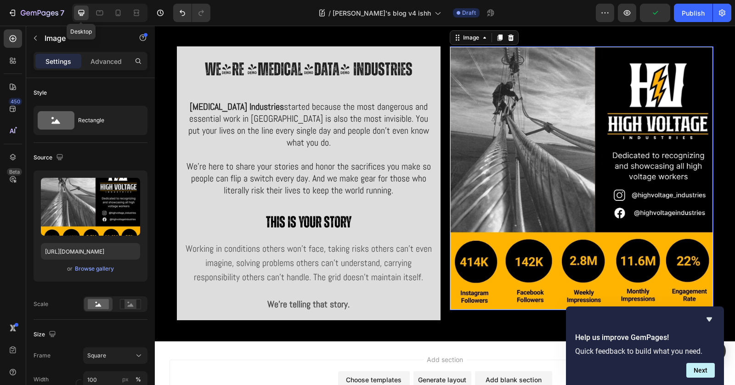
scroll to position [3086, 0]
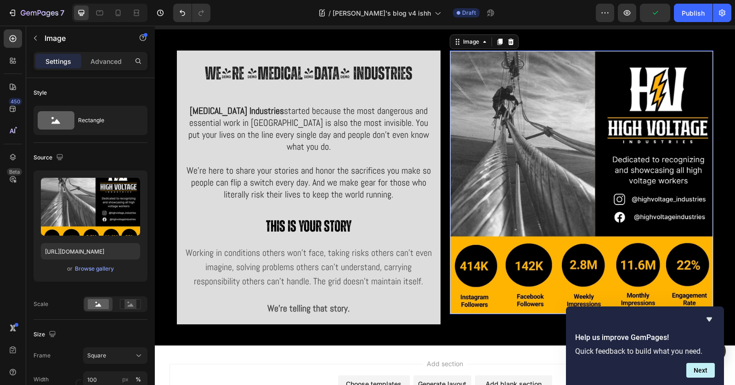
click at [480, 308] on img at bounding box center [582, 183] width 264 height 264
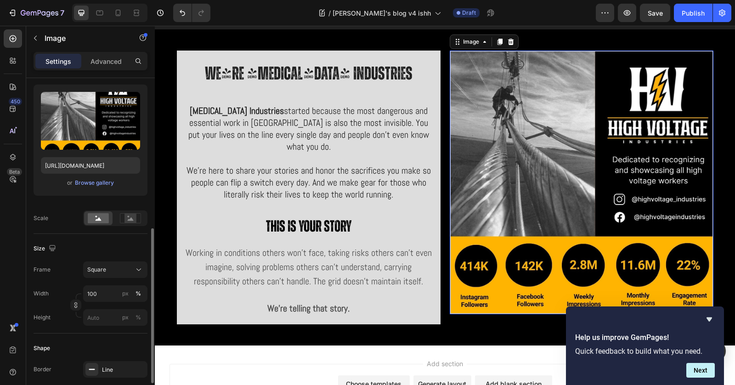
scroll to position [161, 0]
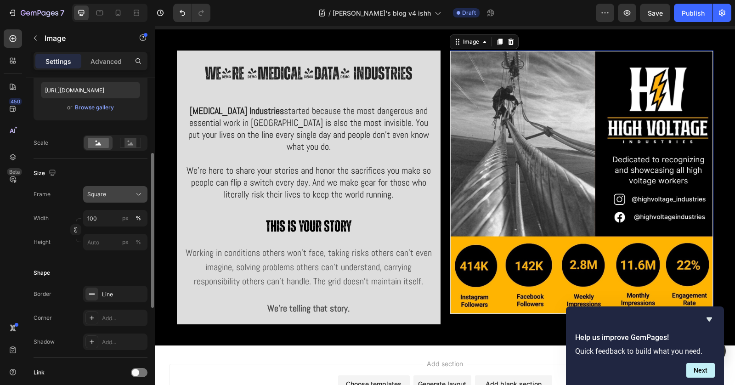
click at [130, 196] on div "Square" at bounding box center [109, 194] width 45 height 8
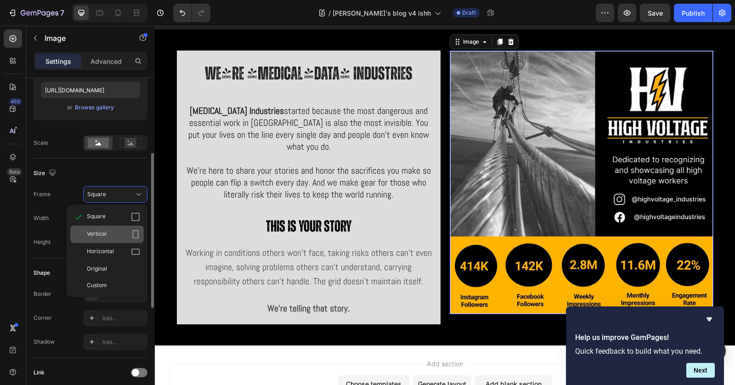
click at [114, 231] on div "Vertical" at bounding box center [113, 234] width 53 height 9
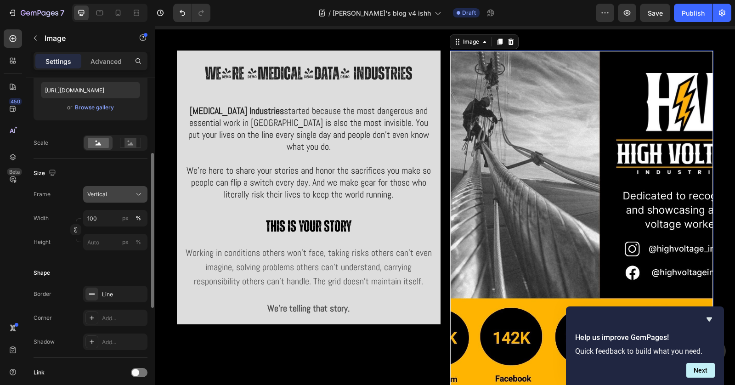
click at [129, 194] on div "Vertical" at bounding box center [109, 194] width 45 height 8
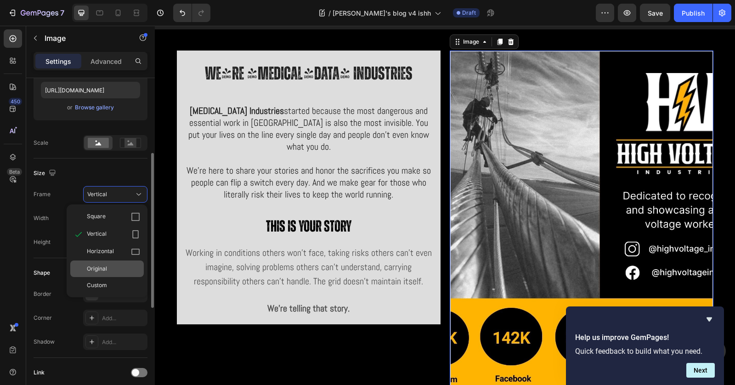
click at [116, 260] on div "Original" at bounding box center [107, 268] width 74 height 17
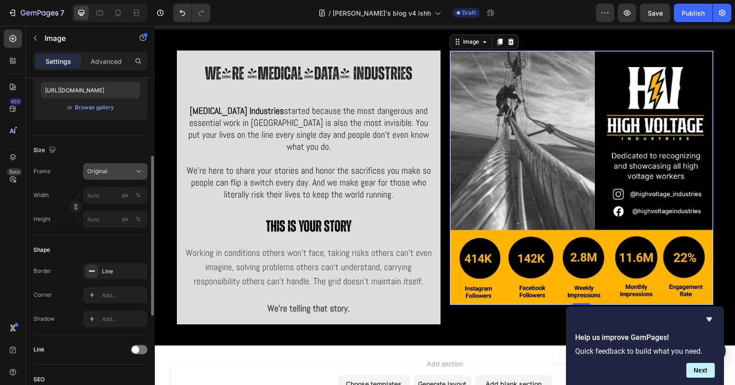
click at [118, 174] on div "Original" at bounding box center [109, 171] width 45 height 8
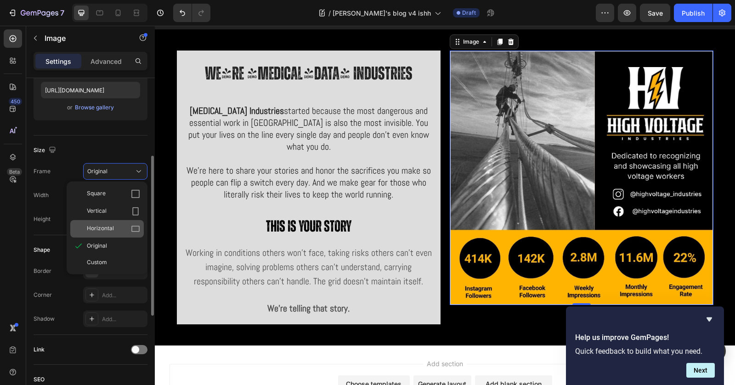
click at [123, 231] on div "Horizontal" at bounding box center [113, 228] width 53 height 9
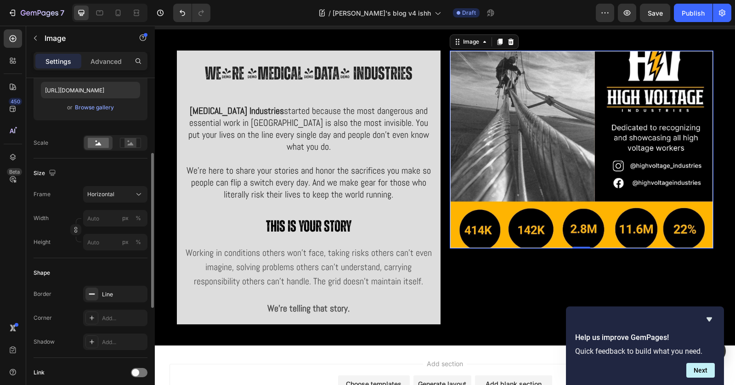
click at [125, 206] on div "Frame Horizontal Width px % Height px %" at bounding box center [91, 218] width 114 height 64
click at [124, 198] on button "Horizontal" at bounding box center [115, 194] width 64 height 17
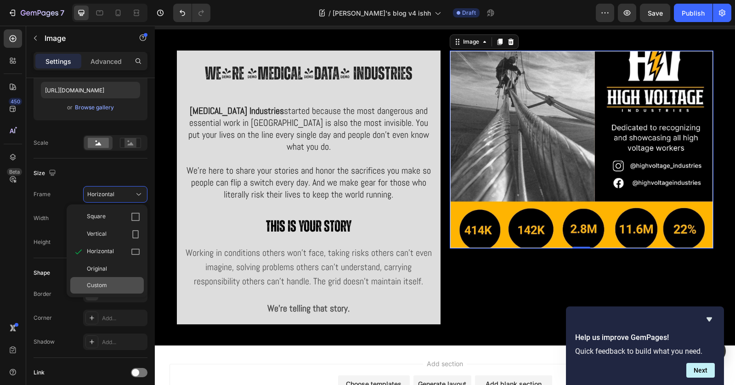
click at [120, 284] on div "Custom" at bounding box center [113, 285] width 53 height 8
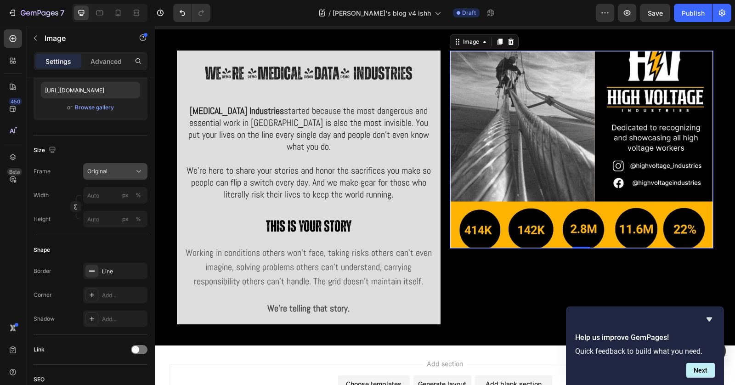
click at [124, 197] on div "Frame Original Width px % Height px %" at bounding box center [91, 195] width 114 height 64
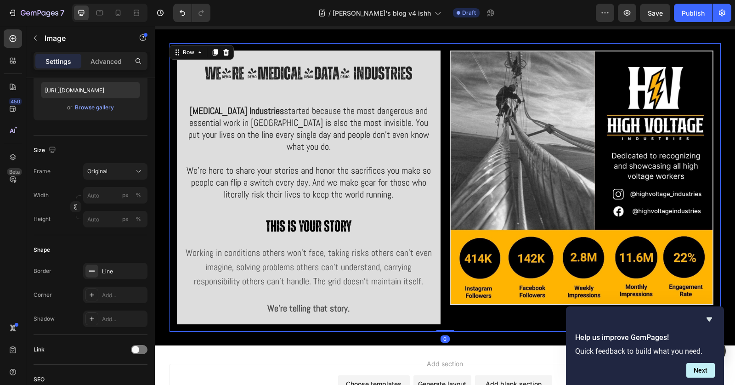
click at [437, 307] on div "We're [MEDICAL_DATA] Industries Heading [MEDICAL_DATA] Industries started becau…" at bounding box center [445, 187] width 551 height 289
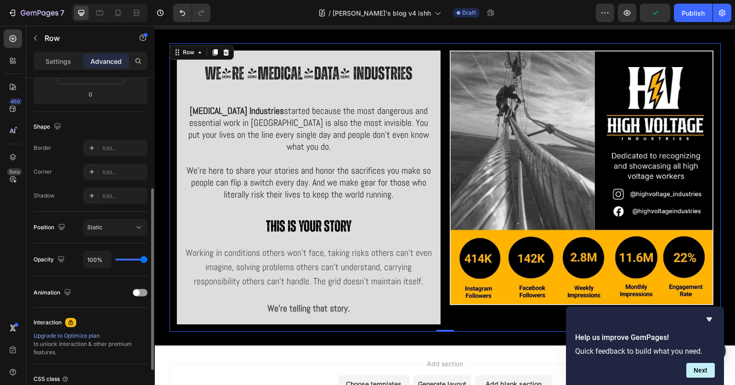
scroll to position [0, 0]
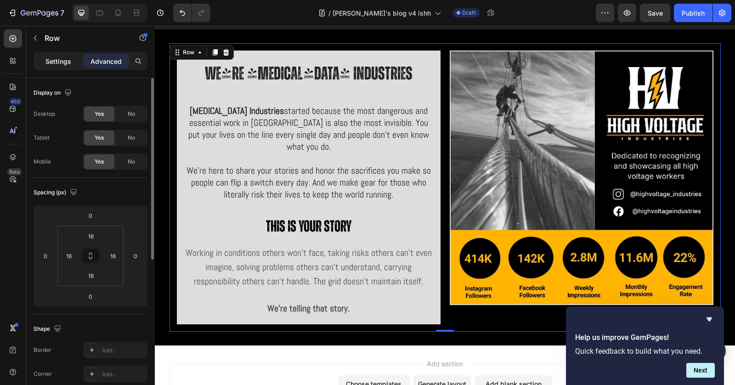
click at [71, 63] on div "Settings" at bounding box center [58, 61] width 46 height 15
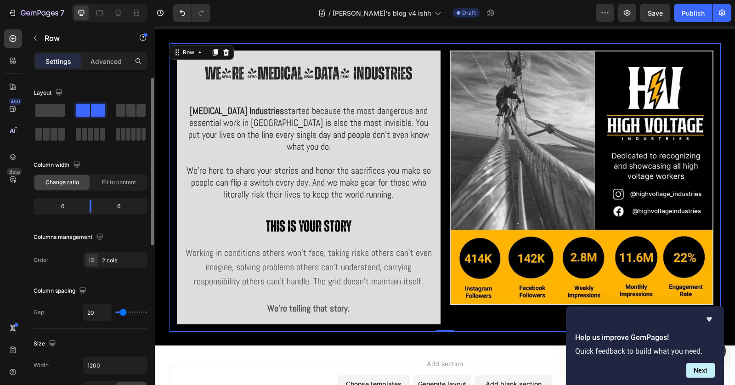
scroll to position [187, 0]
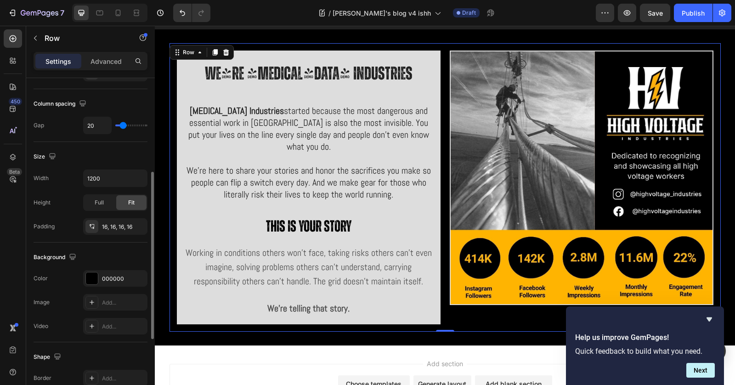
type input "9"
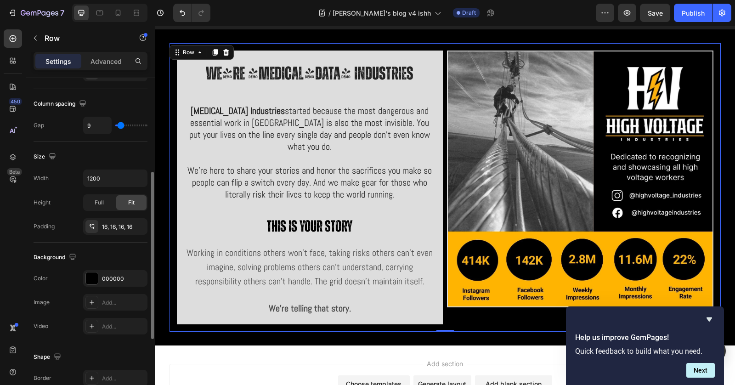
type input "8"
type input "7"
type input "6"
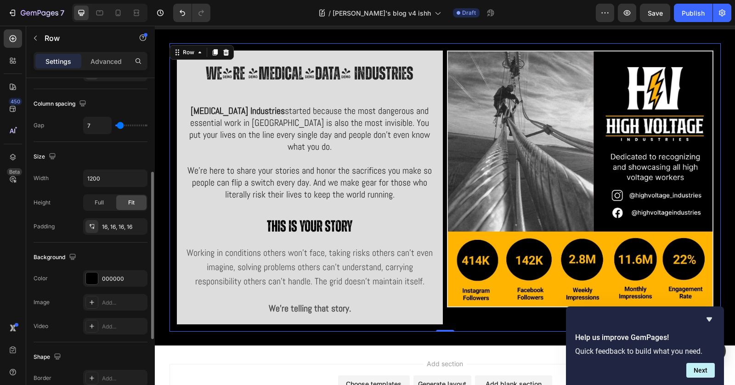
type input "6"
type input "5"
type input "4"
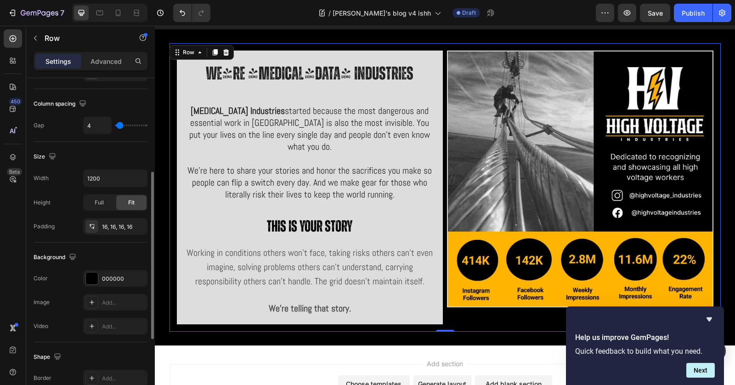
type input "3"
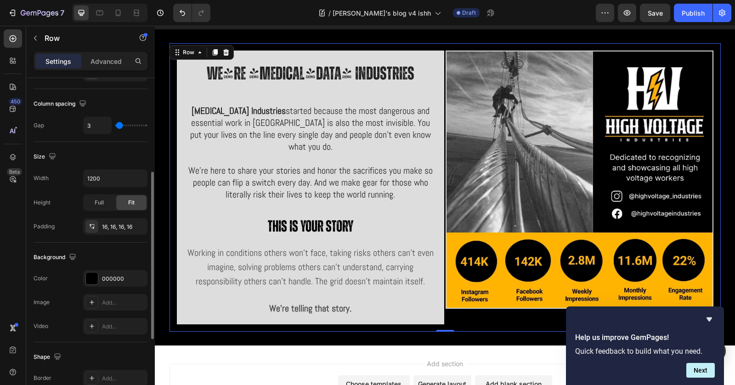
type input "12"
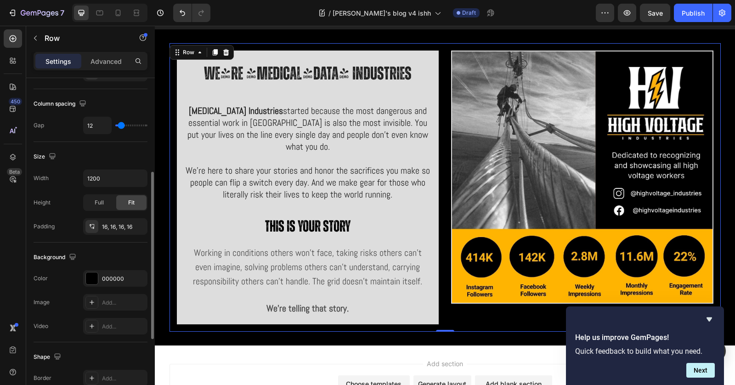
type input "27"
type input "30"
type input "32"
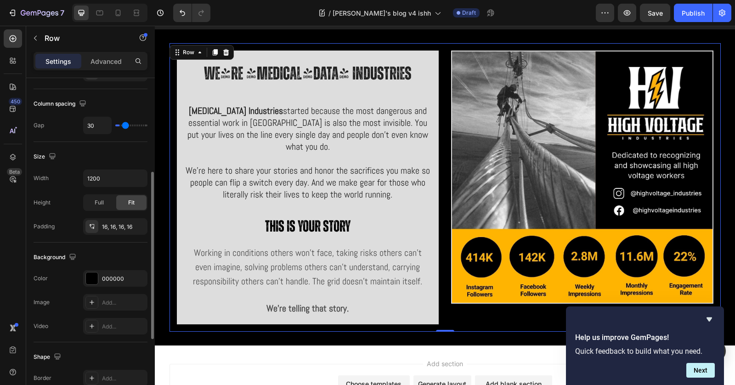
type input "32"
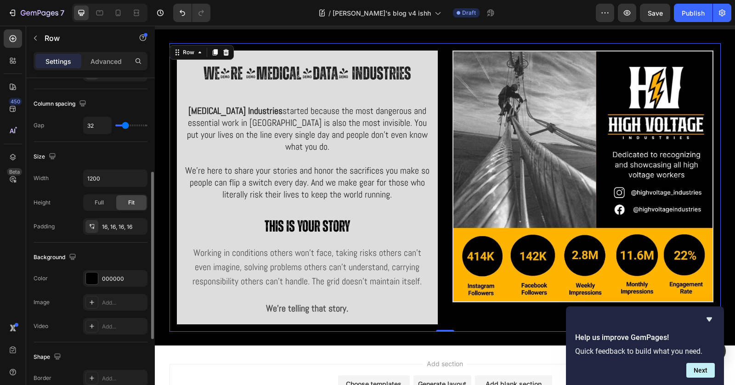
type input "33"
type input "34"
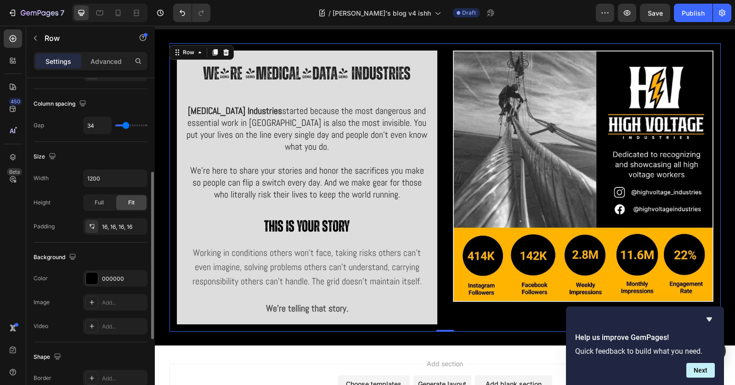
type input "33"
type input "28"
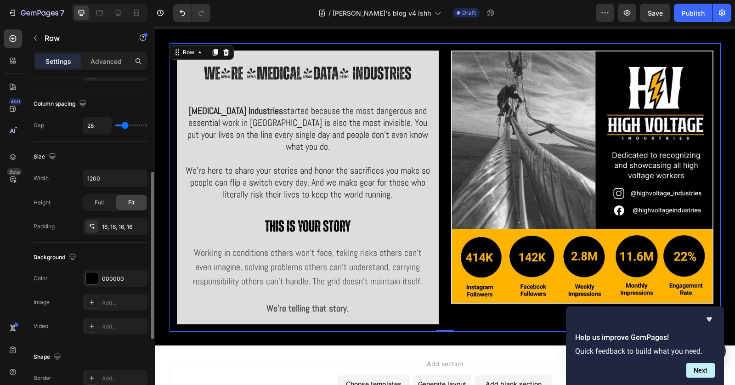
type input "27"
type input "26"
type input "25"
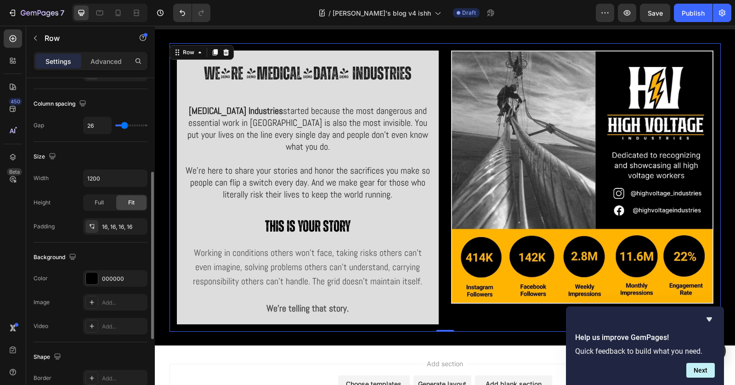
type input "25"
type input "24"
type input "23"
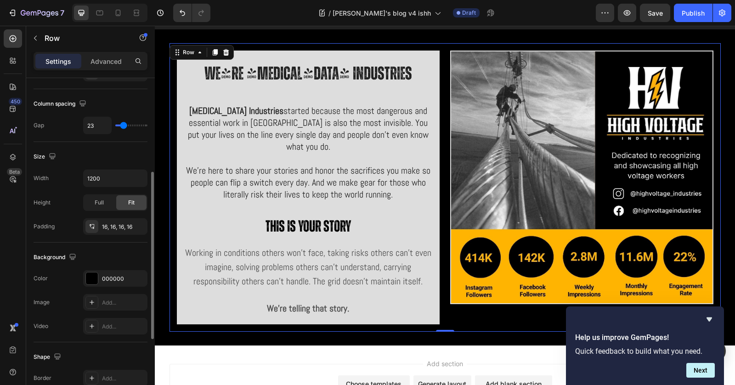
type input "21"
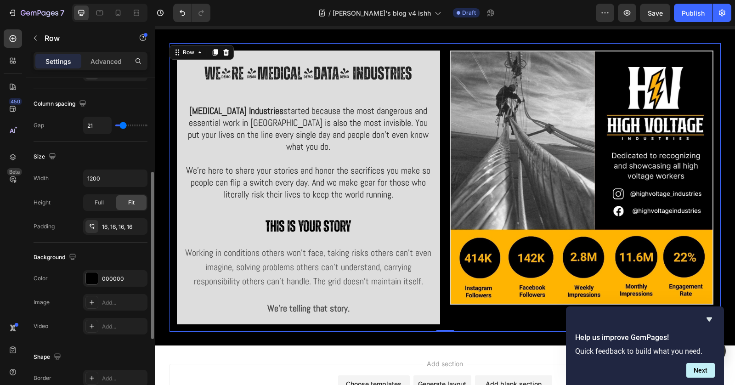
type input "20"
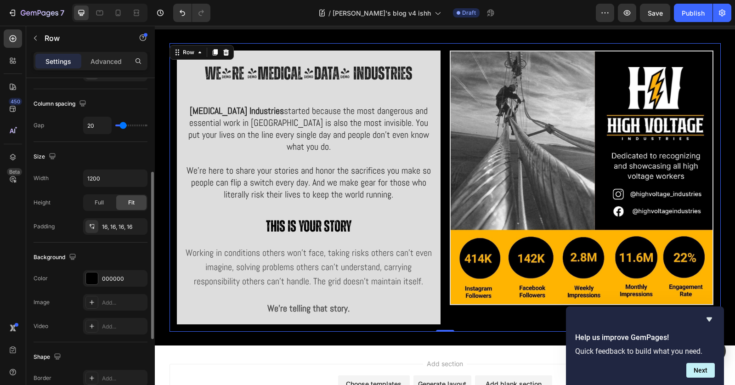
click at [123, 126] on input "range" at bounding box center [131, 126] width 32 height 2
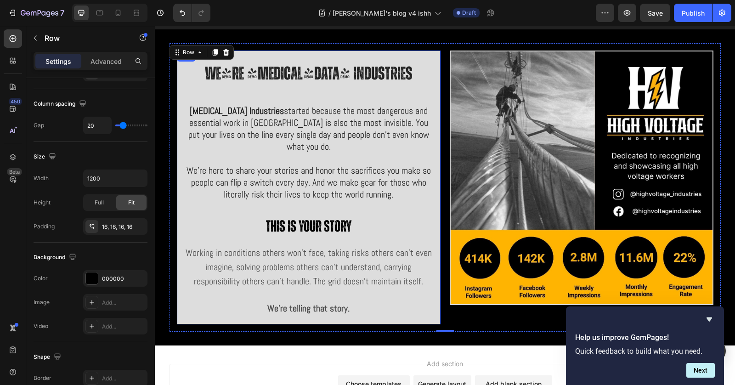
click at [356, 227] on div "We're [MEDICAL_DATA] Industries Heading [MEDICAL_DATA] Industries started becau…" at bounding box center [308, 187] width 249 height 259
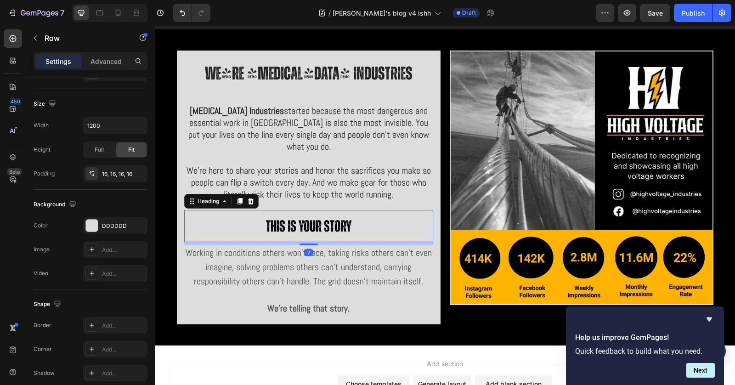
click at [348, 219] on strong "This is your story" at bounding box center [308, 227] width 85 height 16
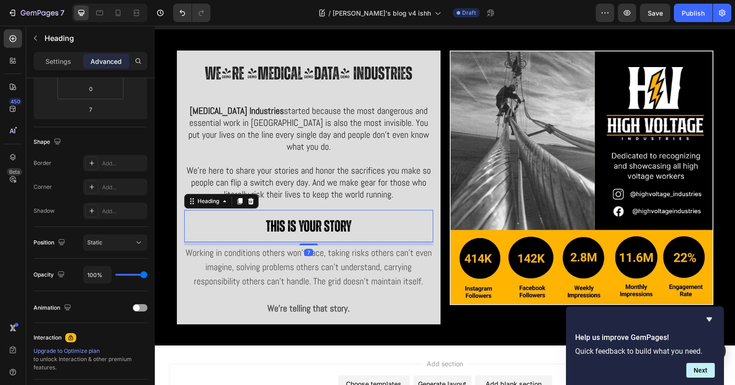
scroll to position [0, 0]
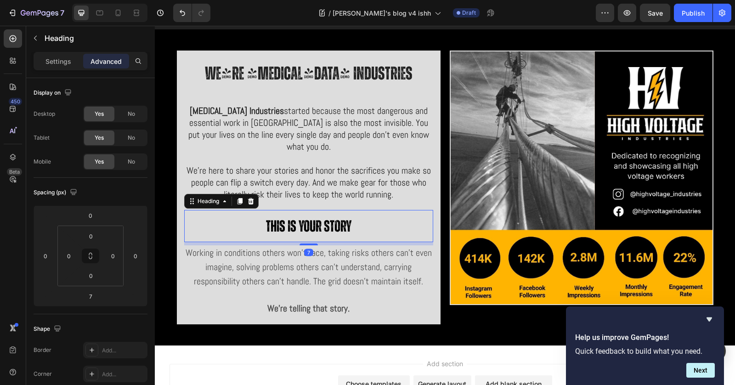
drag, startPoint x: 306, startPoint y: 230, endPoint x: 304, endPoint y: 210, distance: 20.3
click at [304, 210] on div "This is your story Heading 7" at bounding box center [308, 226] width 249 height 32
type input "0"
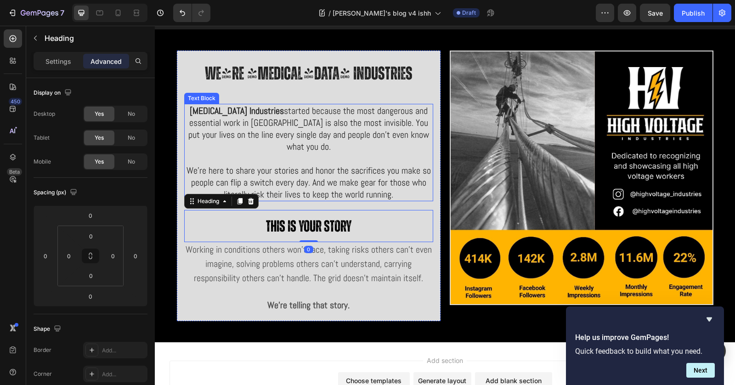
click at [313, 175] on span "We're here to share your stories and honor the sacrifices you make so people ca…" at bounding box center [309, 182] width 244 height 36
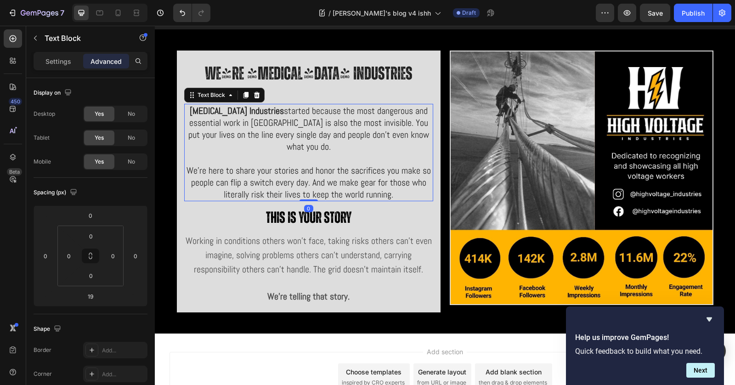
drag, startPoint x: 309, startPoint y: 194, endPoint x: 309, endPoint y: 177, distance: 16.5
click at [309, 177] on div "[MEDICAL_DATA] Industries started because the most dangerous and essential work…" at bounding box center [308, 152] width 249 height 97
type input "0"
click at [301, 130] on span "[MEDICAL_DATA] Industries started because the most dangerous and essential work…" at bounding box center [308, 129] width 241 height 48
click at [319, 210] on strong "This is your story" at bounding box center [308, 218] width 85 height 16
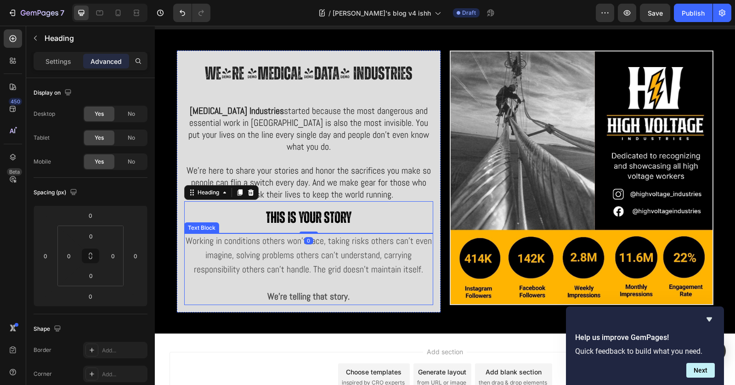
click at [324, 235] on span "Working in conditions others won't face, taking risks others can’t even imagine…" at bounding box center [309, 255] width 246 height 40
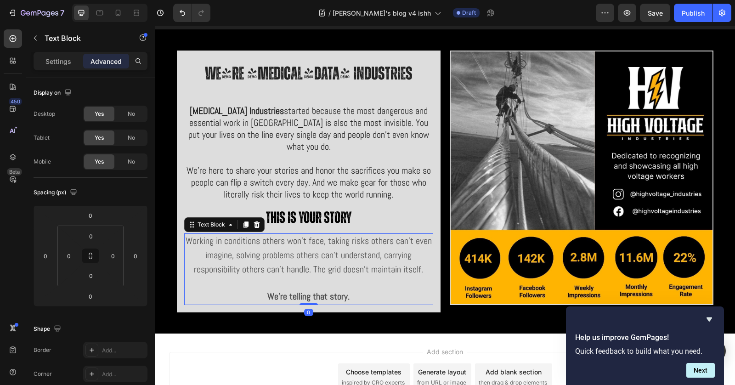
click at [314, 277] on p at bounding box center [308, 283] width 247 height 13
click at [331, 290] on strong "We're telling that story." at bounding box center [308, 296] width 82 height 12
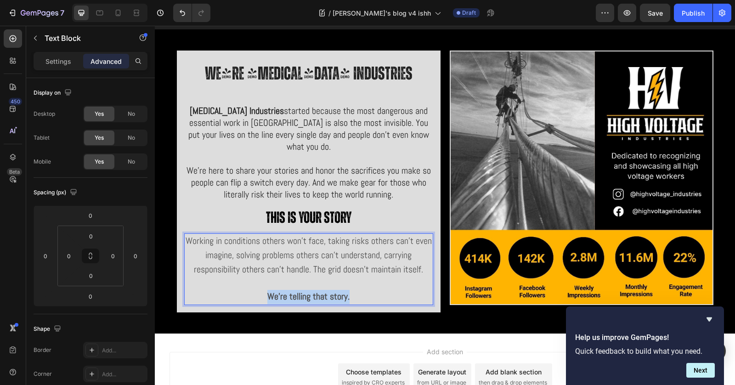
drag, startPoint x: 351, startPoint y: 280, endPoint x: 262, endPoint y: 280, distance: 88.7
click at [262, 290] on p "We're telling that story." at bounding box center [308, 297] width 247 height 14
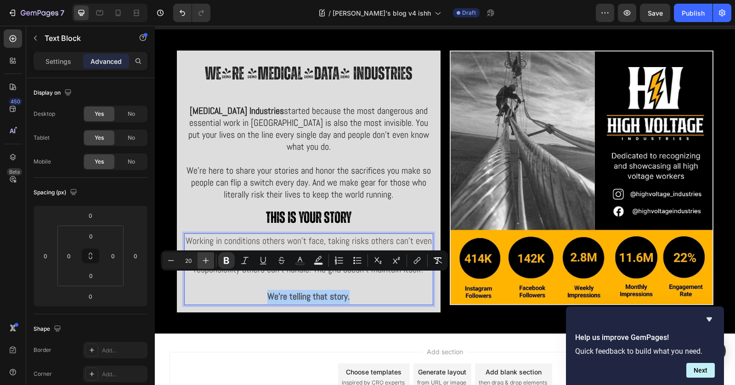
click at [209, 260] on icon "Editor contextual toolbar" at bounding box center [205, 260] width 9 height 9
type input "20"
click at [311, 235] on span "Working in conditions others won't face, taking risks others can’t even imagine…" at bounding box center [309, 255] width 246 height 40
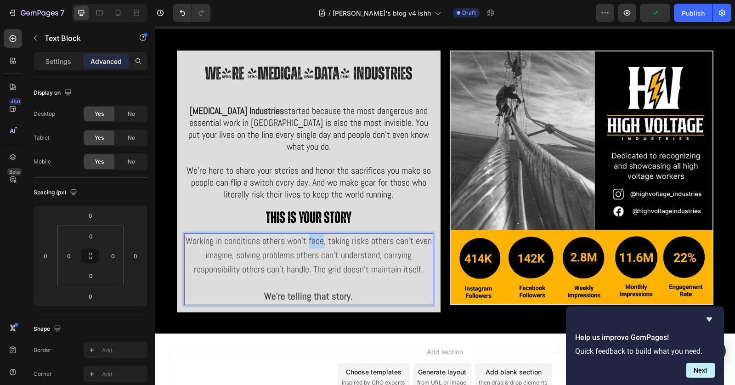
click at [311, 235] on span "Working in conditions others won't face, taking risks others can’t even imagine…" at bounding box center [309, 255] width 246 height 40
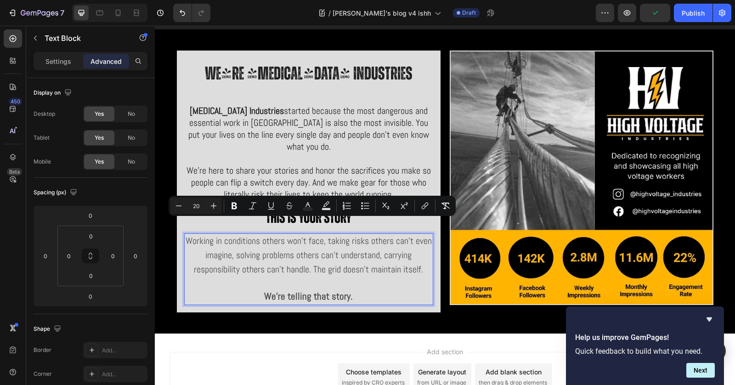
click at [355, 258] on span "Working in conditions others won't face, taking risks others can’t even imagine…" at bounding box center [309, 255] width 246 height 40
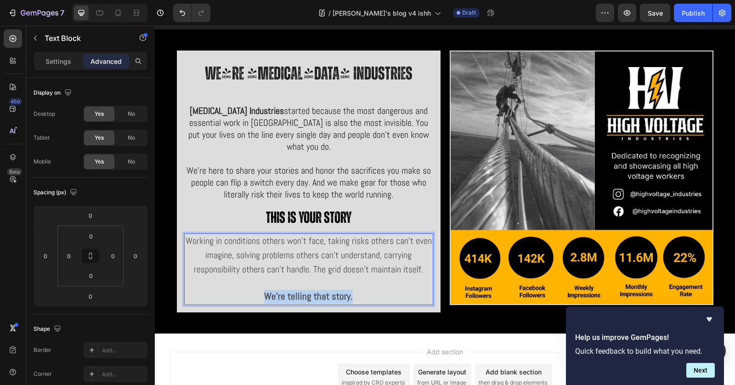
drag, startPoint x: 360, startPoint y: 279, endPoint x: 256, endPoint y: 279, distance: 103.4
click at [256, 290] on p "We're telling that story." at bounding box center [308, 297] width 247 height 14
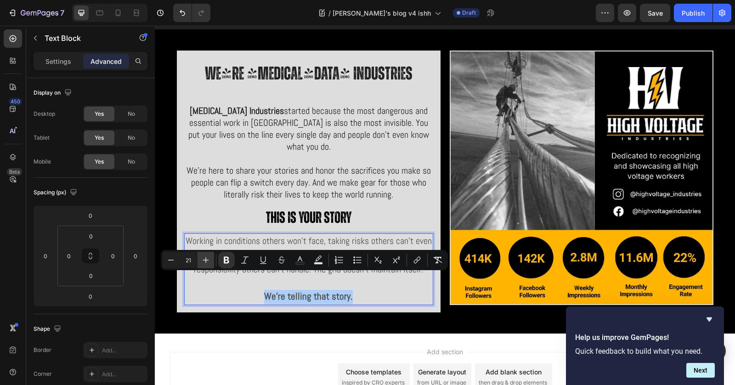
click at [208, 260] on icon "Editor contextual toolbar" at bounding box center [205, 259] width 9 height 9
type input "22"
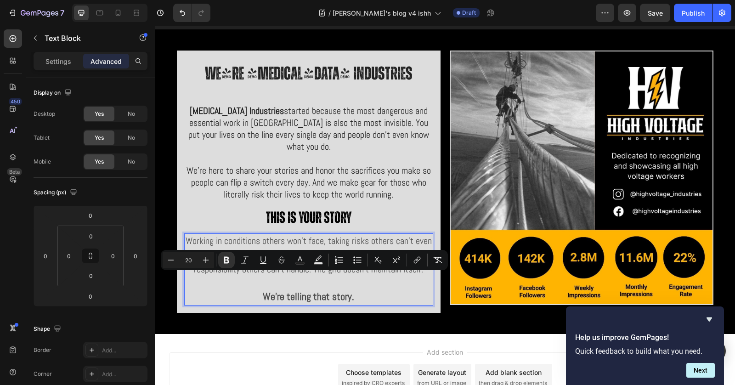
click at [345, 236] on span "Working in conditions others won't face, taking risks others can’t even imagine…" at bounding box center [309, 255] width 246 height 40
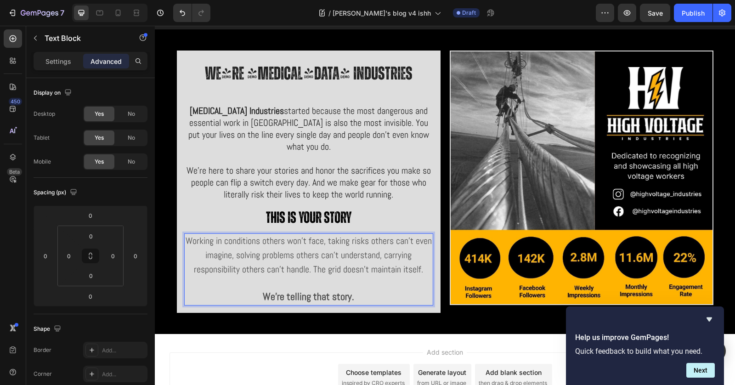
click at [340, 258] on span "Working in conditions others won't face, taking risks others can’t even imagine…" at bounding box center [309, 255] width 246 height 40
click at [338, 277] on p "Rich Text Editor. Editing area: main" at bounding box center [308, 283] width 247 height 13
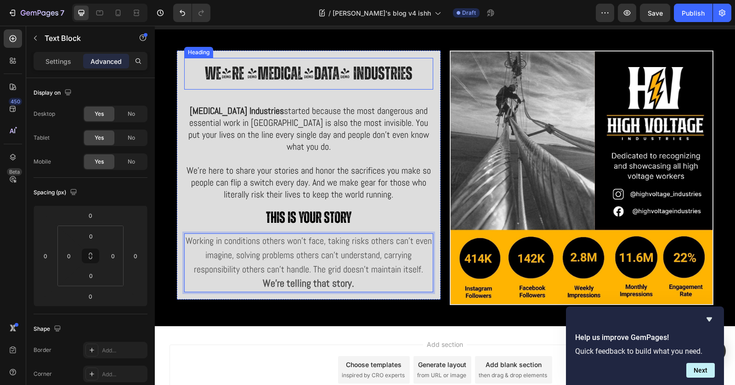
click at [358, 82] on h2 "We're [MEDICAL_DATA] Industries" at bounding box center [308, 73] width 249 height 31
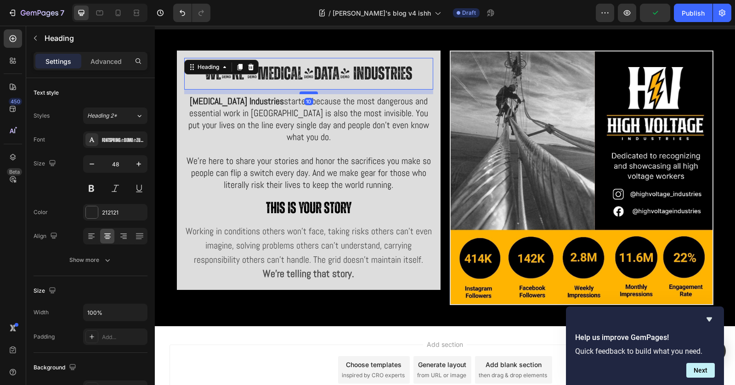
drag, startPoint x: 305, startPoint y: 100, endPoint x: 306, endPoint y: 91, distance: 9.7
click at [306, 91] on div at bounding box center [309, 92] width 18 height 3
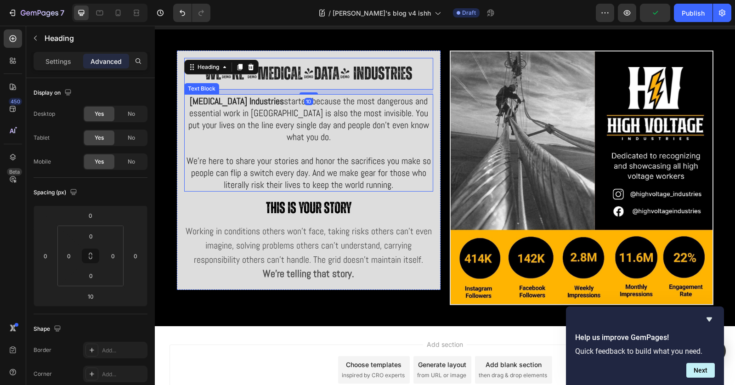
click at [343, 159] on span "We're here to share your stories and honor the sacrifices you make so people ca…" at bounding box center [309, 173] width 244 height 36
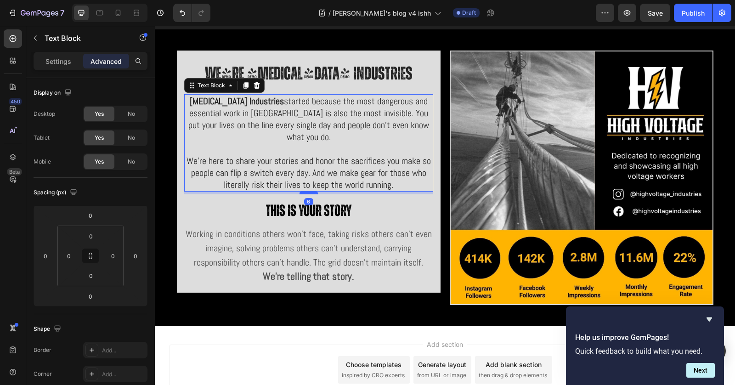
click at [308, 192] on div at bounding box center [309, 193] width 18 height 3
type input "6"
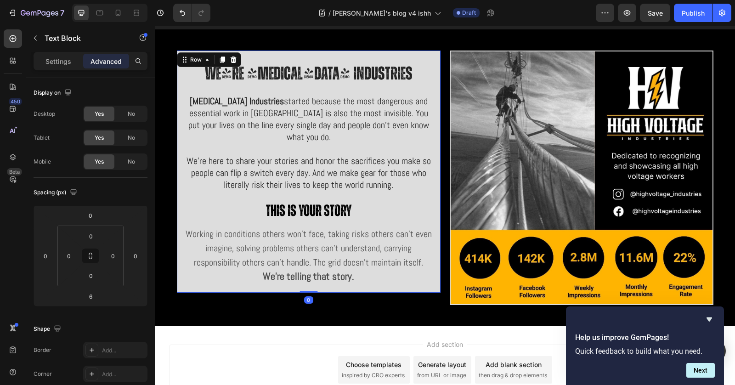
click at [434, 51] on div "We're [MEDICAL_DATA] Industries Heading [MEDICAL_DATA] Industries started becau…" at bounding box center [309, 172] width 264 height 242
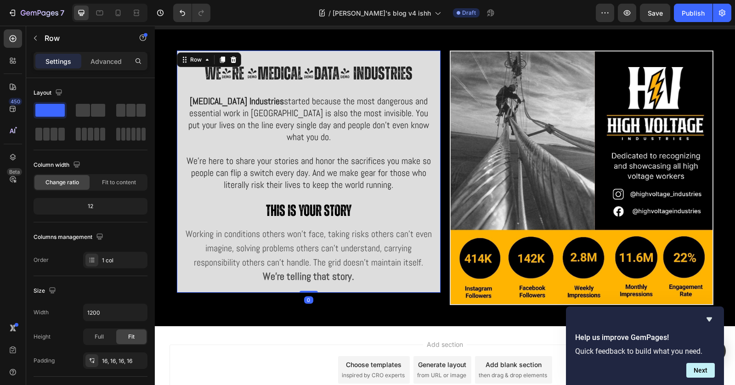
click at [458, 50] on div "Image" at bounding box center [462, 45] width 24 height 11
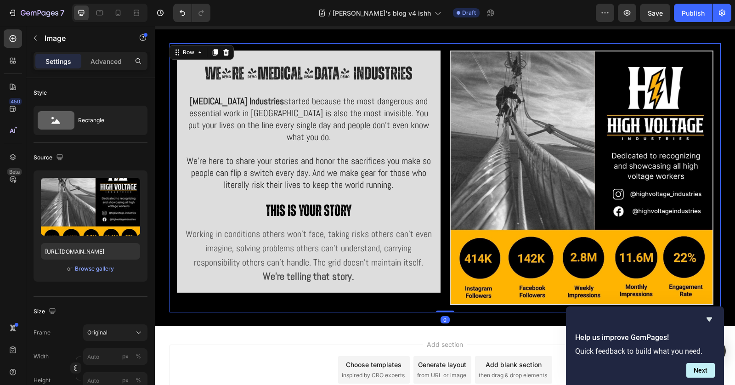
click at [438, 52] on div "We're [MEDICAL_DATA] Industries Heading [MEDICAL_DATA] Industries started becau…" at bounding box center [445, 177] width 551 height 269
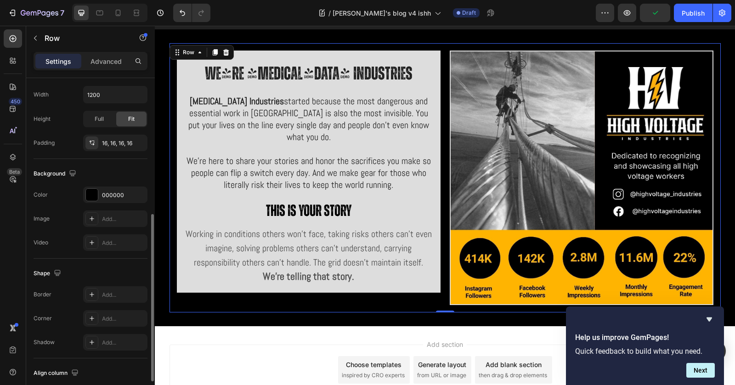
scroll to position [329, 0]
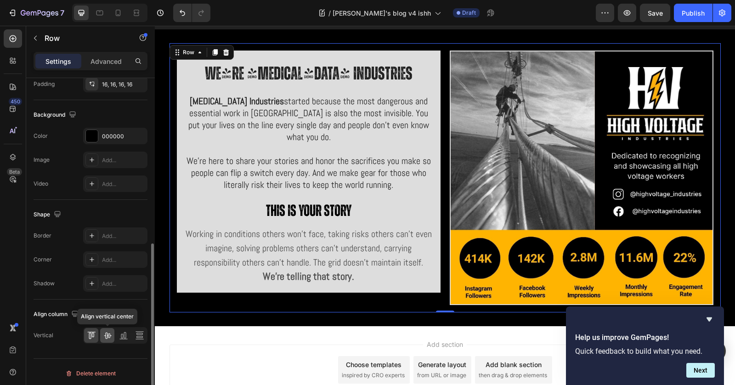
click at [109, 333] on icon at bounding box center [107, 335] width 9 height 9
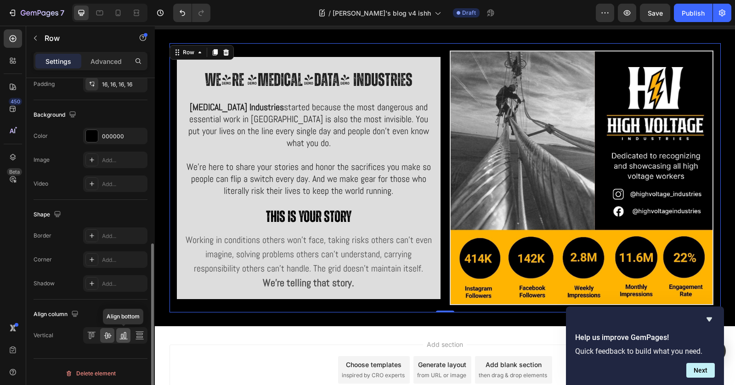
click at [121, 334] on icon at bounding box center [123, 335] width 9 height 9
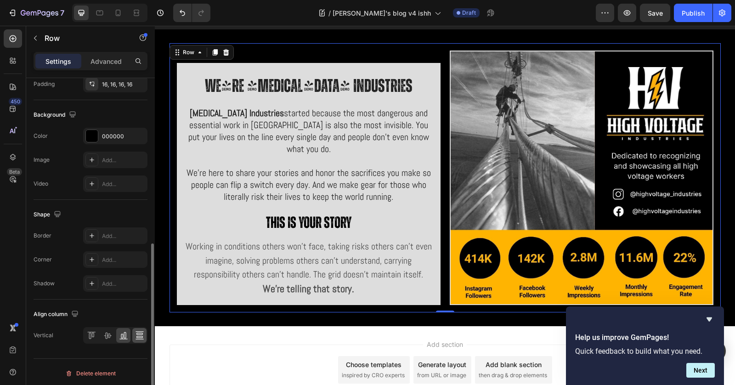
click at [137, 332] on icon at bounding box center [139, 335] width 9 height 9
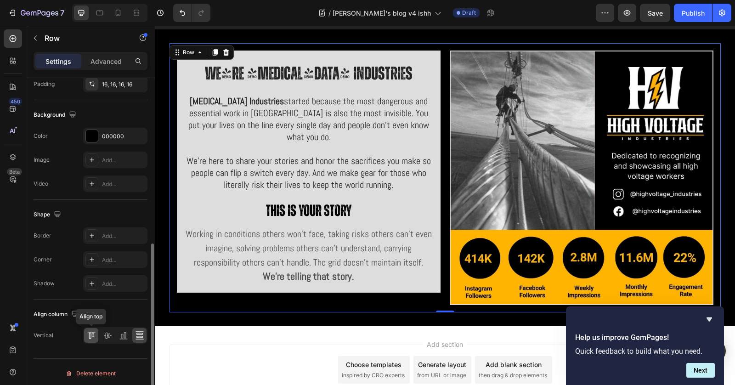
click at [93, 331] on icon at bounding box center [91, 335] width 9 height 9
click at [109, 331] on icon at bounding box center [107, 335] width 9 height 9
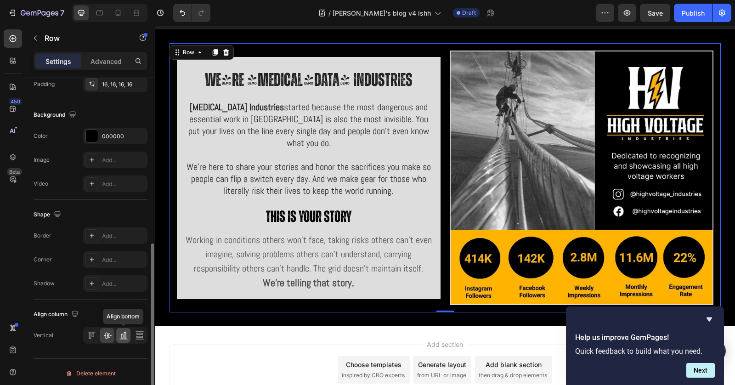
click at [121, 334] on icon at bounding box center [123, 335] width 9 height 9
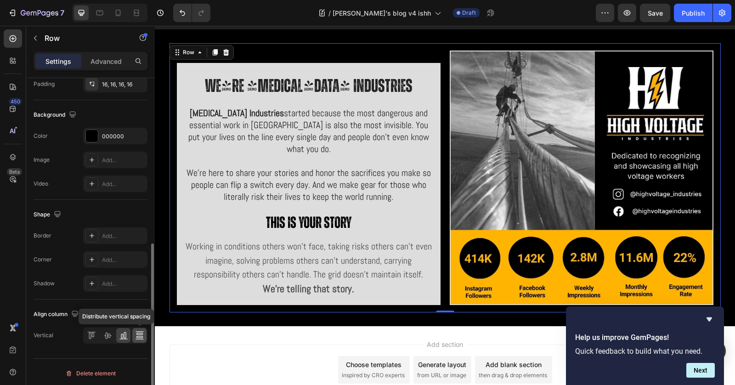
click at [135, 333] on icon at bounding box center [139, 335] width 9 height 9
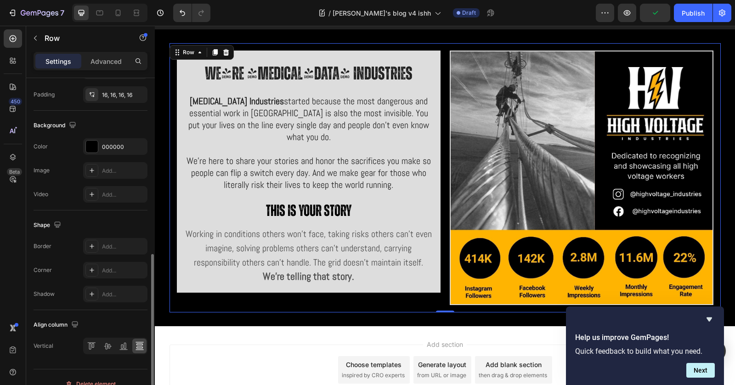
scroll to position [280, 0]
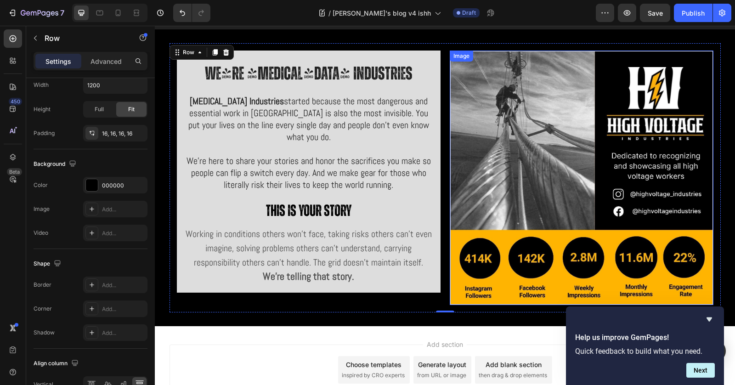
click at [545, 143] on img at bounding box center [582, 178] width 264 height 255
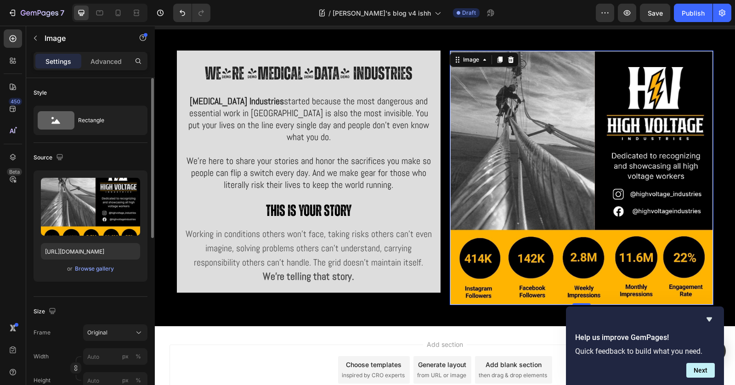
scroll to position [359, 0]
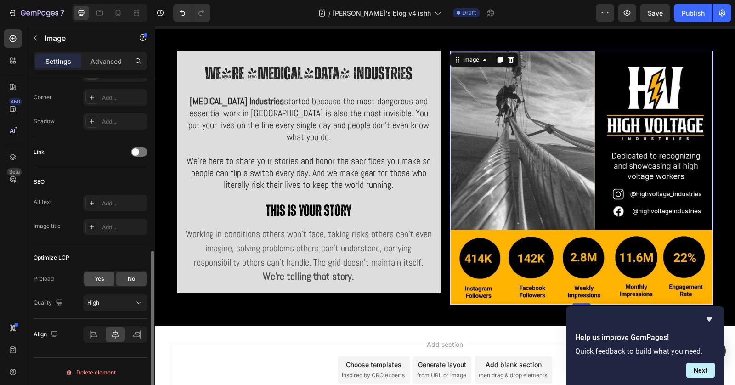
click at [105, 274] on div "Yes" at bounding box center [99, 279] width 30 height 15
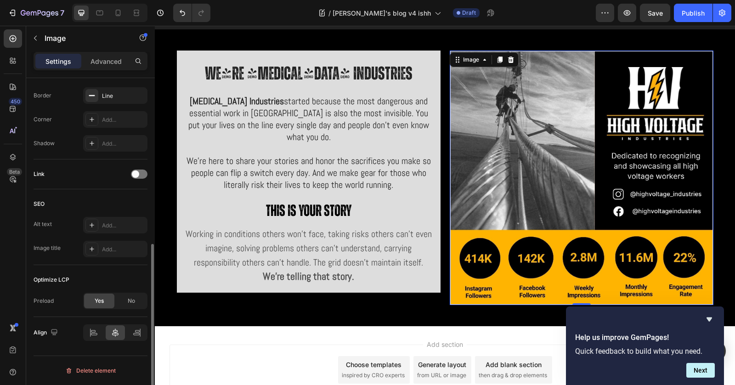
scroll to position [335, 0]
click at [133, 305] on div "No" at bounding box center [131, 302] width 30 height 15
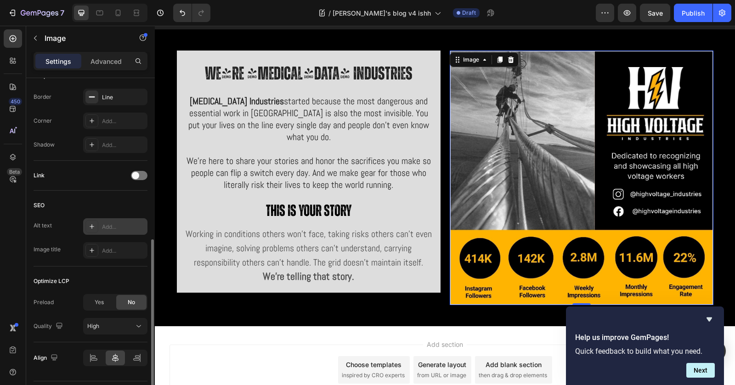
scroll to position [359, 0]
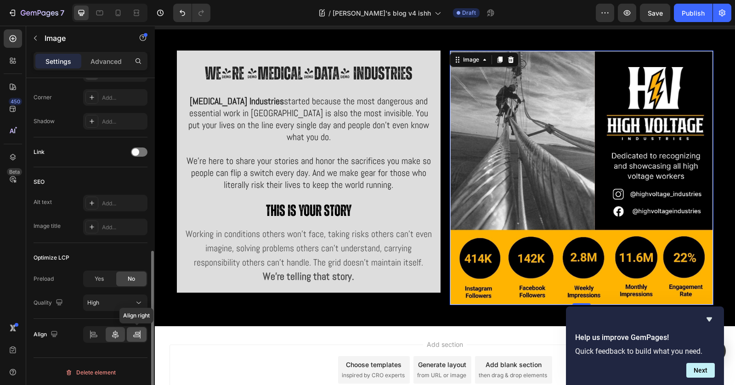
click at [141, 333] on icon at bounding box center [136, 334] width 9 height 9
click at [102, 331] on div at bounding box center [94, 334] width 20 height 15
click at [114, 334] on icon at bounding box center [115, 334] width 6 height 8
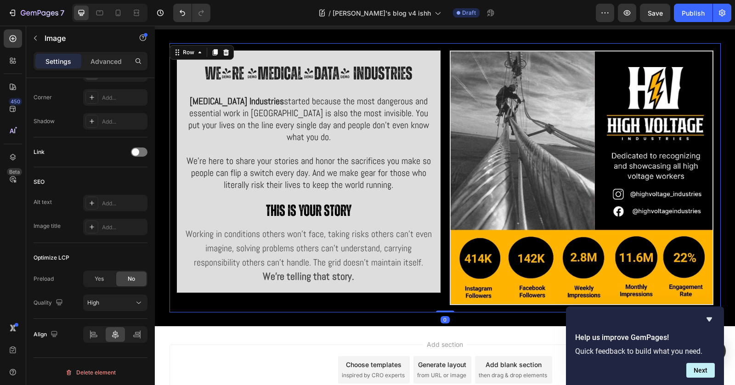
click at [326, 43] on div "We're [MEDICAL_DATA] Industries Heading [MEDICAL_DATA] Industries started becau…" at bounding box center [445, 177] width 551 height 269
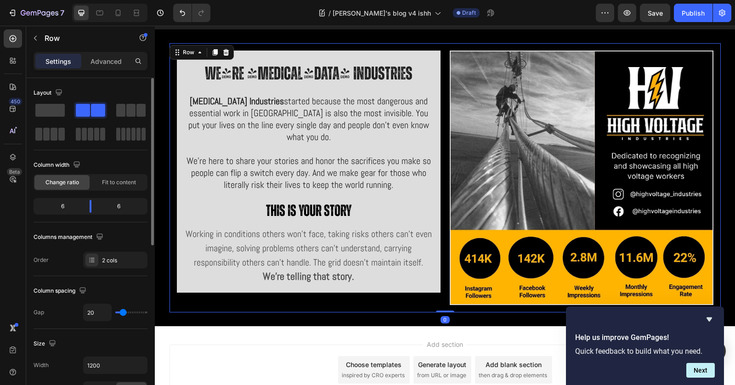
scroll to position [329, 0]
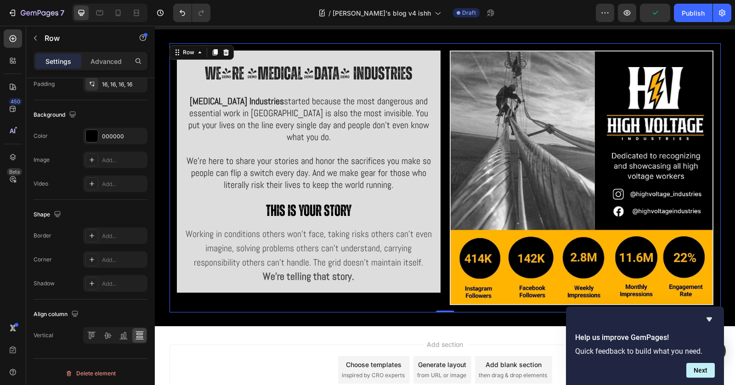
click at [443, 60] on div "We're [MEDICAL_DATA] Industries Heading [MEDICAL_DATA] Industries started becau…" at bounding box center [445, 177] width 551 height 269
click at [425, 295] on div "We're [MEDICAL_DATA] Industries Heading [MEDICAL_DATA] Industries started becau…" at bounding box center [309, 178] width 264 height 255
click at [428, 284] on div "We're [MEDICAL_DATA] Industries Heading [MEDICAL_DATA] Industries started becau…" at bounding box center [309, 178] width 264 height 255
click at [329, 282] on div "We're [MEDICAL_DATA] Industries Heading [MEDICAL_DATA] Industries started becau…" at bounding box center [309, 178] width 264 height 255
click at [133, 228] on div "Add..." at bounding box center [115, 235] width 64 height 17
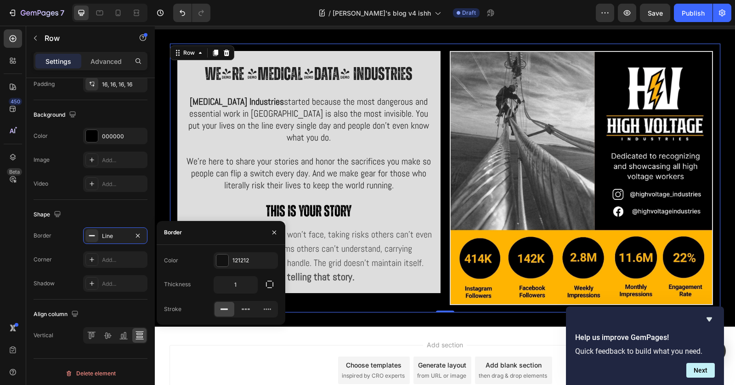
click at [430, 298] on div "We're [MEDICAL_DATA] Industries Heading [MEDICAL_DATA] Industries started becau…" at bounding box center [308, 178] width 263 height 254
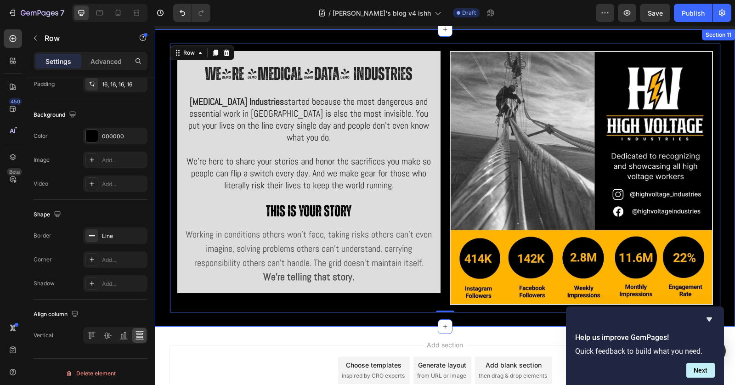
click at [661, 254] on div "We're [MEDICAL_DATA] Industries Heading [MEDICAL_DATA] Industries started becau…" at bounding box center [445, 177] width 580 height 297
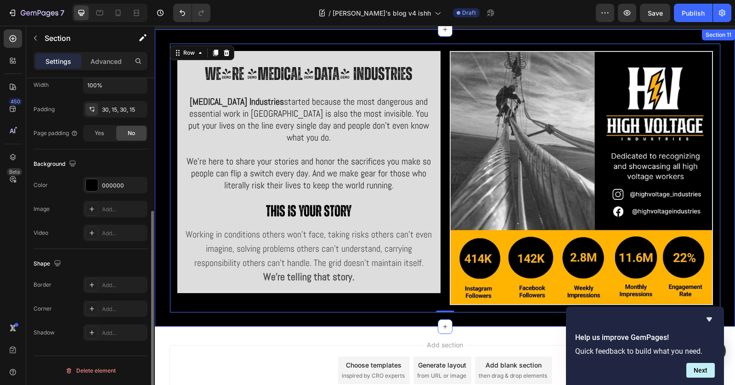
scroll to position [0, 0]
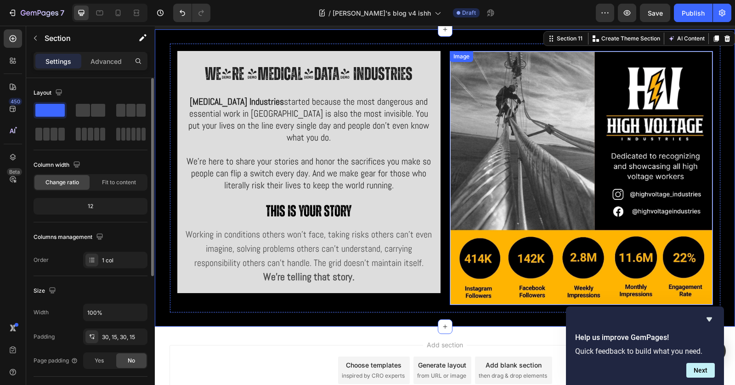
click at [661, 141] on img at bounding box center [581, 178] width 263 height 254
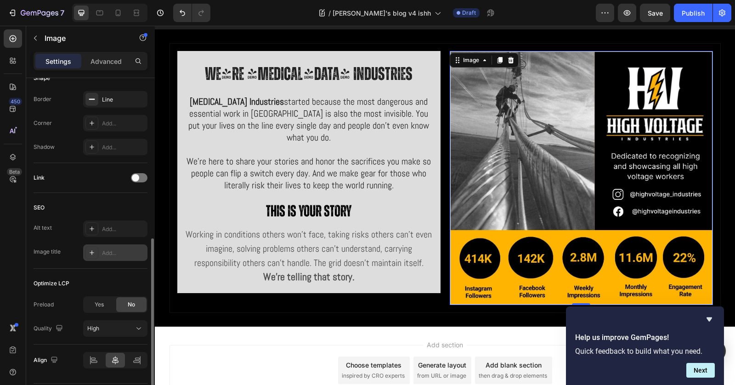
scroll to position [359, 0]
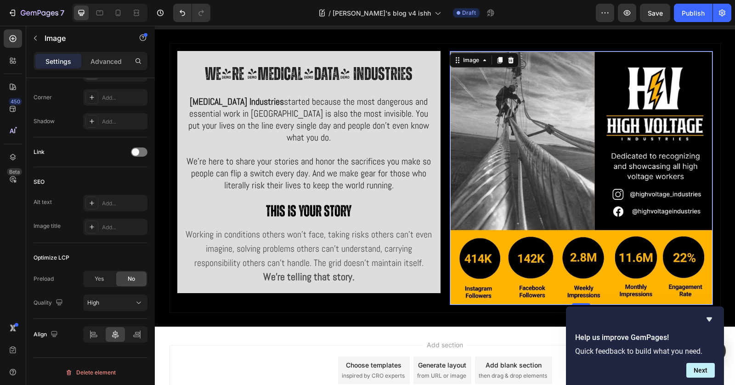
click at [512, 107] on img at bounding box center [581, 178] width 263 height 254
click at [538, 164] on img at bounding box center [581, 178] width 263 height 254
click at [541, 163] on img at bounding box center [581, 178] width 263 height 254
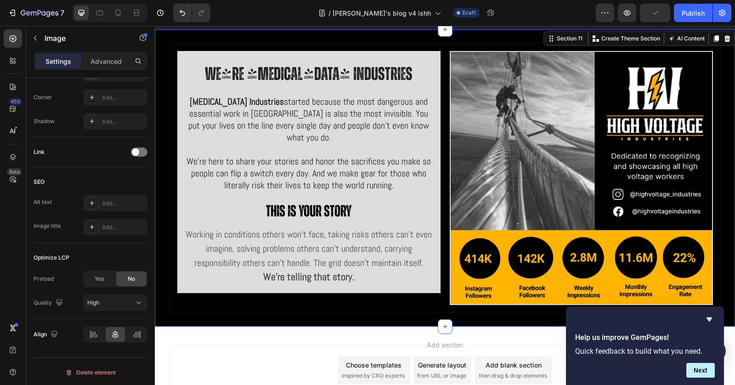
click at [475, 37] on div "We're [MEDICAL_DATA] Industries Heading [MEDICAL_DATA] Industries started becau…" at bounding box center [445, 177] width 580 height 297
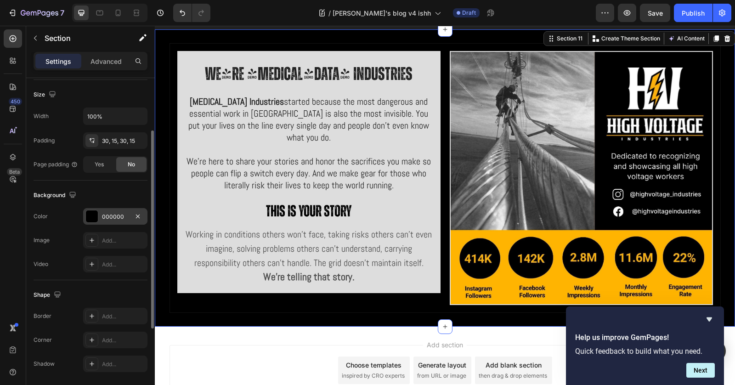
scroll to position [156, 0]
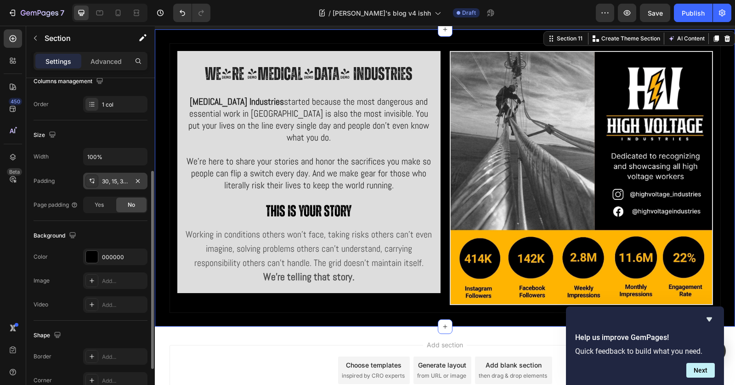
click at [112, 181] on div "30, 15, 30, 15" at bounding box center [115, 181] width 27 height 8
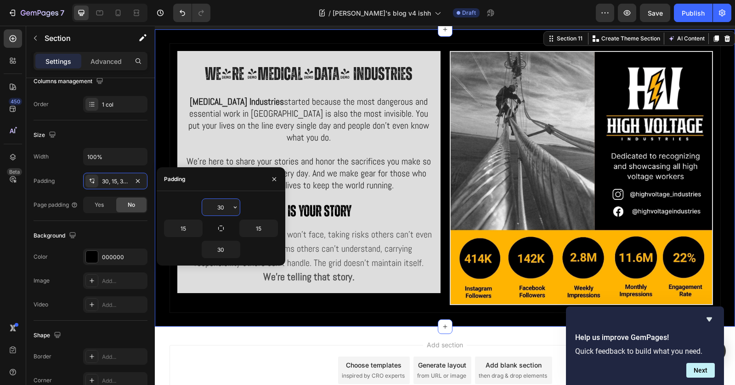
click at [221, 206] on input "30" at bounding box center [221, 207] width 38 height 17
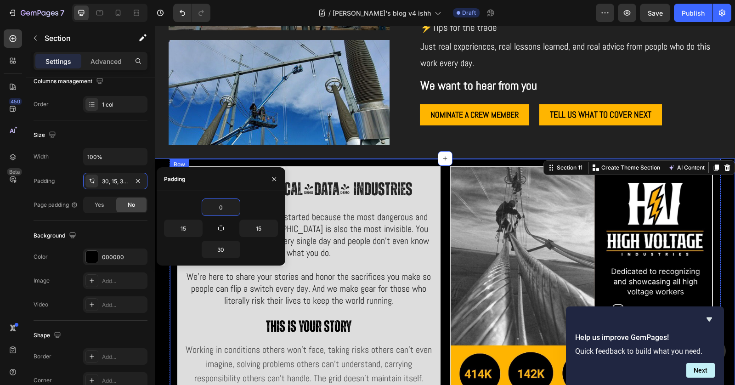
scroll to position [2876, 0]
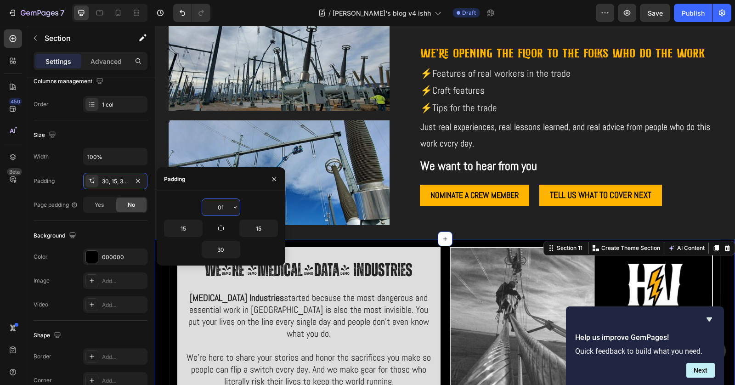
type input "0"
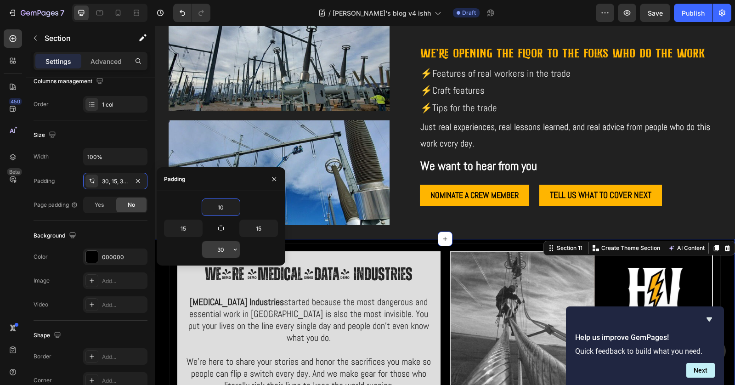
type input "10"
click at [223, 246] on input "30" at bounding box center [221, 249] width 38 height 17
type input "10"
click at [131, 131] on div "Size" at bounding box center [91, 135] width 114 height 15
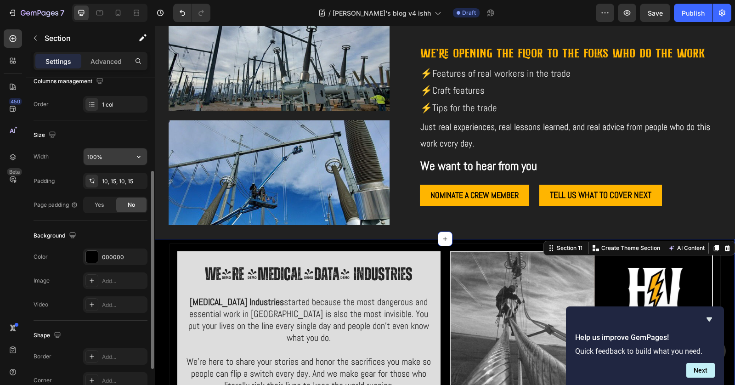
click at [130, 153] on button "button" at bounding box center [138, 156] width 17 height 17
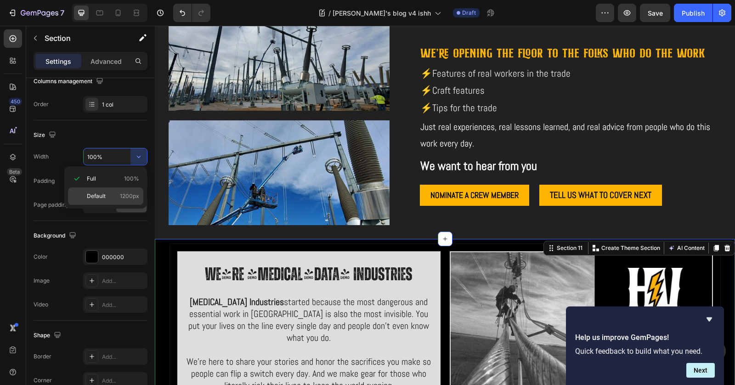
click at [118, 193] on p "Default 1200px" at bounding box center [113, 196] width 52 height 8
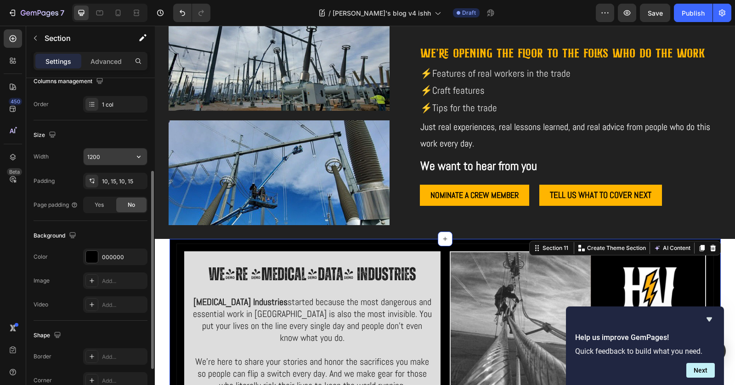
click at [130, 156] on input "1200" at bounding box center [115, 156] width 63 height 17
click at [140, 156] on icon "button" at bounding box center [139, 157] width 4 height 2
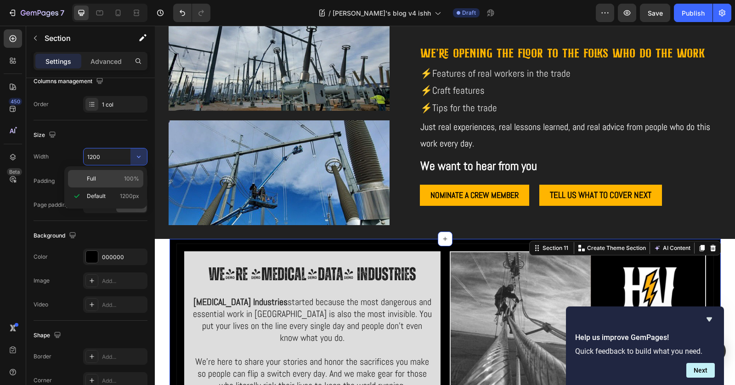
click at [126, 177] on span "100%" at bounding box center [131, 179] width 15 height 8
type input "100%"
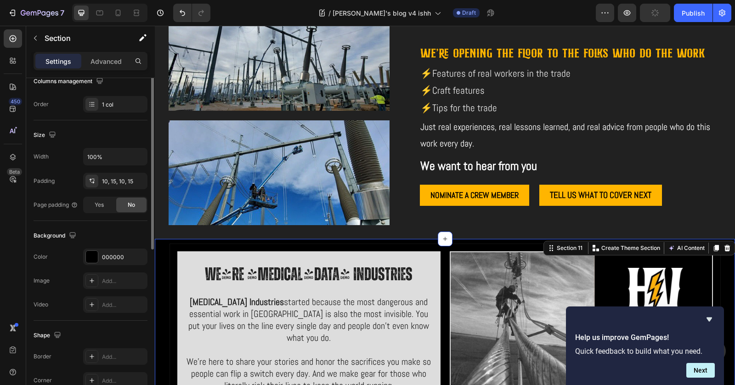
scroll to position [81, 0]
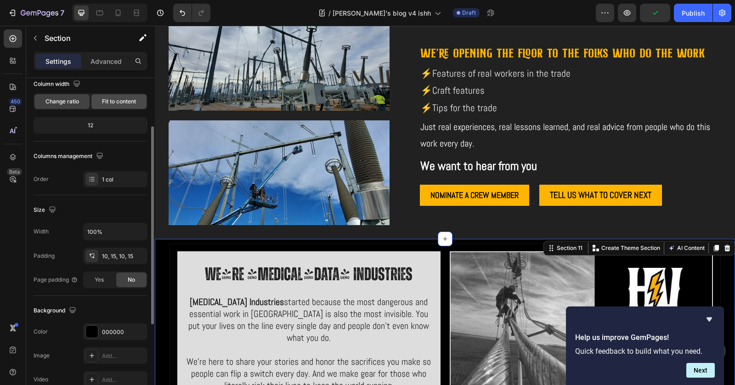
click at [119, 102] on span "Fit to content" at bounding box center [119, 101] width 34 height 8
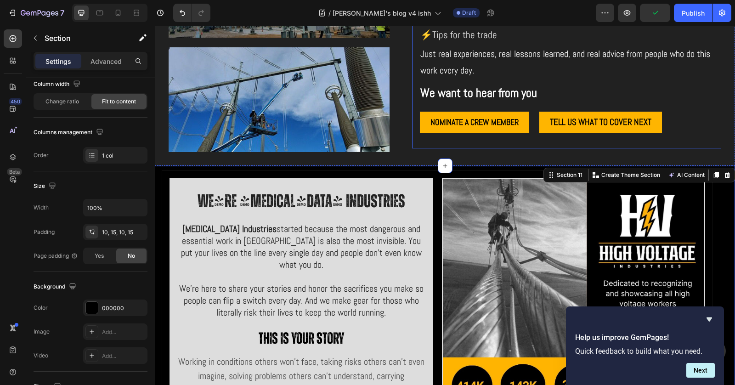
scroll to position [3084, 0]
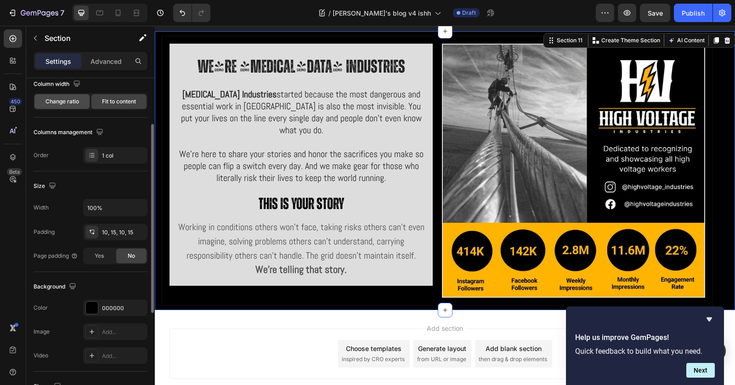
click at [70, 103] on span "Change ratio" at bounding box center [62, 101] width 34 height 8
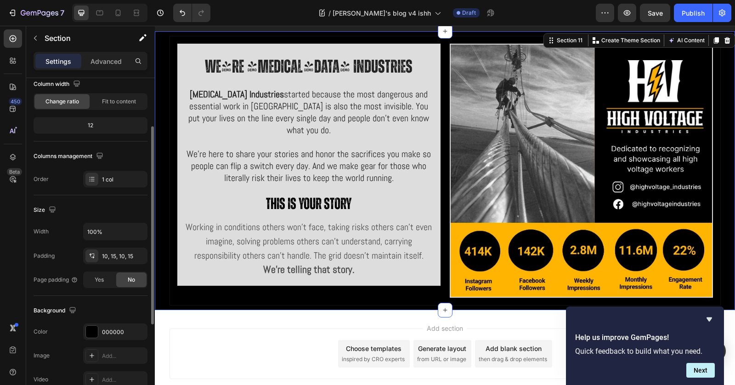
click at [94, 119] on div "12" at bounding box center [90, 125] width 110 height 13
click at [111, 98] on span "Fit to content" at bounding box center [119, 101] width 34 height 8
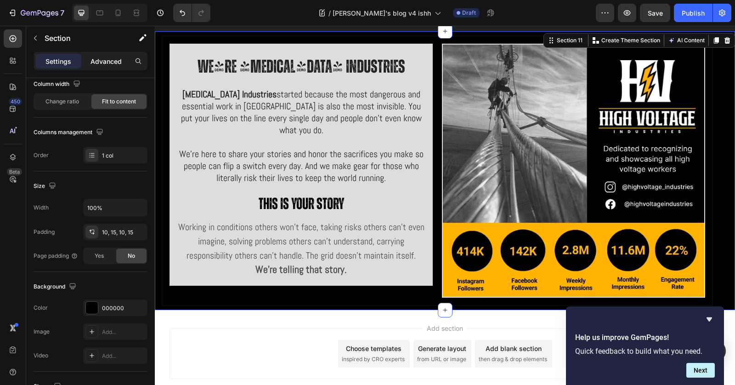
click at [107, 62] on p "Advanced" at bounding box center [106, 62] width 31 height 10
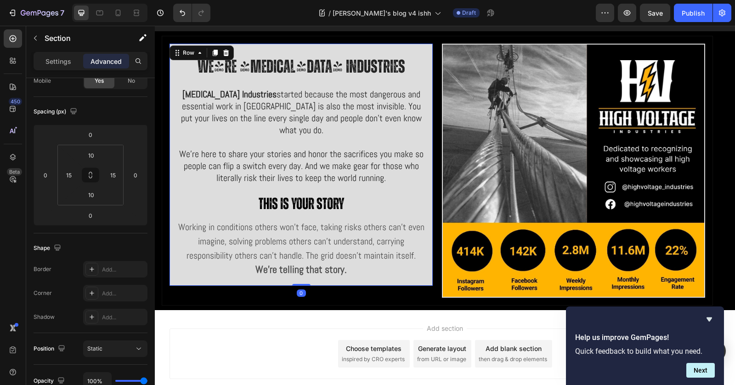
click at [425, 44] on div "We're [MEDICAL_DATA] Industries Heading [MEDICAL_DATA] Industries started becau…" at bounding box center [301, 165] width 263 height 242
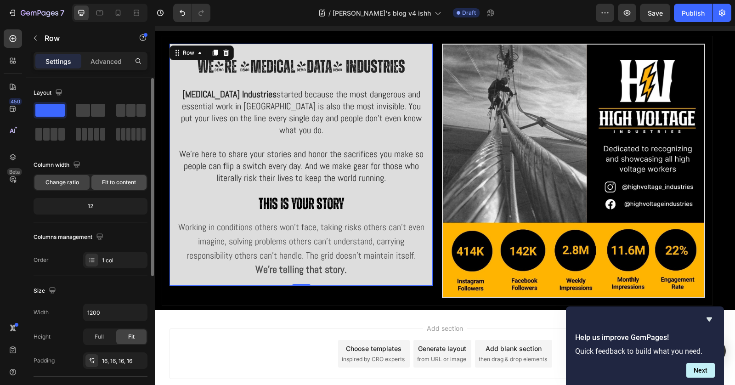
click at [131, 181] on span "Fit to content" at bounding box center [119, 182] width 34 height 8
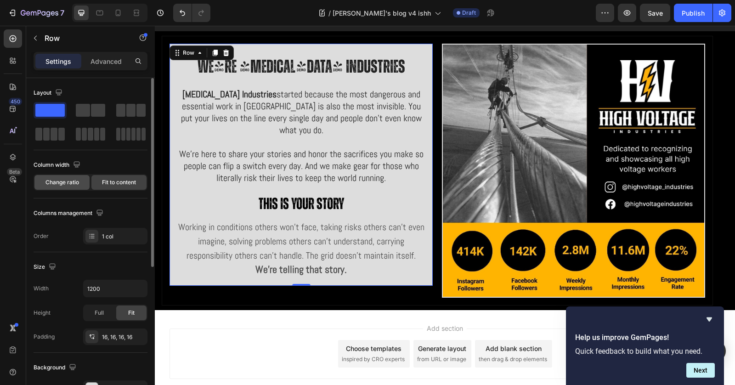
click at [61, 183] on span "Change ratio" at bounding box center [62, 182] width 34 height 8
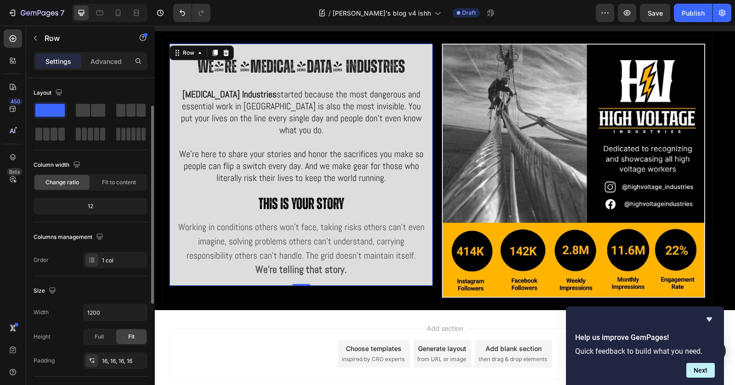
scroll to position [63, 0]
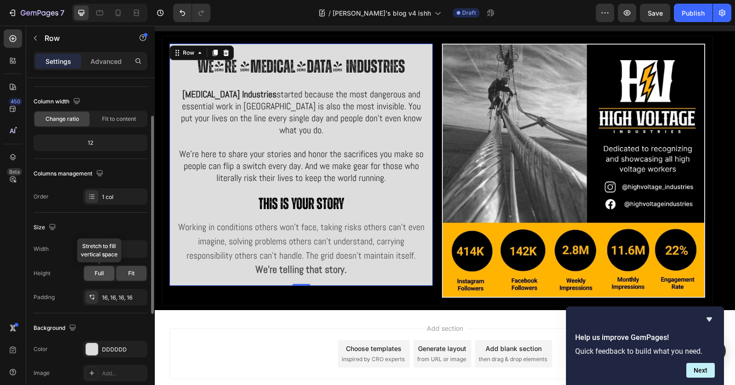
click at [102, 273] on span "Full" at bounding box center [99, 273] width 9 height 8
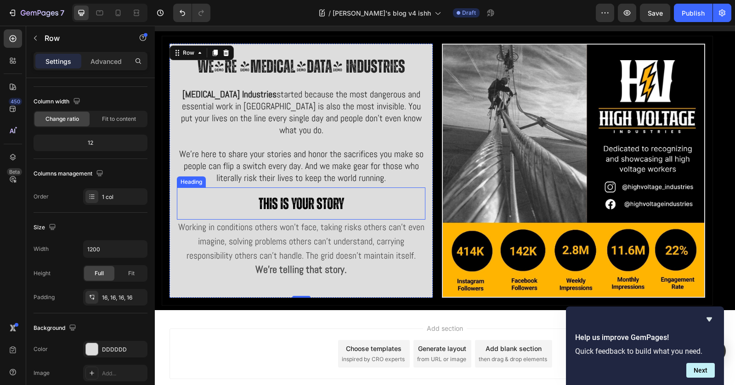
click at [384, 194] on h2 "This is your story" at bounding box center [301, 203] width 249 height 32
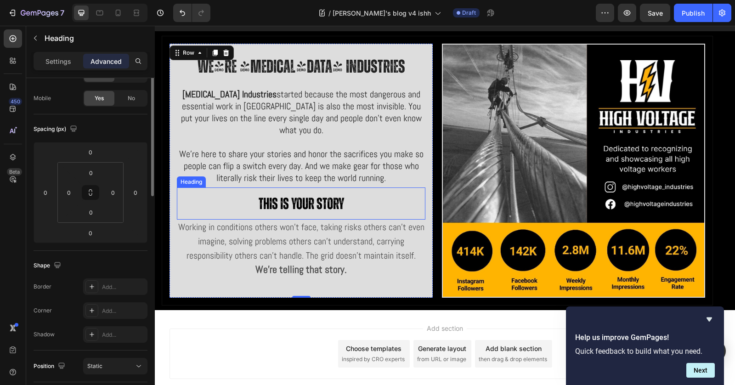
scroll to position [0, 0]
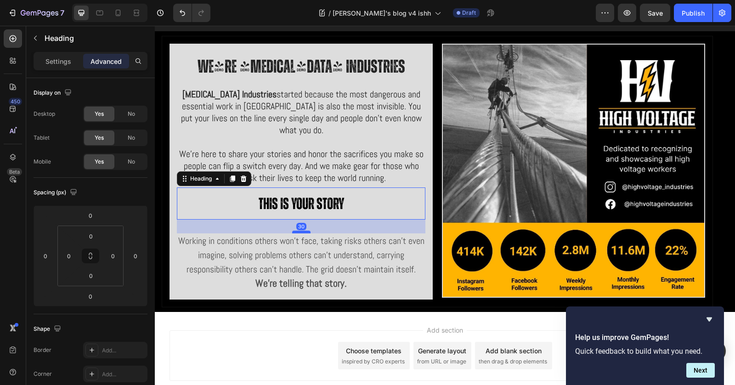
drag, startPoint x: 302, startPoint y: 203, endPoint x: 301, endPoint y: 217, distance: 13.9
click at [301, 231] on div at bounding box center [301, 232] width 18 height 3
type input "30"
click at [353, 187] on h2 "This is your story" at bounding box center [301, 203] width 249 height 32
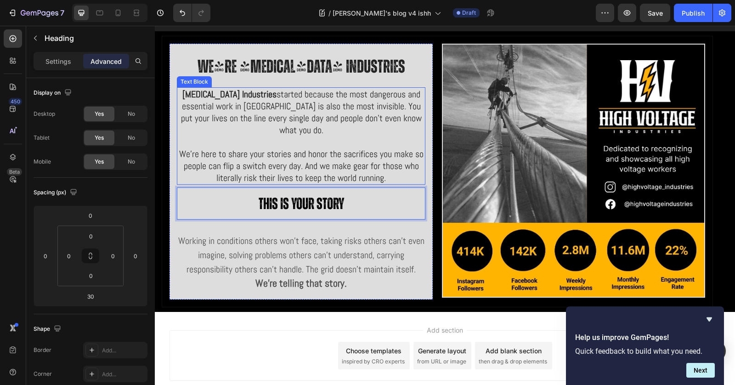
click at [351, 150] on span "We're here to share your stories and honor the sacrifices you make so people ca…" at bounding box center [301, 166] width 244 height 36
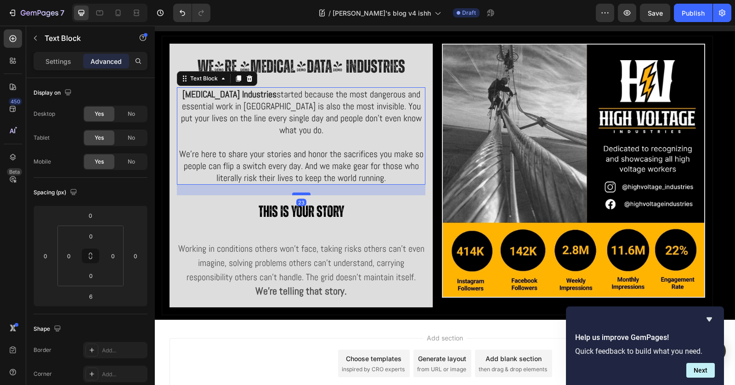
drag, startPoint x: 304, startPoint y: 170, endPoint x: 304, endPoint y: 178, distance: 7.8
click at [304, 193] on div at bounding box center [301, 194] width 18 height 3
type input "23"
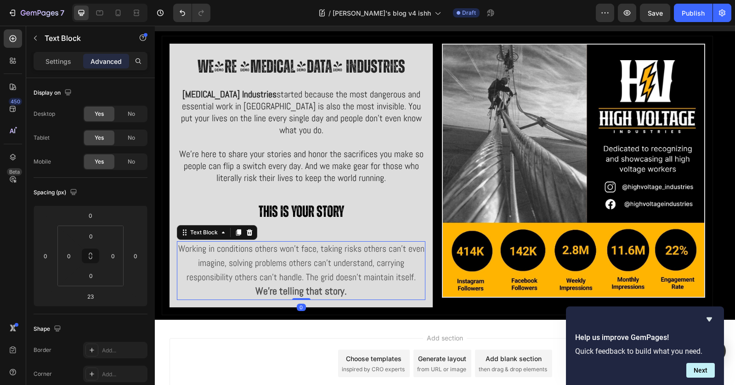
click at [312, 243] on span "Working in conditions others won't face, taking risks others can’t even imagine…" at bounding box center [301, 263] width 246 height 40
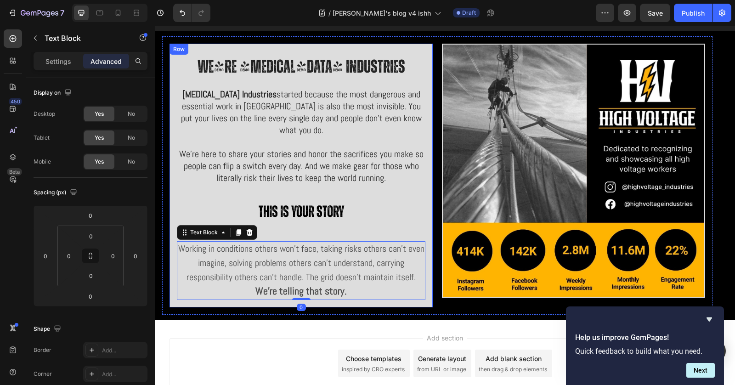
click at [309, 209] on p "⁠⁠⁠⁠⁠⁠⁠ This is your story" at bounding box center [301, 211] width 247 height 30
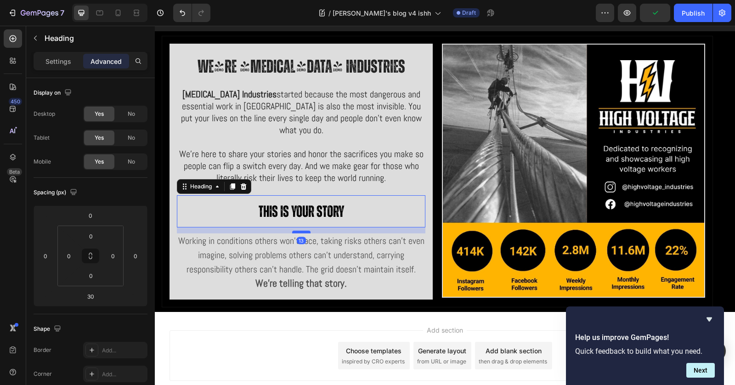
drag, startPoint x: 304, startPoint y: 225, endPoint x: 303, endPoint y: 217, distance: 7.9
click at [303, 231] on div at bounding box center [301, 232] width 18 height 3
type input "13"
click at [384, 260] on p "Working in conditions others won't face, taking risks others can’t even imagine…" at bounding box center [301, 255] width 247 height 42
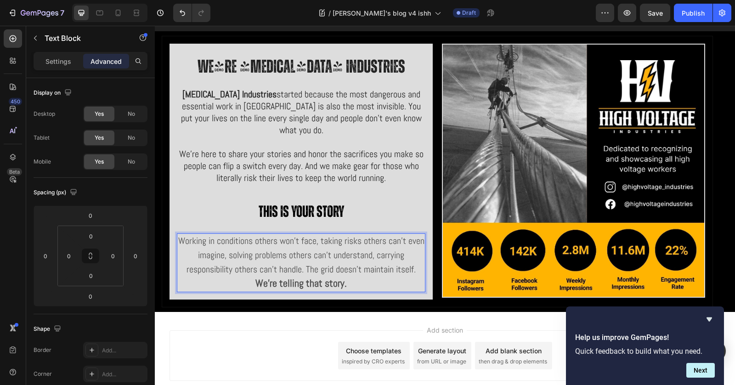
click at [416, 251] on p "Working in conditions others won't face, taking risks others can’t even imagine…" at bounding box center [301, 255] width 247 height 42
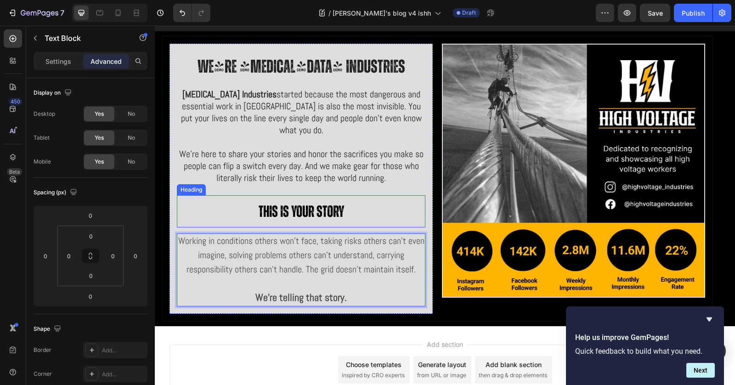
click at [300, 207] on p "⁠⁠⁠⁠⁠⁠⁠ This is your story" at bounding box center [301, 211] width 247 height 30
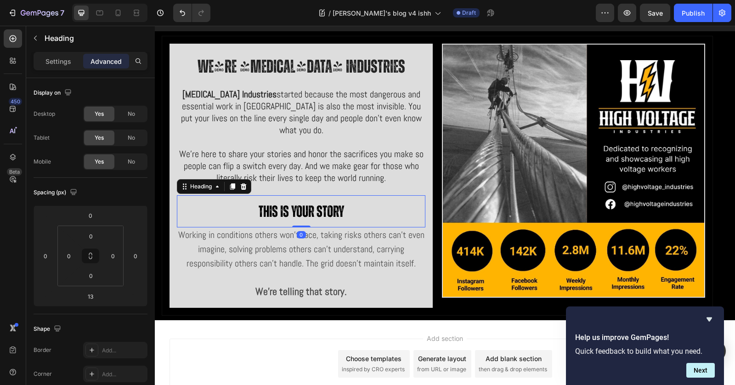
drag, startPoint x: 302, startPoint y: 217, endPoint x: 302, endPoint y: 207, distance: 10.6
click at [302, 207] on div "⁠⁠⁠⁠⁠⁠⁠ This is your story Heading 0" at bounding box center [301, 211] width 249 height 32
type input "0"
click at [374, 285] on p "We're telling that story." at bounding box center [301, 292] width 247 height 15
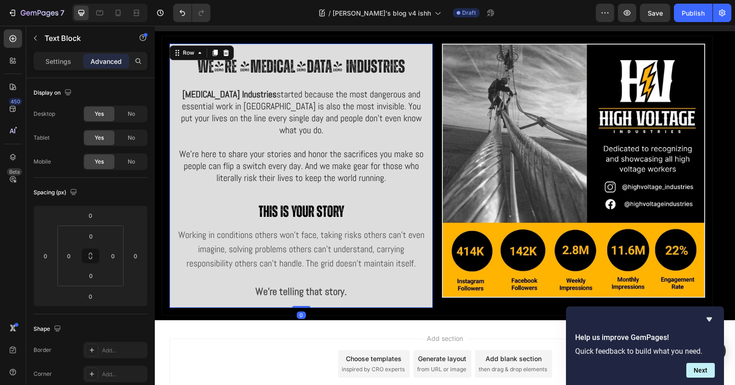
click at [415, 175] on div "We're [MEDICAL_DATA] Industries Heading [MEDICAL_DATA] Industries started becau…" at bounding box center [301, 175] width 249 height 249
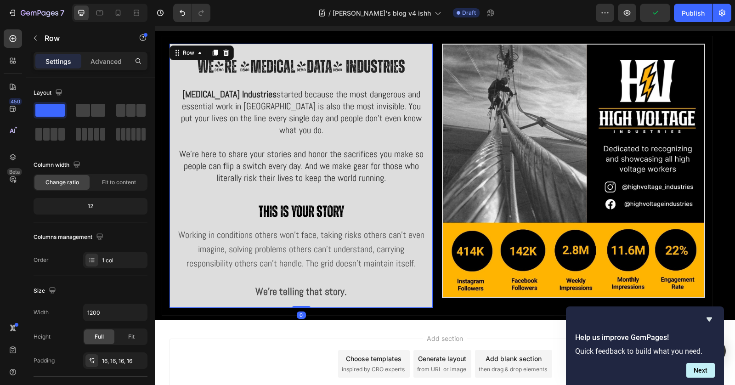
click at [299, 166] on span "We're here to share your stories and honor the sacrifices you make so people ca…" at bounding box center [301, 166] width 244 height 36
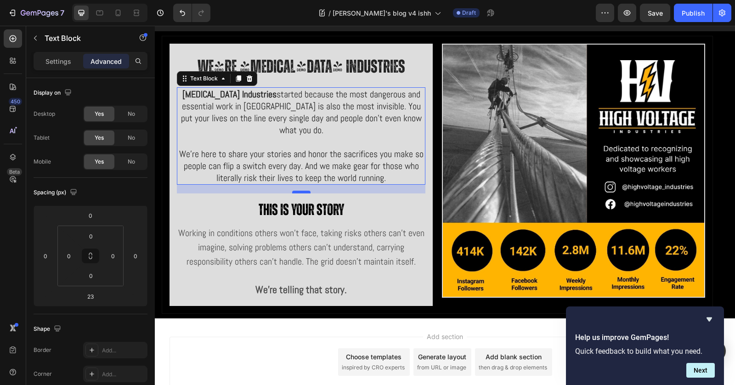
click at [301, 191] on div at bounding box center [301, 192] width 18 height 3
type input "19"
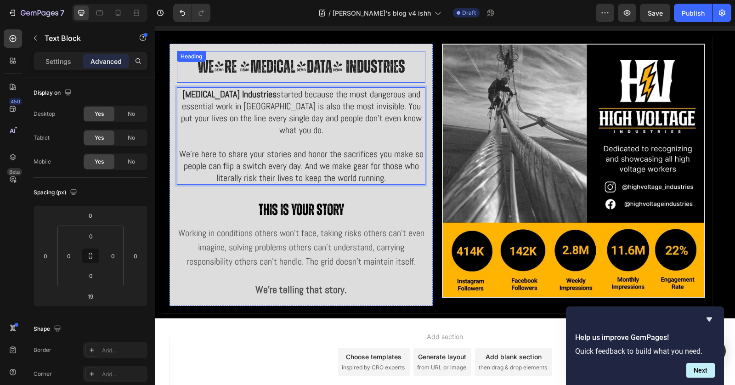
click at [333, 70] on strong "We're [MEDICAL_DATA] Industries" at bounding box center [302, 67] width 208 height 18
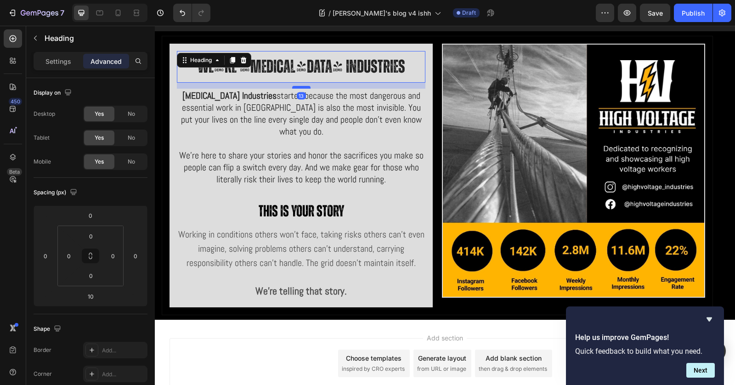
click at [302, 86] on div at bounding box center [301, 87] width 18 height 3
type input "13"
click at [309, 99] on span "[MEDICAL_DATA] Industries started because the most dangerous and essential work…" at bounding box center [301, 114] width 241 height 48
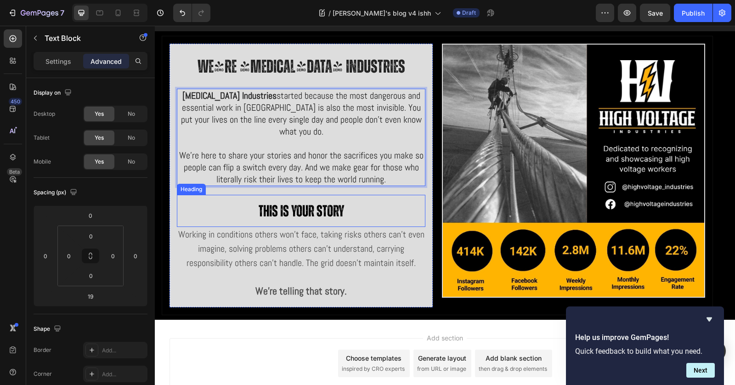
click at [339, 204] on strong "This is your story" at bounding box center [301, 212] width 85 height 16
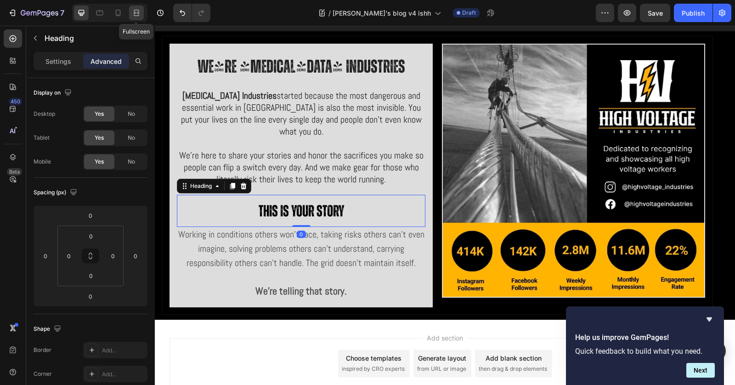
click at [133, 15] on icon at bounding box center [136, 12] width 9 height 9
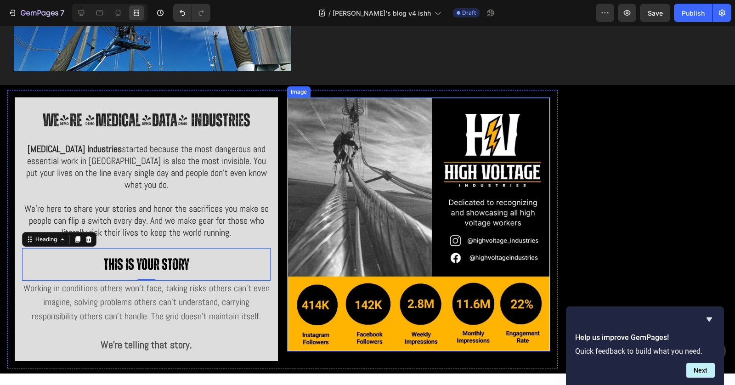
click at [227, 203] on span "We're here to share your stories and honor the sacrifices you make so people ca…" at bounding box center [146, 221] width 244 height 36
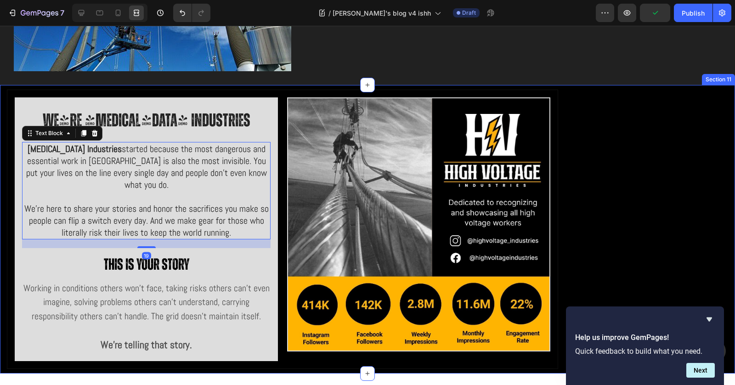
click at [614, 183] on div "We're [MEDICAL_DATA] Industries Heading [MEDICAL_DATA] Industries started becau…" at bounding box center [367, 229] width 735 height 289
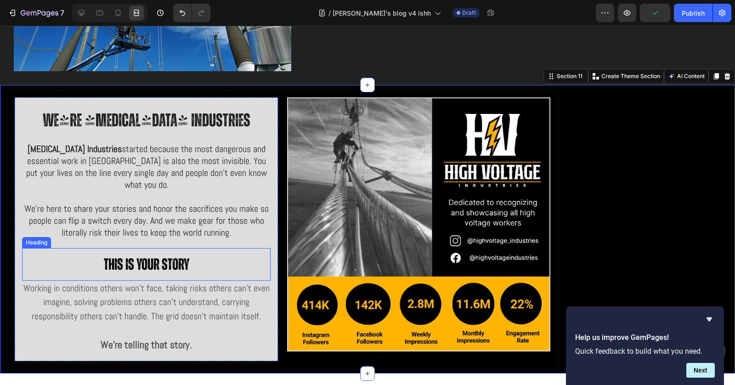
click at [164, 257] on strong "This is your story" at bounding box center [146, 265] width 85 height 16
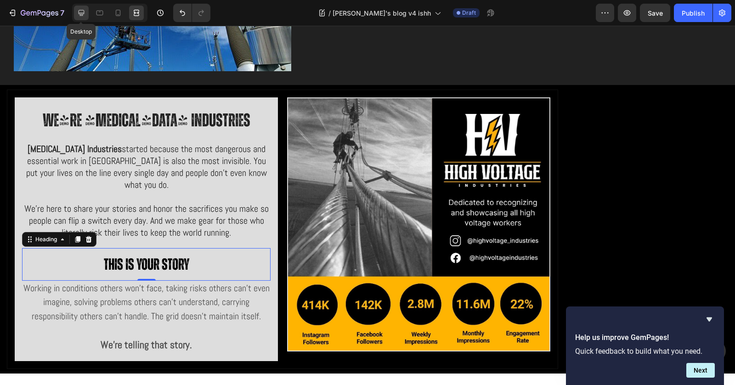
click at [83, 14] on icon at bounding box center [82, 13] width 6 height 6
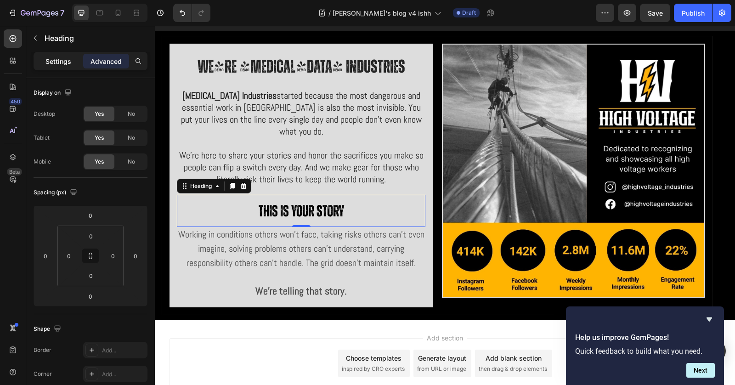
click at [66, 62] on p "Settings" at bounding box center [58, 62] width 26 height 10
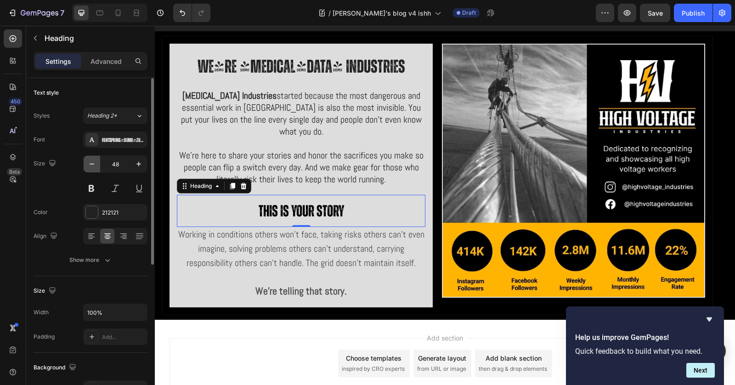
click at [91, 162] on icon "button" at bounding box center [91, 163] width 9 height 9
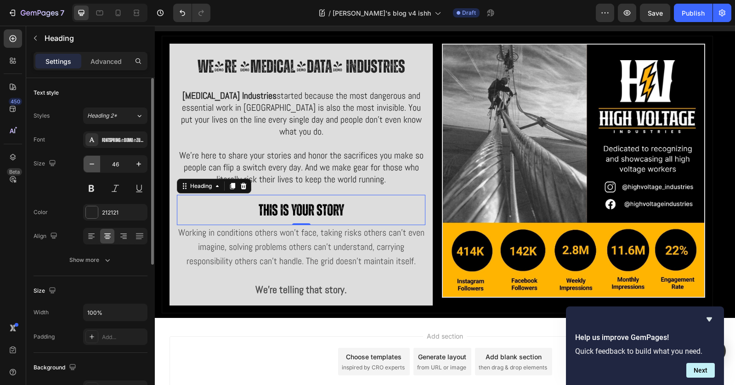
click at [91, 162] on icon "button" at bounding box center [91, 163] width 9 height 9
type input "45"
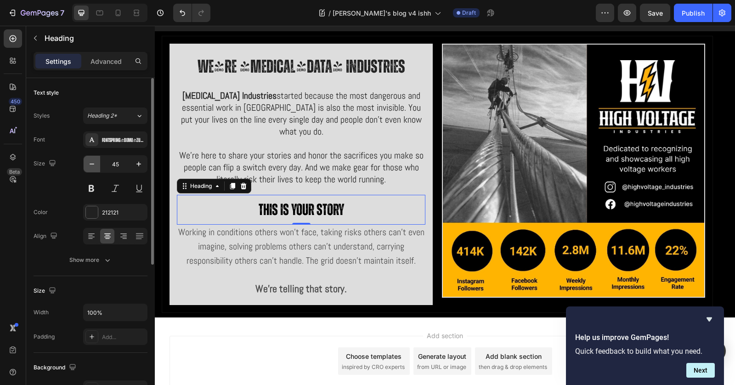
click at [91, 162] on icon "button" at bounding box center [91, 163] width 9 height 9
